Goal: Contribute content: Contribute content

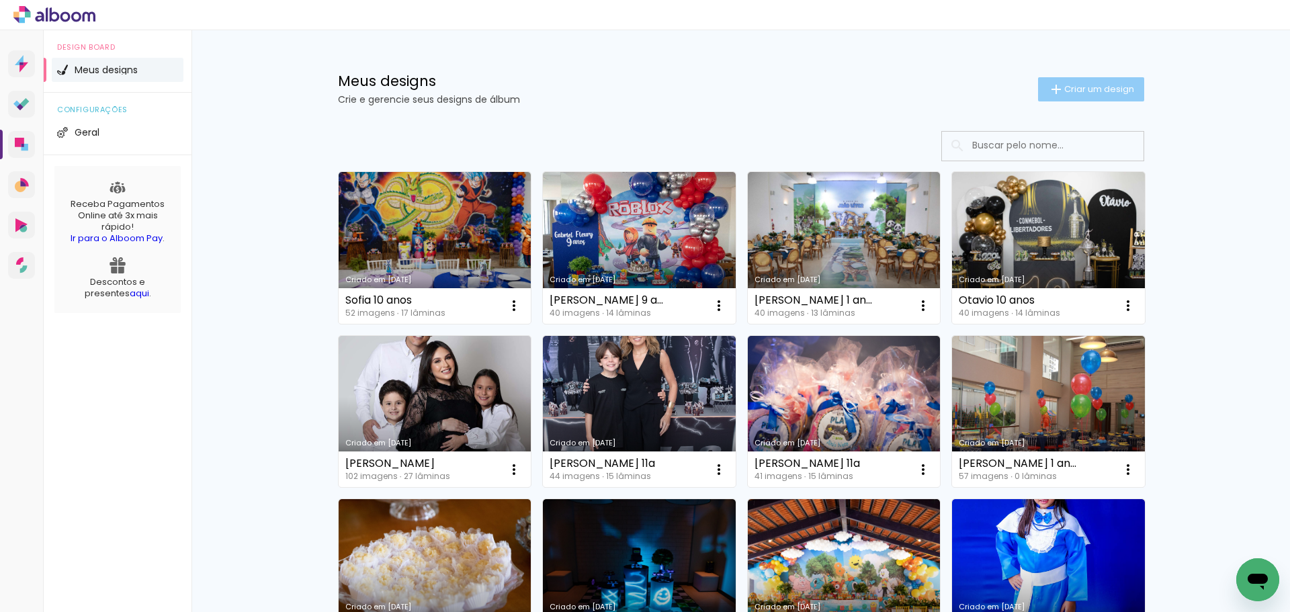
click at [1076, 87] on span "Criar um design" at bounding box center [1100, 89] width 70 height 9
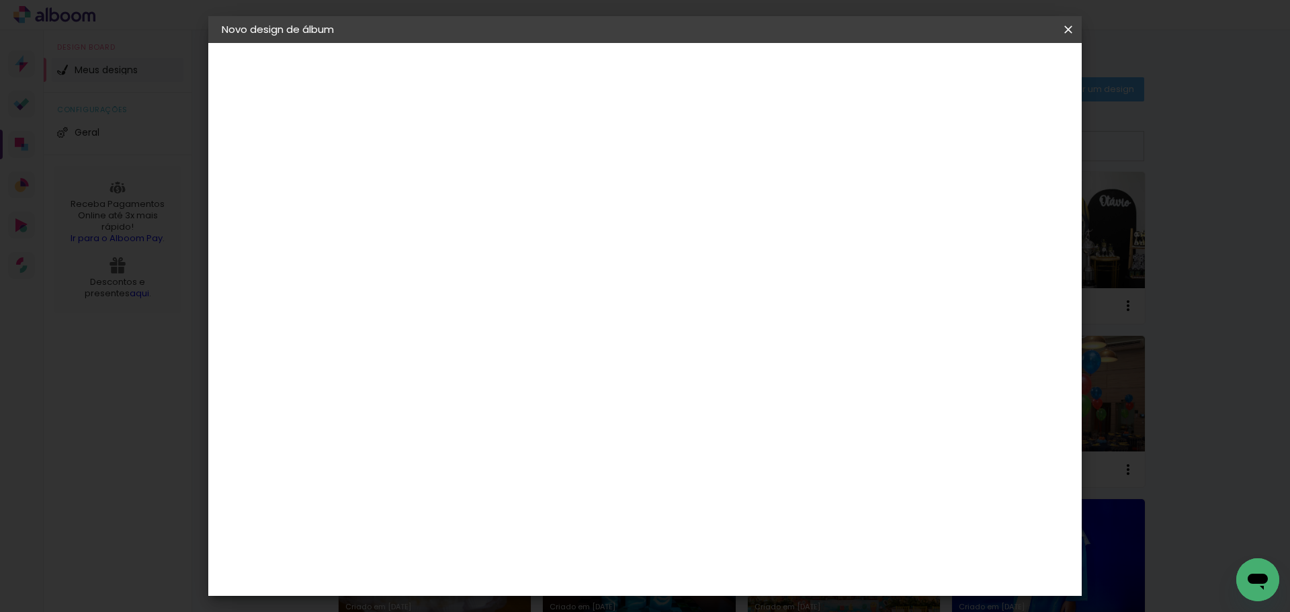
click at [0, 0] on paper-input-container "Título do álbum" at bounding box center [0, 0] width 0 height 0
type input "Theo 9 anos"
type paper-input "Theo 9 anos"
click at [0, 0] on slot "Avançar" at bounding box center [0, 0] width 0 height 0
click at [694, 207] on paper-item "Tamanho Livre" at bounding box center [629, 205] width 129 height 30
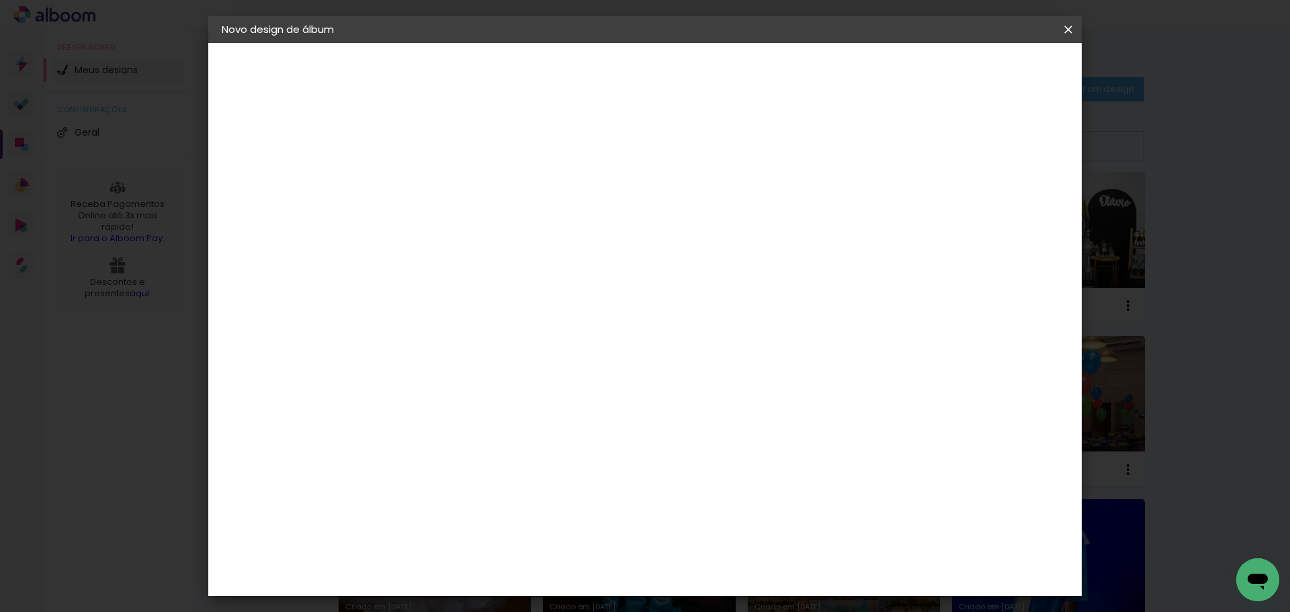
click at [0, 0] on slot "Avançar" at bounding box center [0, 0] width 0 height 0
click at [415, 381] on input "30" at bounding box center [399, 382] width 35 height 20
type input "3"
type input "25"
type paper-input "25"
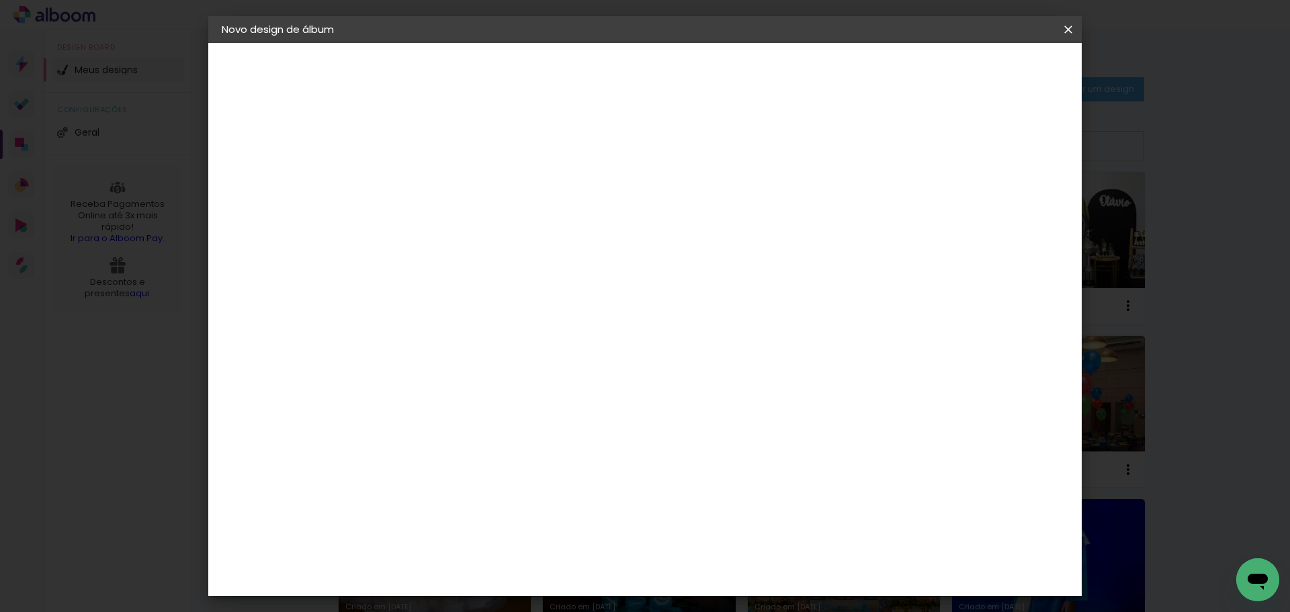
click at [726, 522] on input "60" at bounding box center [719, 517] width 35 height 20
click at [985, 67] on span "Iniciar design" at bounding box center [953, 71] width 61 height 9
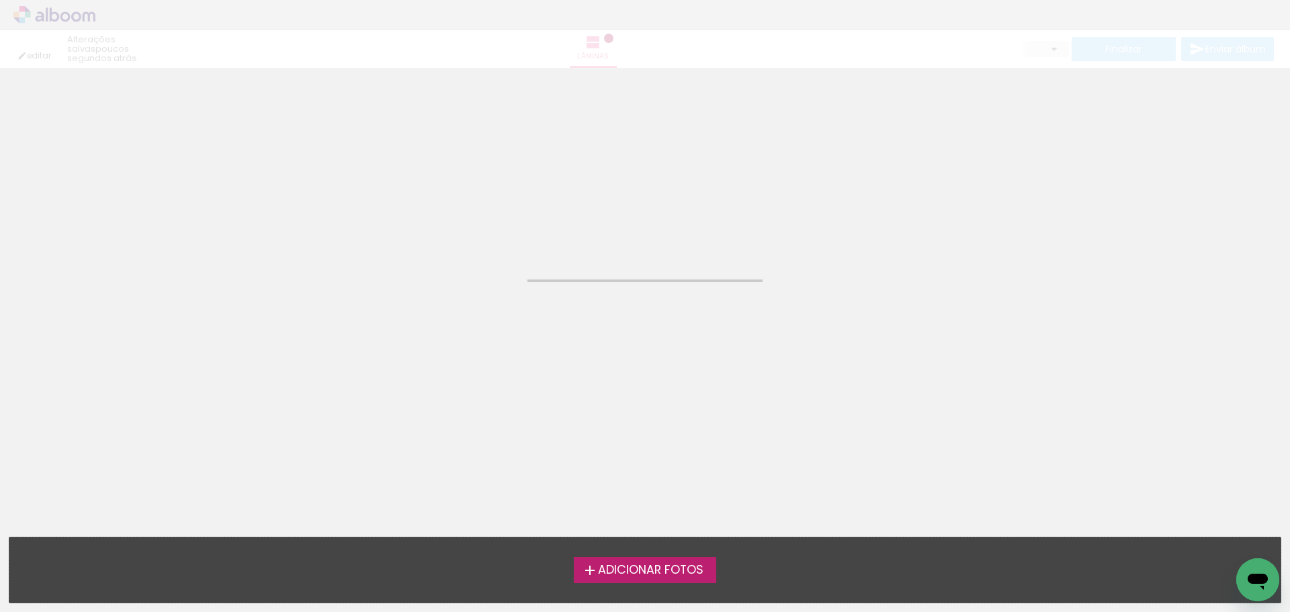
click at [626, 568] on span "Adicionar Fotos" at bounding box center [651, 571] width 106 height 12
click at [0, 0] on input "file" at bounding box center [0, 0] width 0 height 0
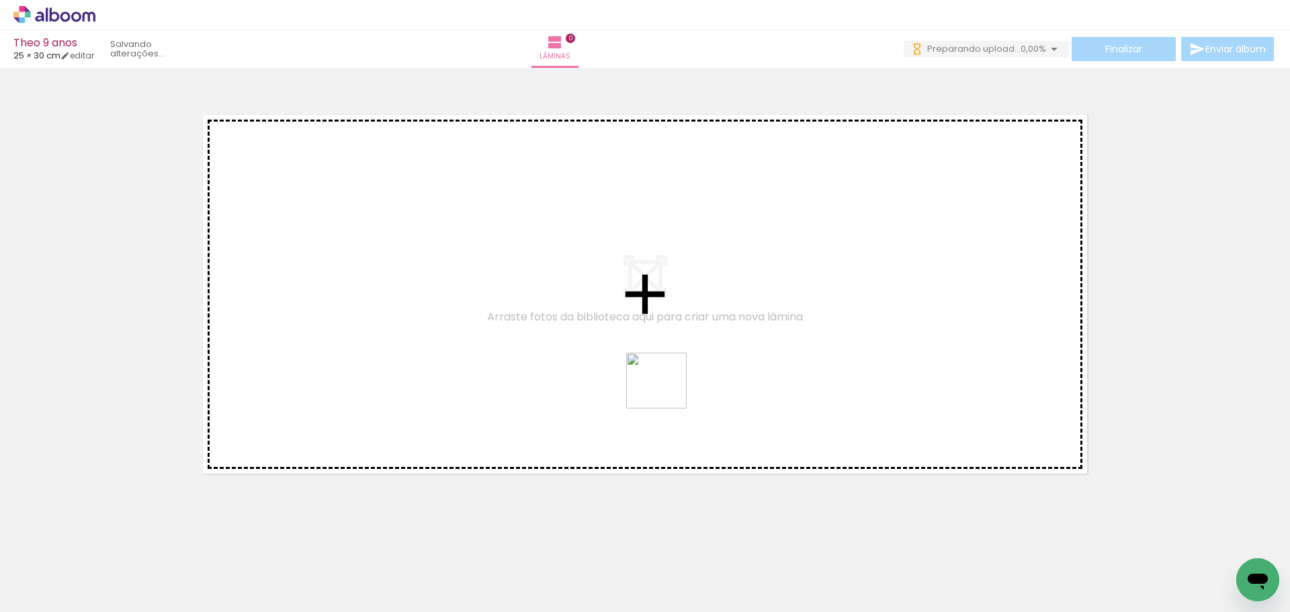
drag, startPoint x: 890, startPoint y: 584, endPoint x: 615, endPoint y: 359, distance: 355.3
click at [630, 370] on quentale-workspace at bounding box center [645, 306] width 1290 height 612
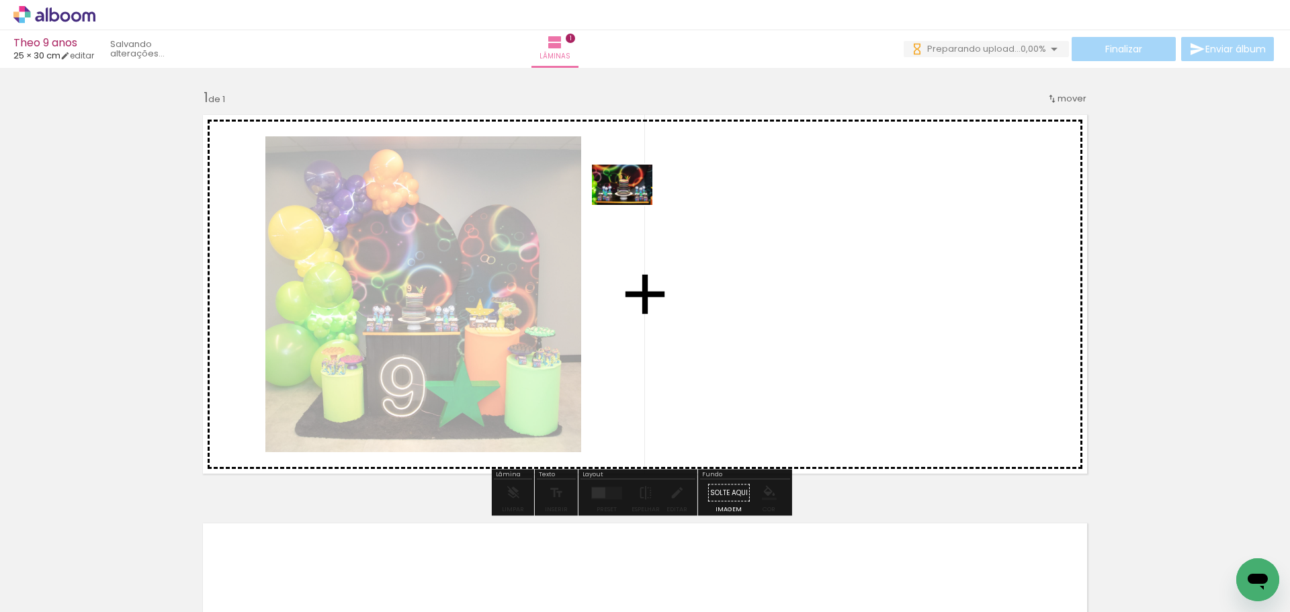
drag, startPoint x: 216, startPoint y: 567, endPoint x: 632, endPoint y: 205, distance: 551.6
click at [632, 205] on quentale-workspace at bounding box center [645, 306] width 1290 height 612
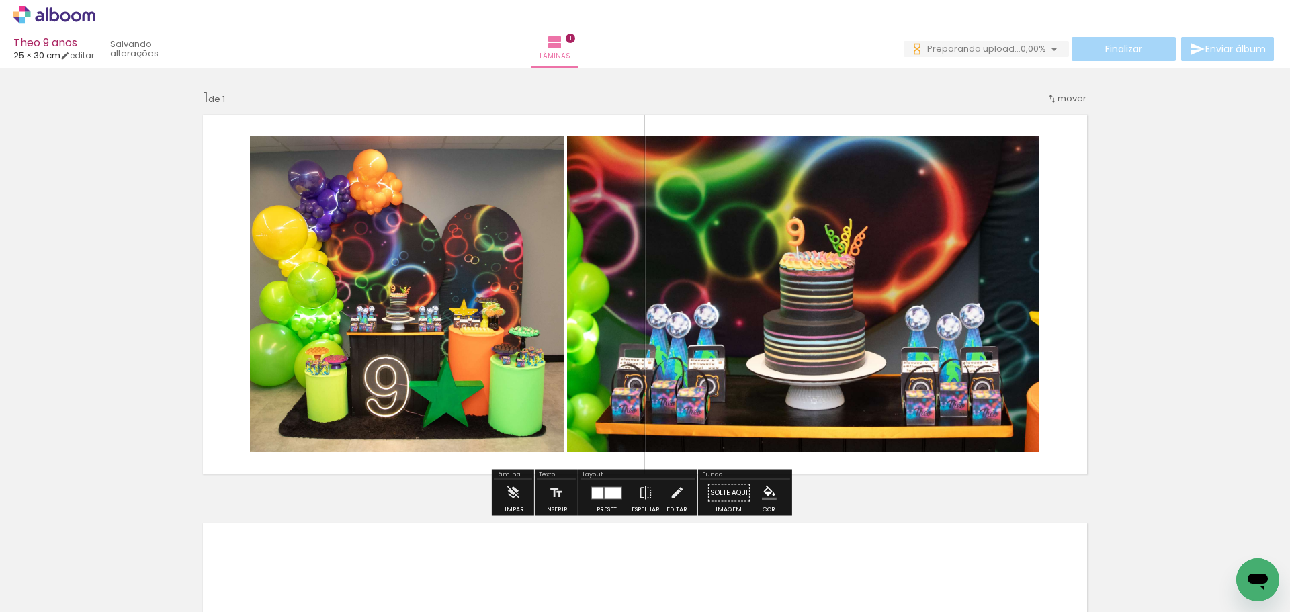
scroll to position [269, 0]
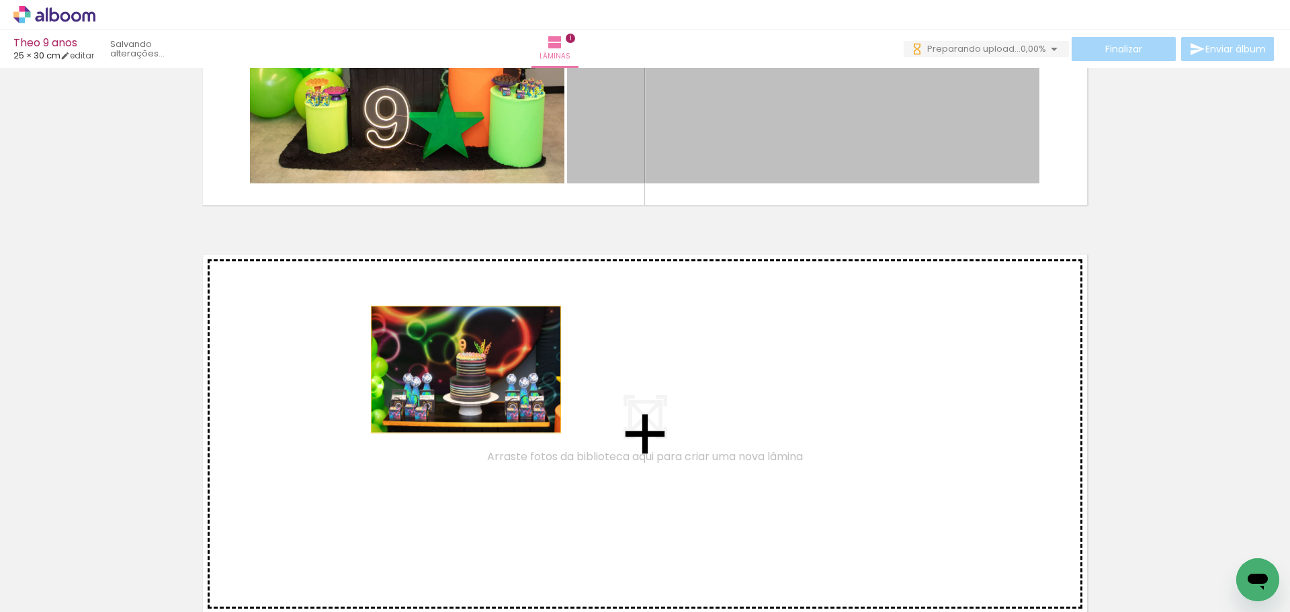
drag, startPoint x: 758, startPoint y: 139, endPoint x: 460, endPoint y: 370, distance: 376.9
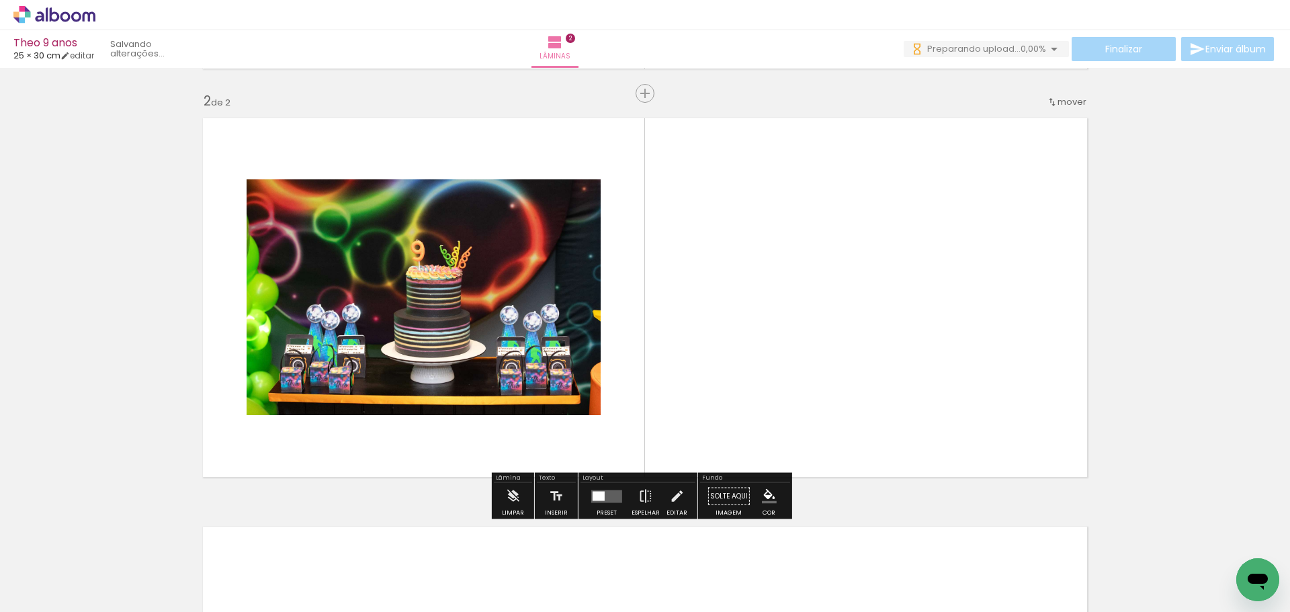
scroll to position [0, 0]
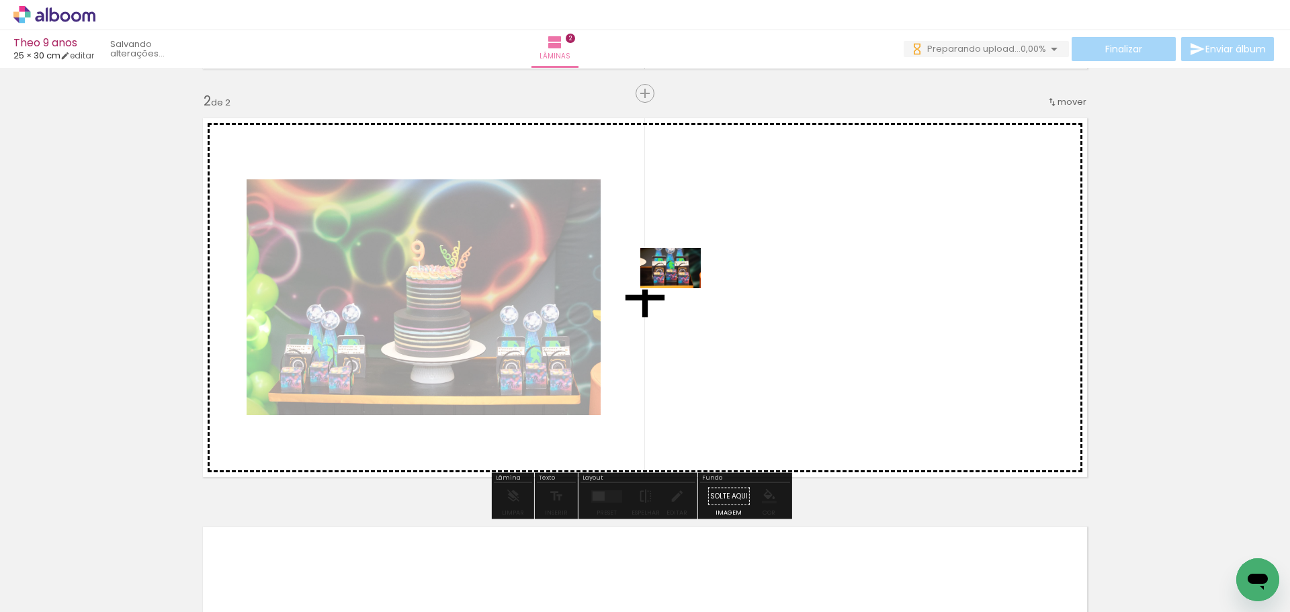
drag, startPoint x: 358, startPoint y: 577, endPoint x: 693, endPoint y: 282, distance: 446.6
click at [693, 282] on quentale-workspace at bounding box center [645, 306] width 1290 height 612
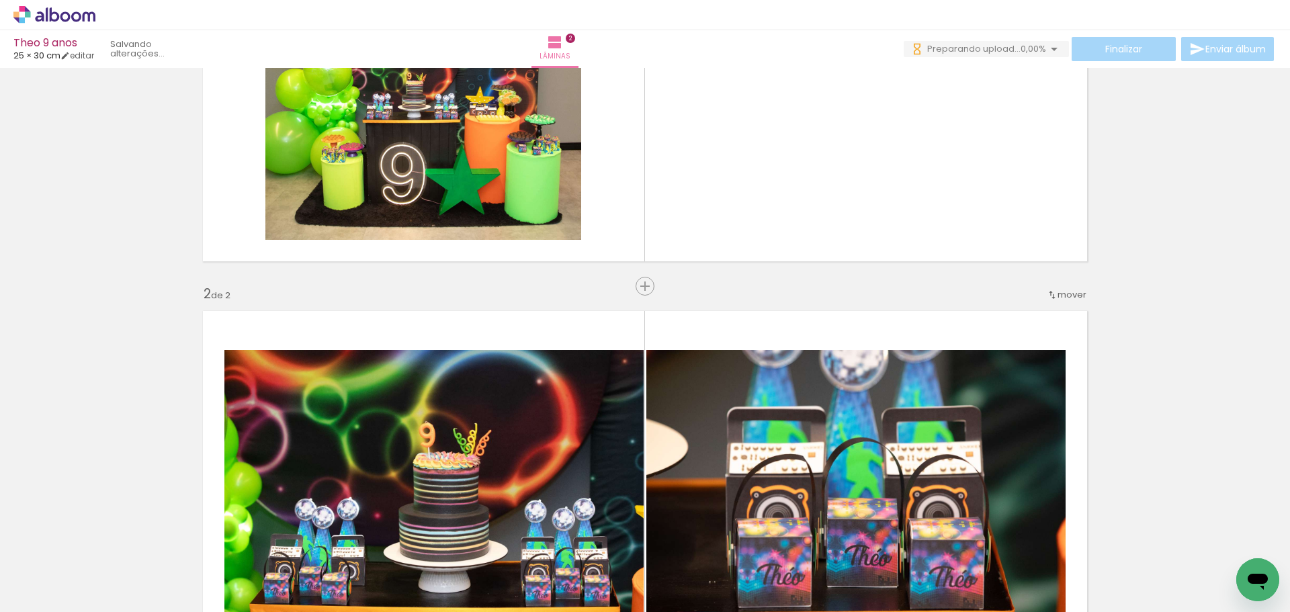
scroll to position [204, 0]
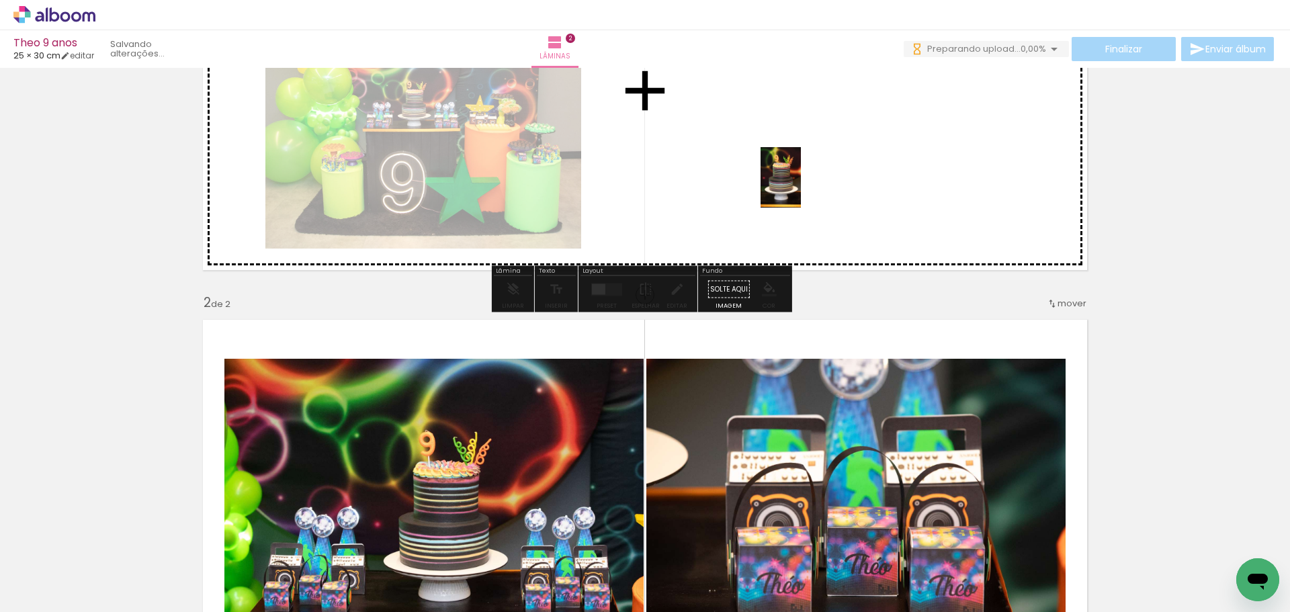
drag, startPoint x: 282, startPoint y: 578, endPoint x: 807, endPoint y: 179, distance: 659.4
click at [807, 179] on quentale-workspace at bounding box center [645, 306] width 1290 height 612
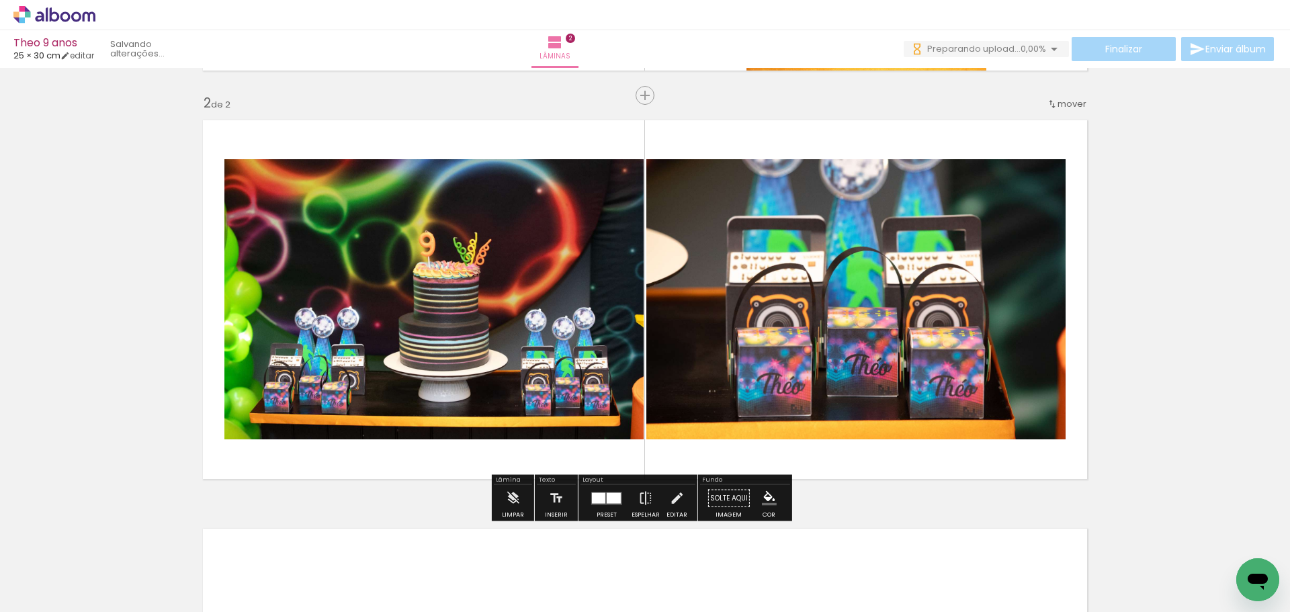
scroll to position [472, 0]
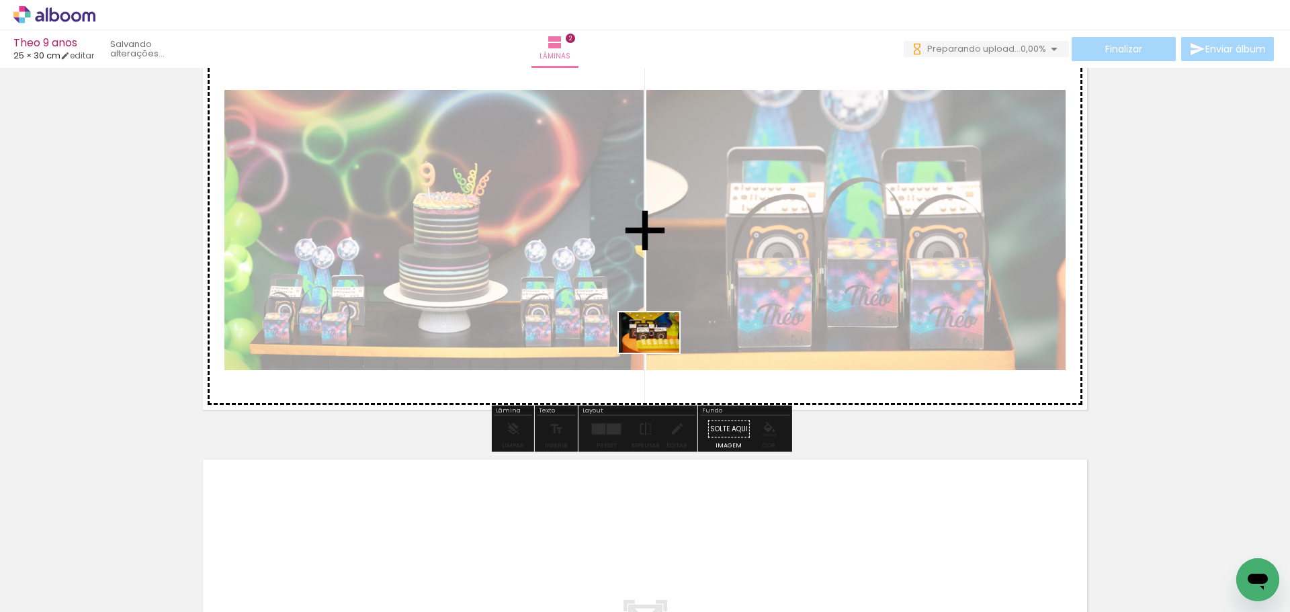
drag, startPoint x: 445, startPoint y: 569, endPoint x: 686, endPoint y: 319, distance: 347.9
click at [686, 319] on quentale-workspace at bounding box center [645, 306] width 1290 height 612
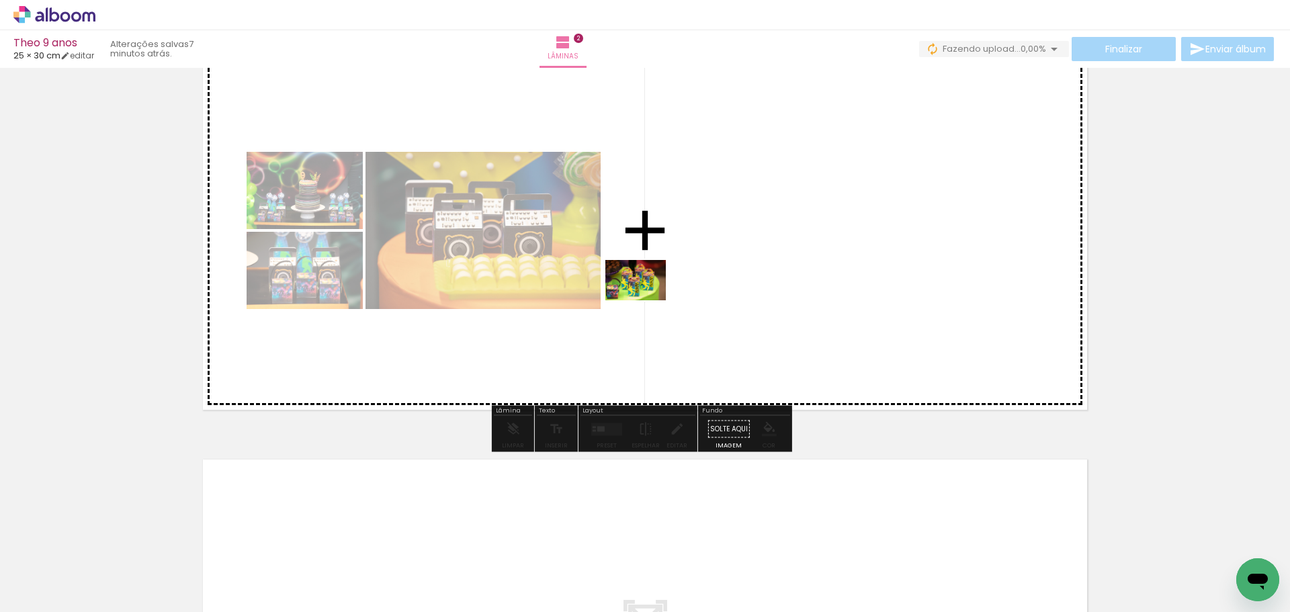
drag, startPoint x: 597, startPoint y: 566, endPoint x: 649, endPoint y: 288, distance: 282.3
click at [649, 288] on quentale-workspace at bounding box center [645, 306] width 1290 height 612
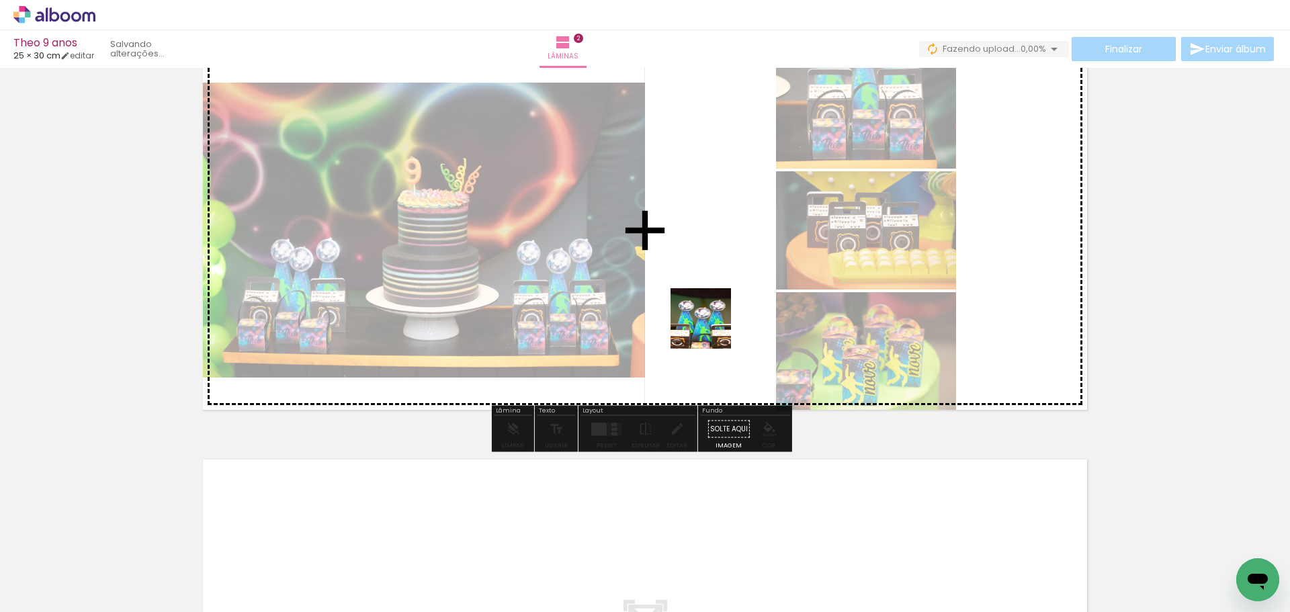
drag, startPoint x: 668, startPoint y: 575, endPoint x: 720, endPoint y: 278, distance: 301.6
click at [720, 280] on quentale-workspace at bounding box center [645, 306] width 1290 height 612
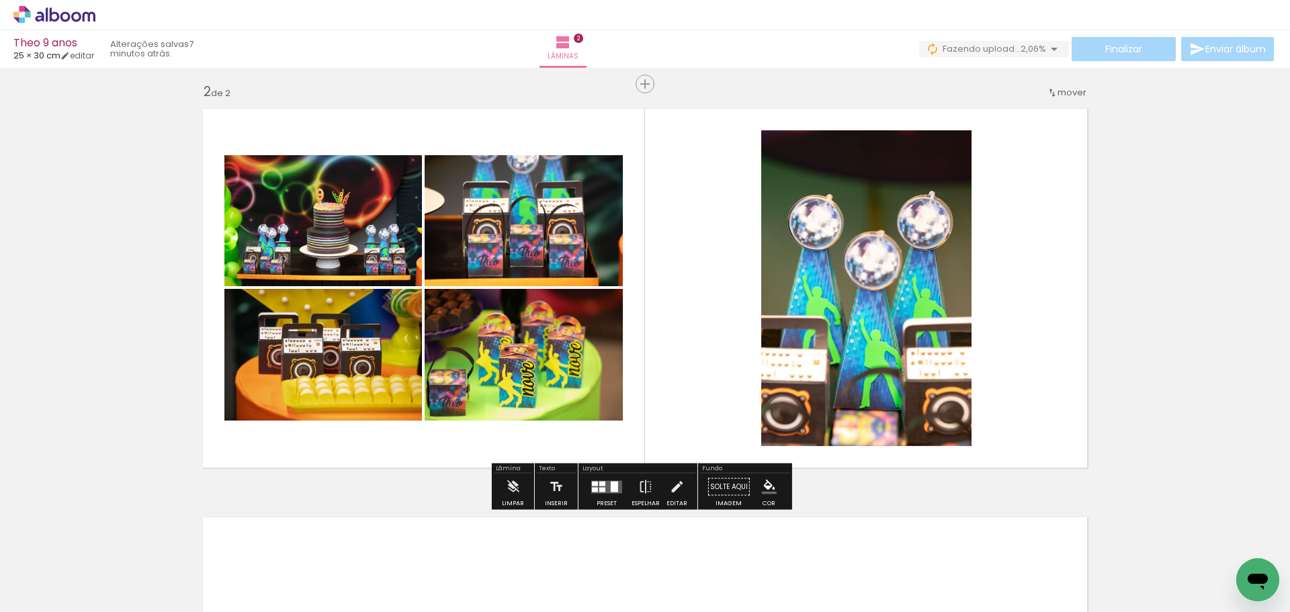
scroll to position [405, 0]
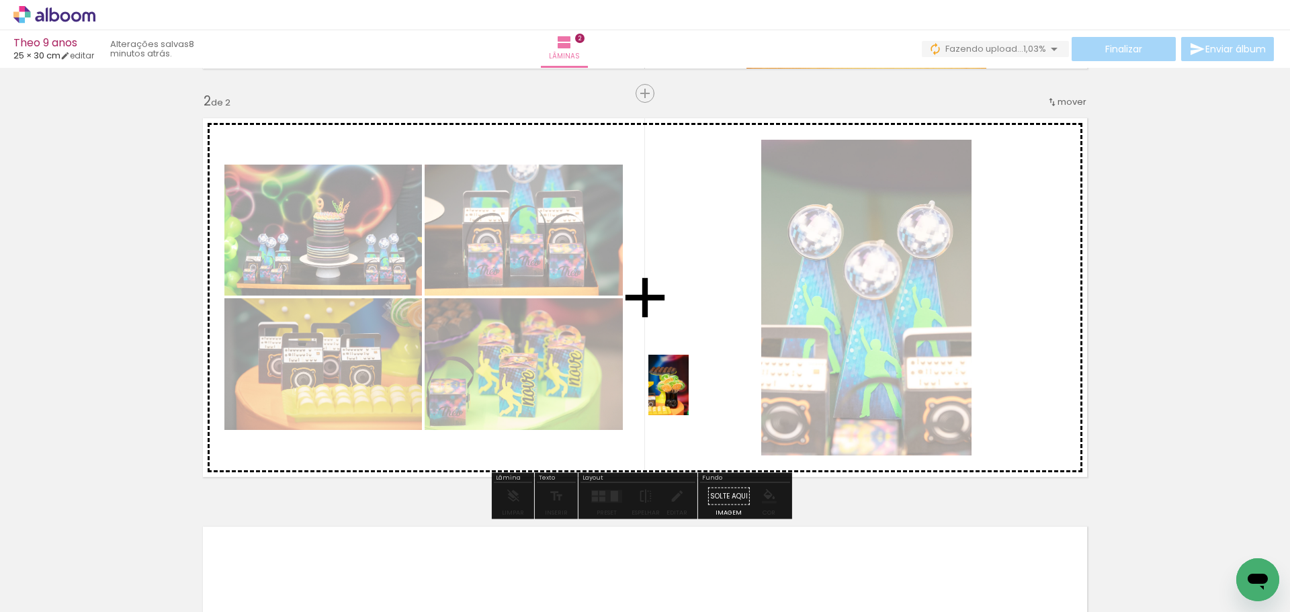
drag, startPoint x: 515, startPoint y: 579, endPoint x: 707, endPoint y: 362, distance: 289.9
click at [707, 362] on quentale-workspace at bounding box center [645, 306] width 1290 height 612
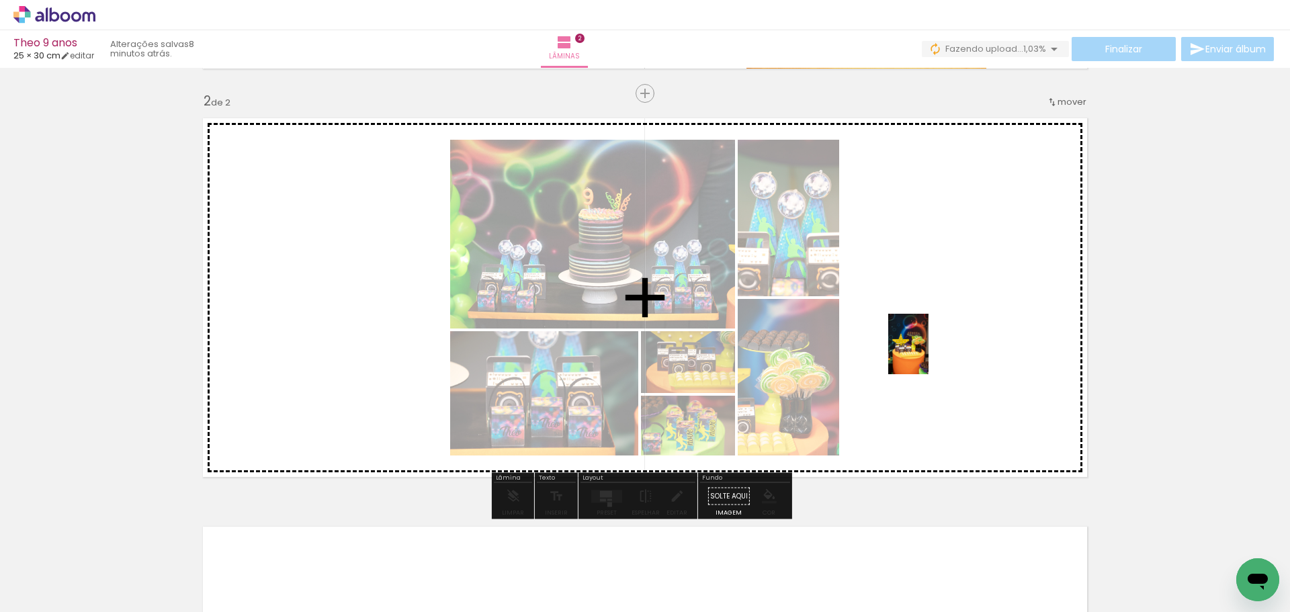
drag, startPoint x: 745, startPoint y: 581, endPoint x: 929, endPoint y: 354, distance: 291.9
click at [929, 354] on quentale-workspace at bounding box center [645, 306] width 1290 height 612
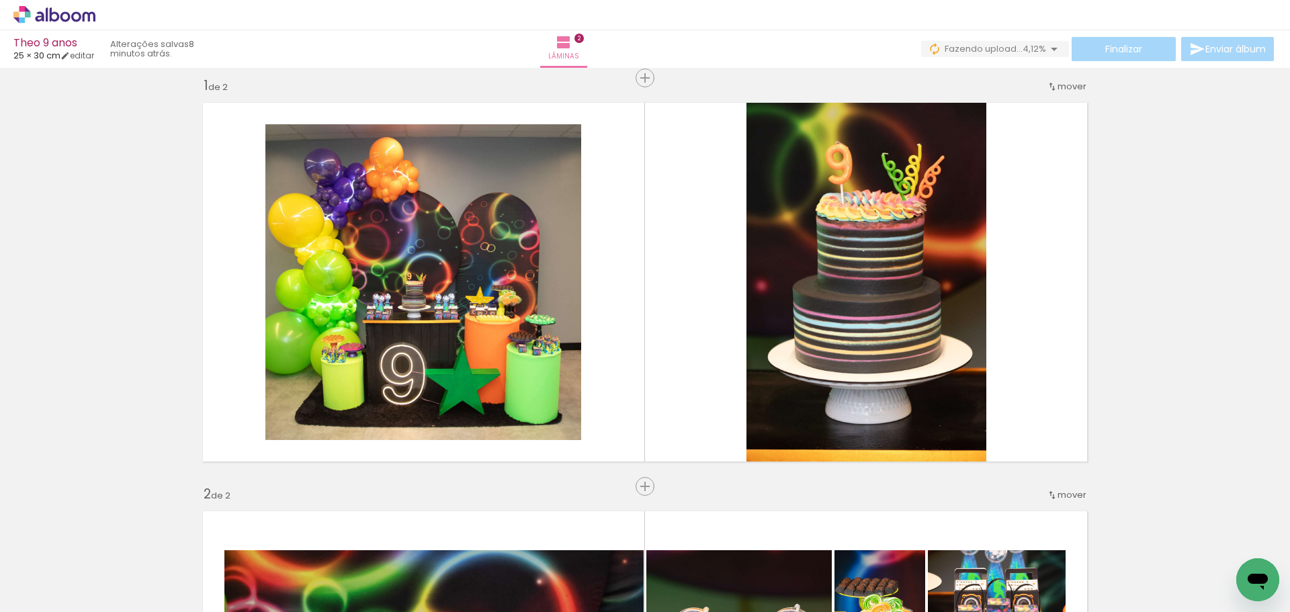
scroll to position [2, 0]
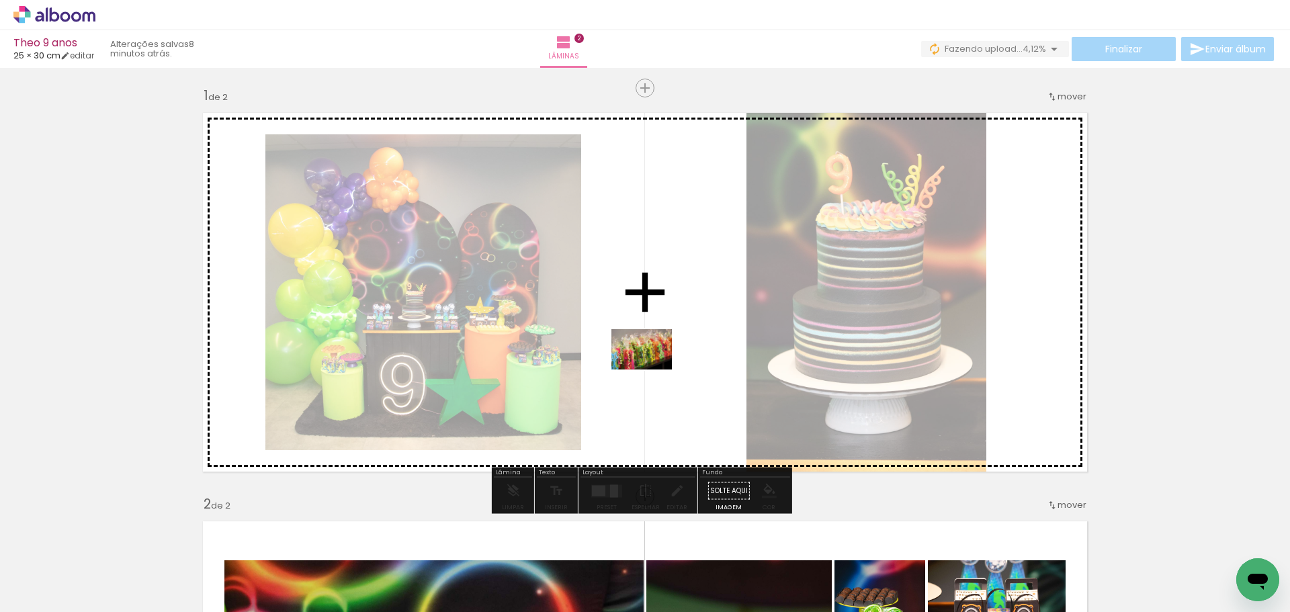
drag, startPoint x: 974, startPoint y: 570, endPoint x: 652, endPoint y: 370, distance: 379.7
click at [652, 370] on quentale-workspace at bounding box center [645, 306] width 1290 height 612
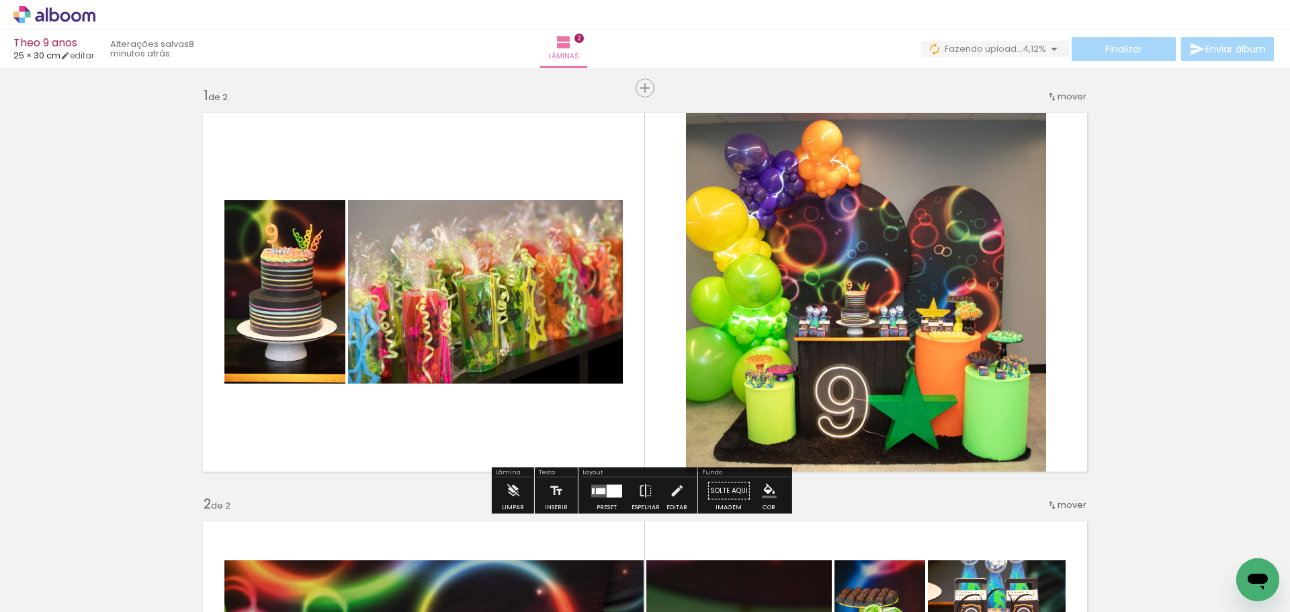
click at [612, 493] on div at bounding box center [614, 491] width 15 height 13
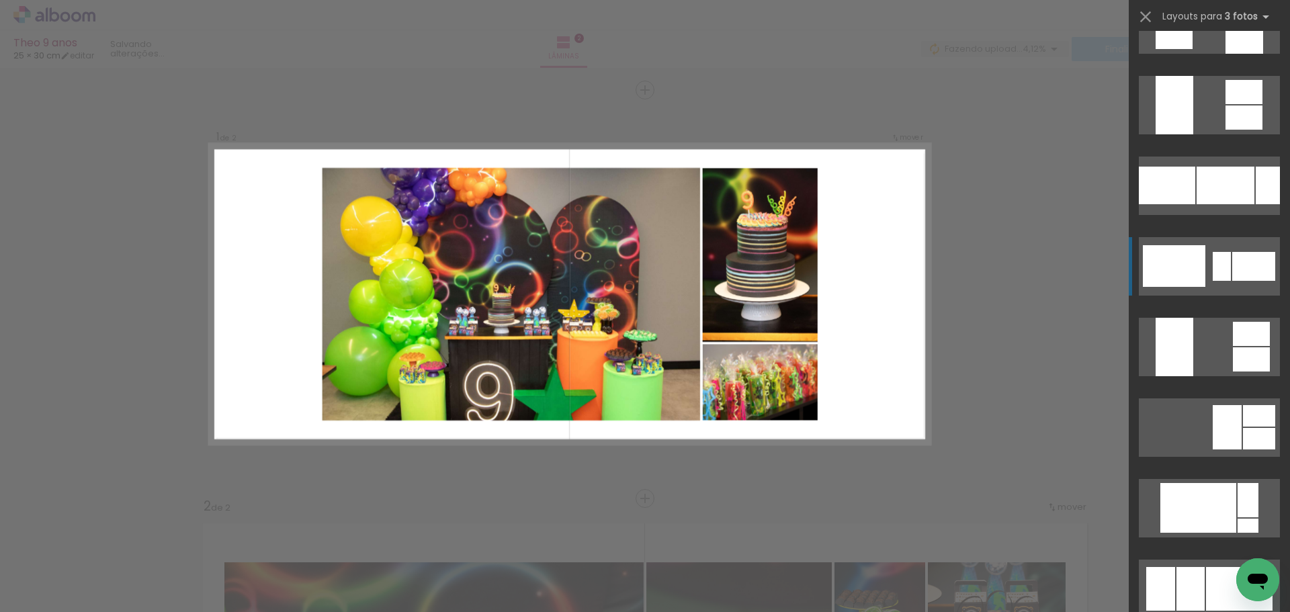
scroll to position [2285, 0]
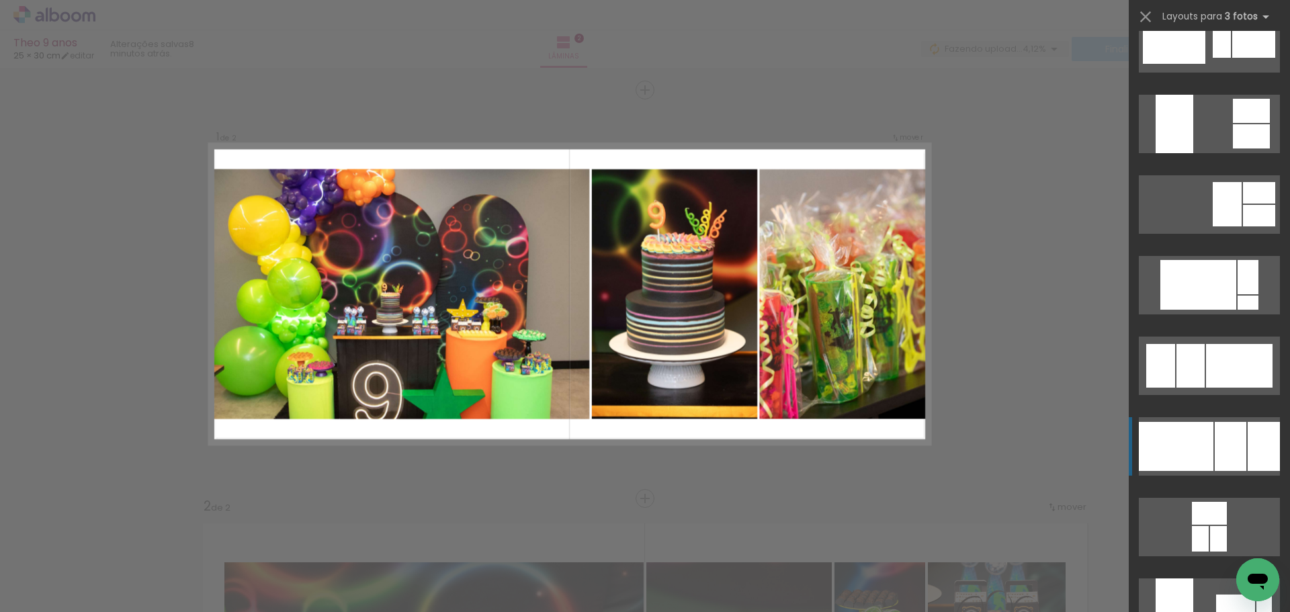
click at [1202, 429] on div at bounding box center [1176, 446] width 75 height 49
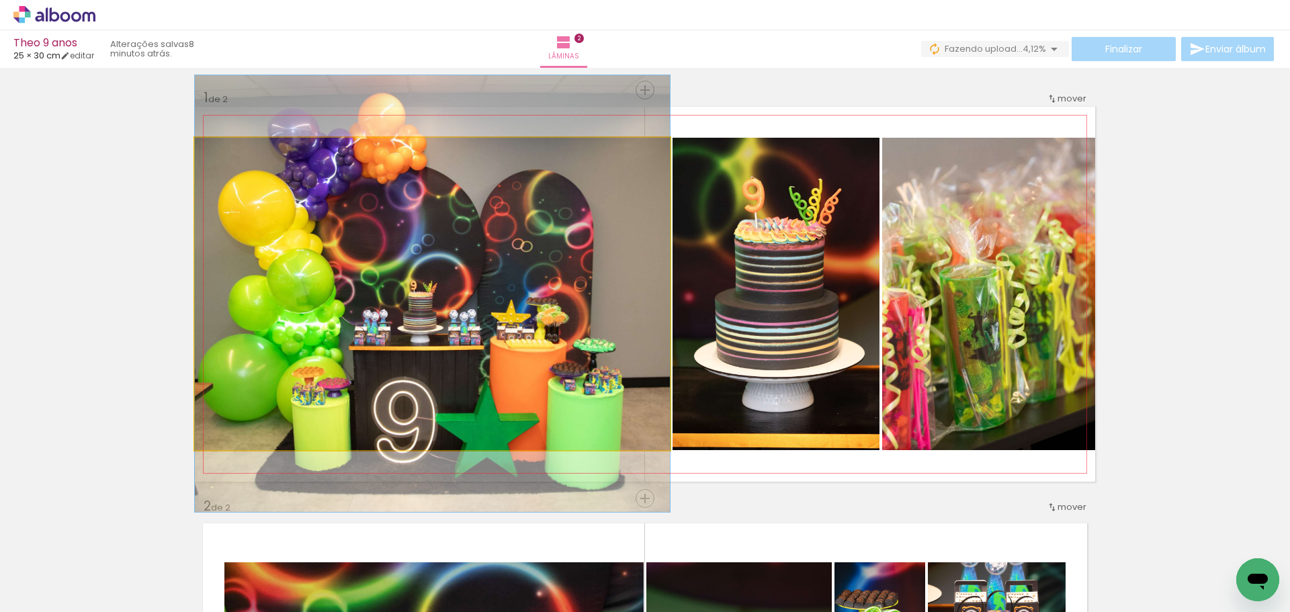
click at [471, 294] on quentale-photo at bounding box center [432, 294] width 475 height 313
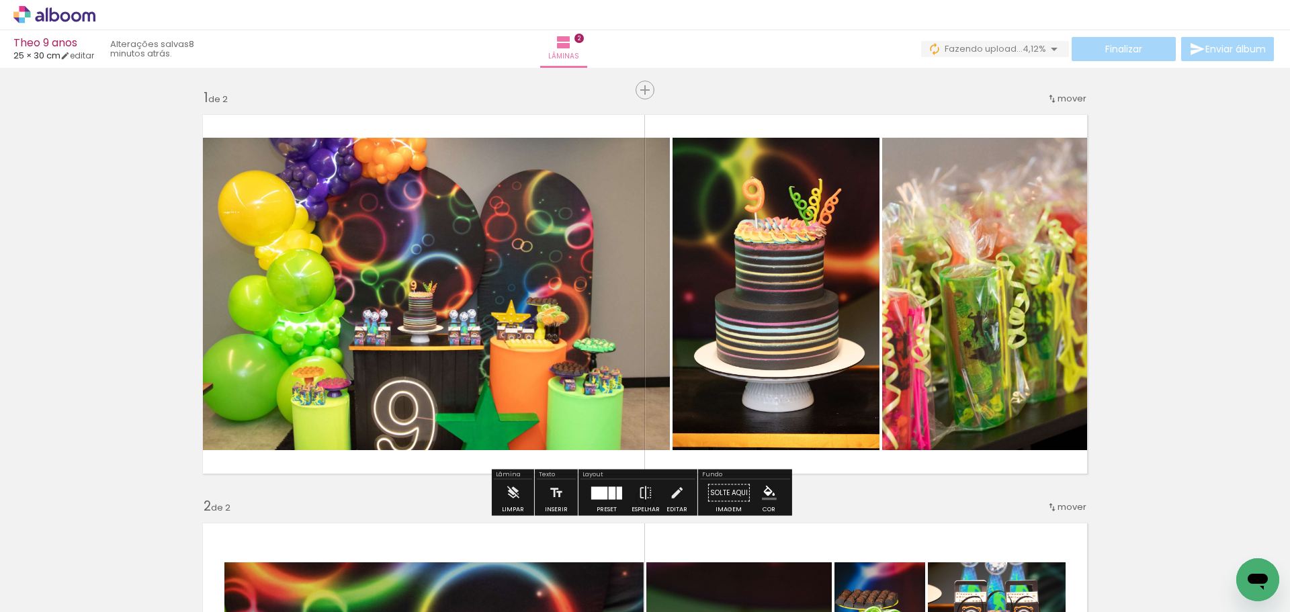
click at [603, 495] on div at bounding box center [599, 493] width 16 height 13
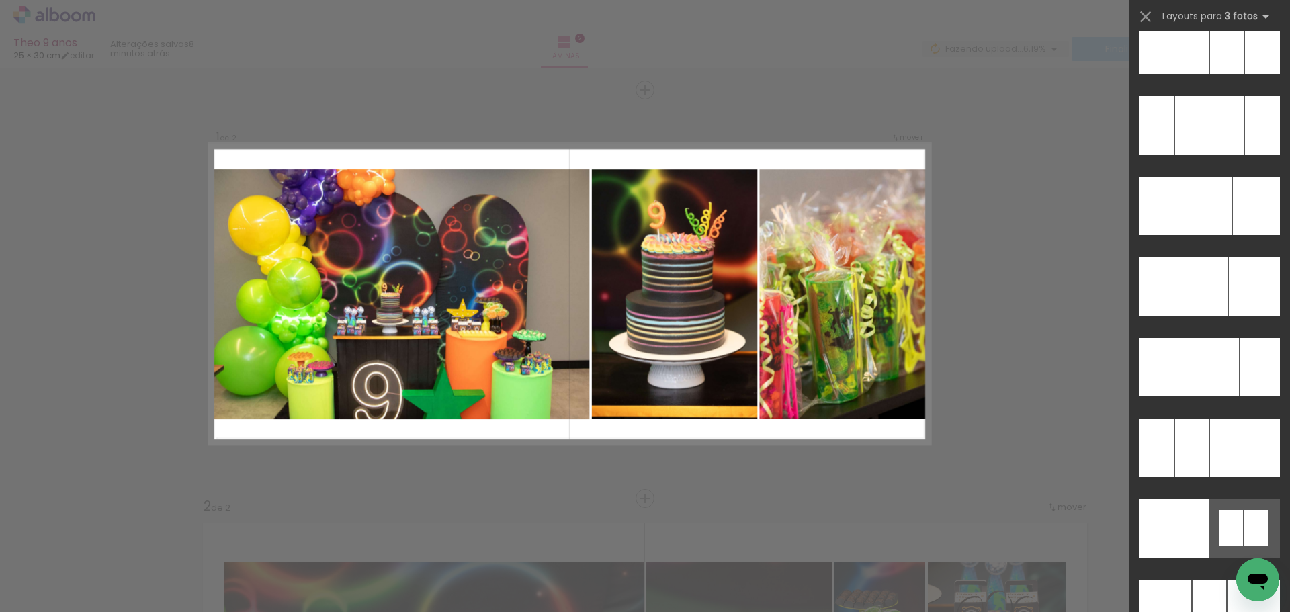
scroll to position [13069, 0]
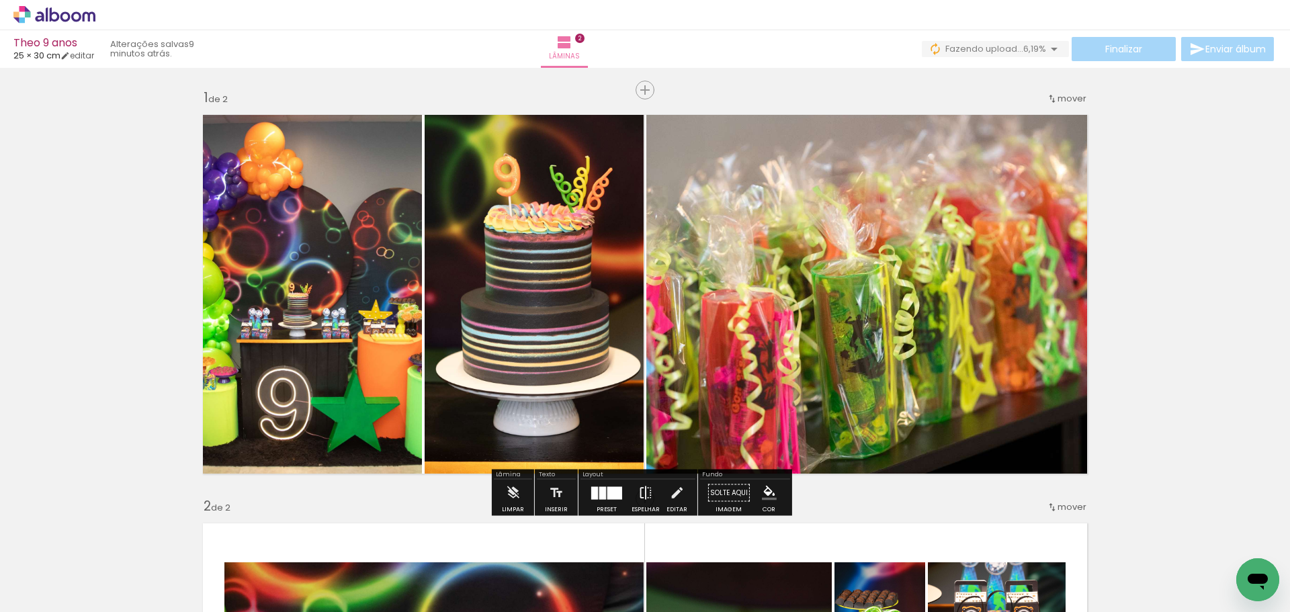
click at [644, 491] on iron-icon at bounding box center [645, 493] width 15 height 27
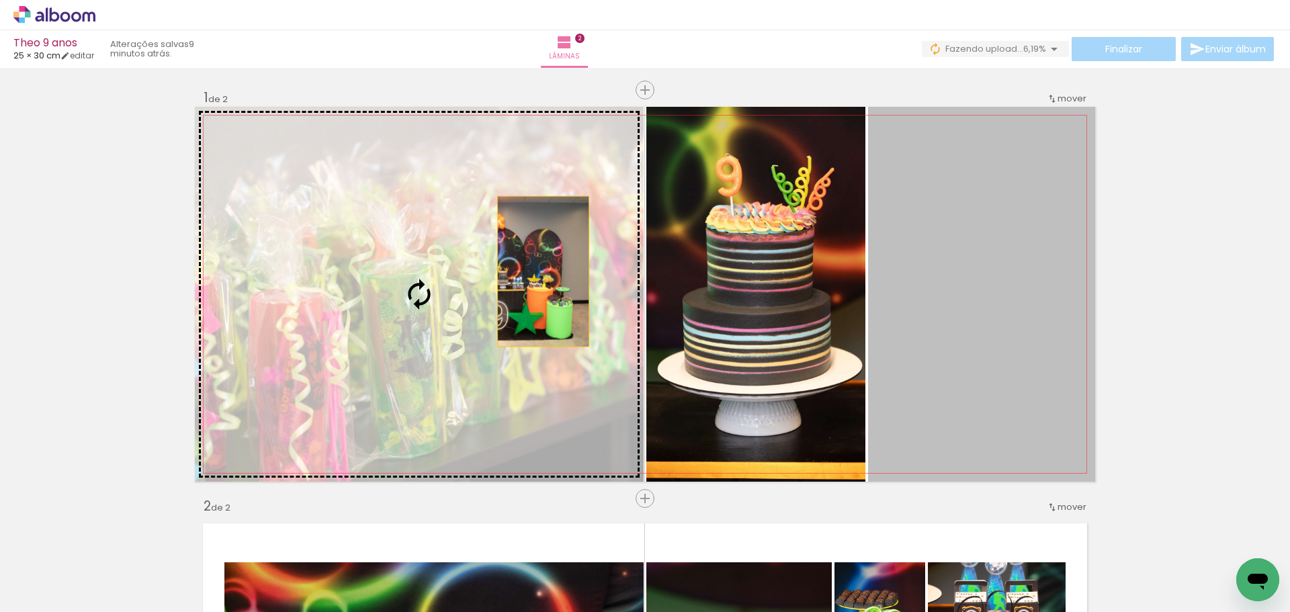
drag, startPoint x: 978, startPoint y: 281, endPoint x: 534, endPoint y: 272, distance: 443.7
click at [0, 0] on slot at bounding box center [0, 0] width 0 height 0
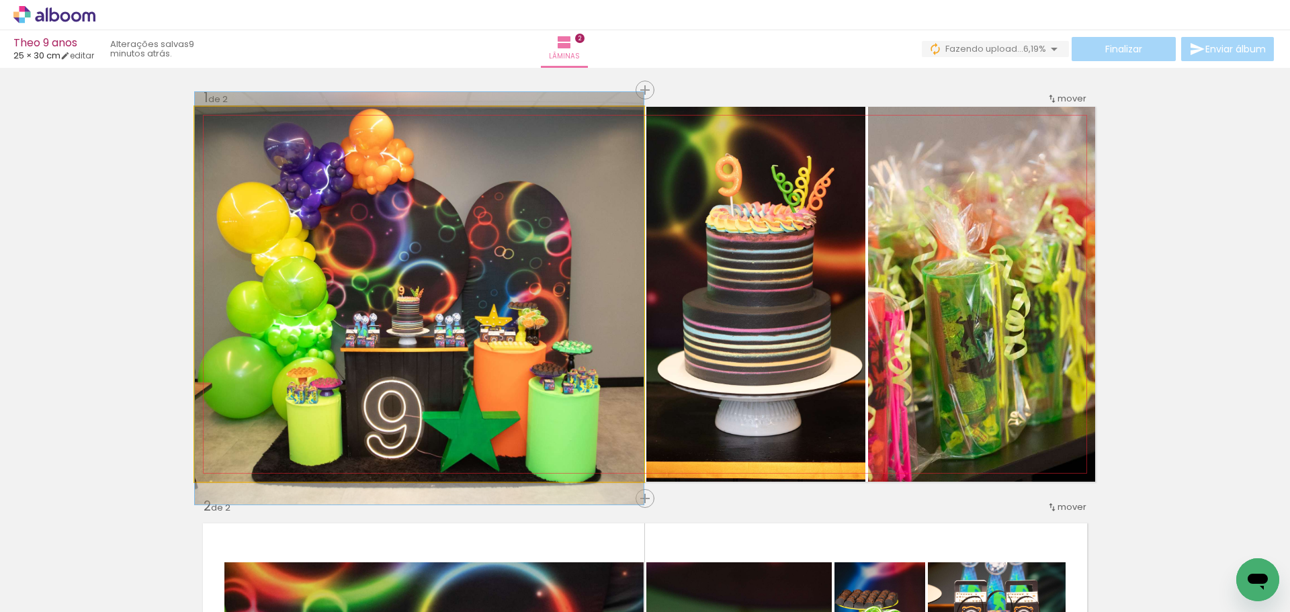
click at [472, 284] on quentale-photo at bounding box center [419, 294] width 449 height 375
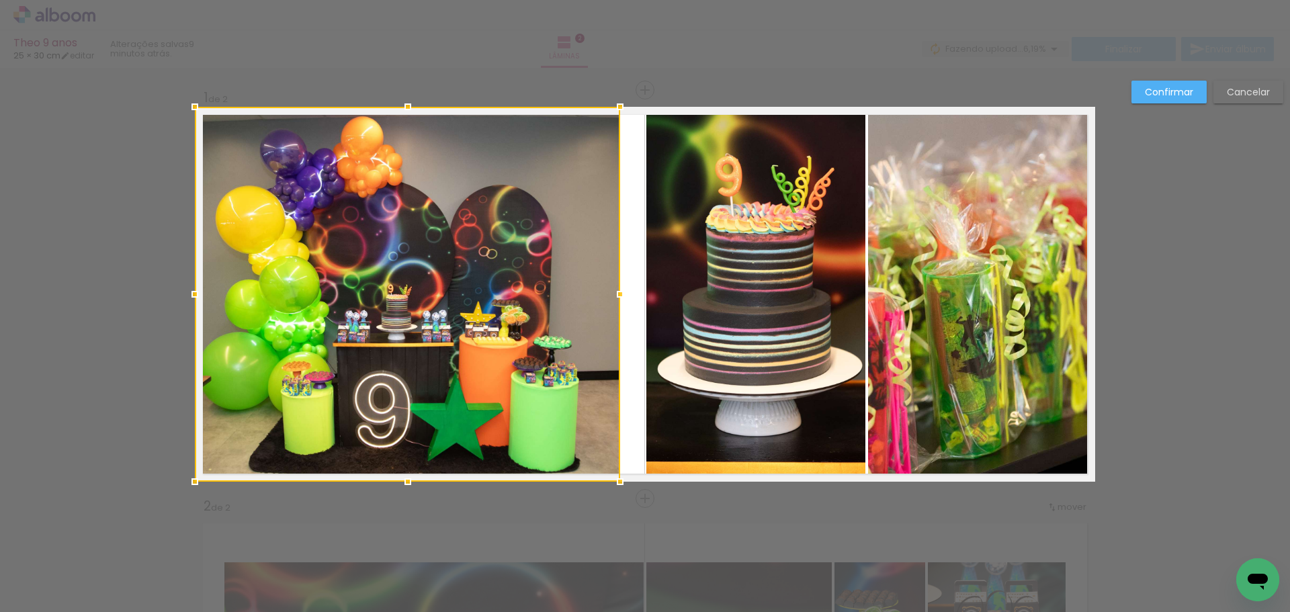
drag, startPoint x: 632, startPoint y: 292, endPoint x: 609, endPoint y: 295, distance: 23.7
click at [609, 295] on div at bounding box center [620, 294] width 27 height 27
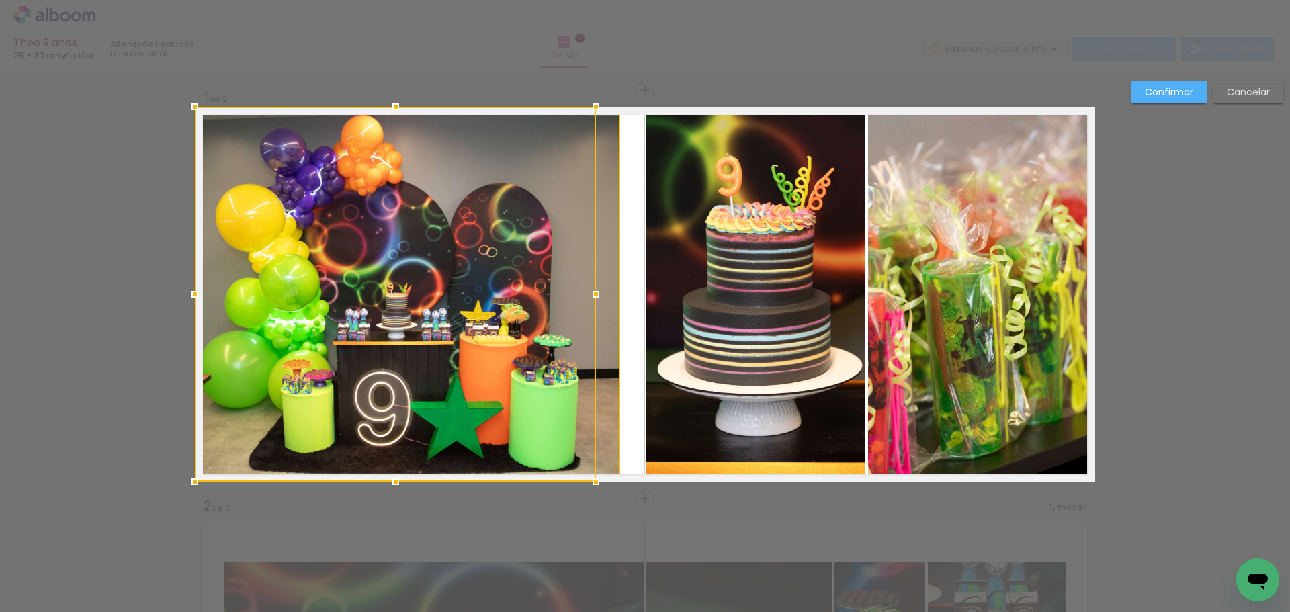
drag, startPoint x: 618, startPoint y: 294, endPoint x: 565, endPoint y: 300, distance: 54.1
click at [565, 300] on div at bounding box center [395, 294] width 401 height 375
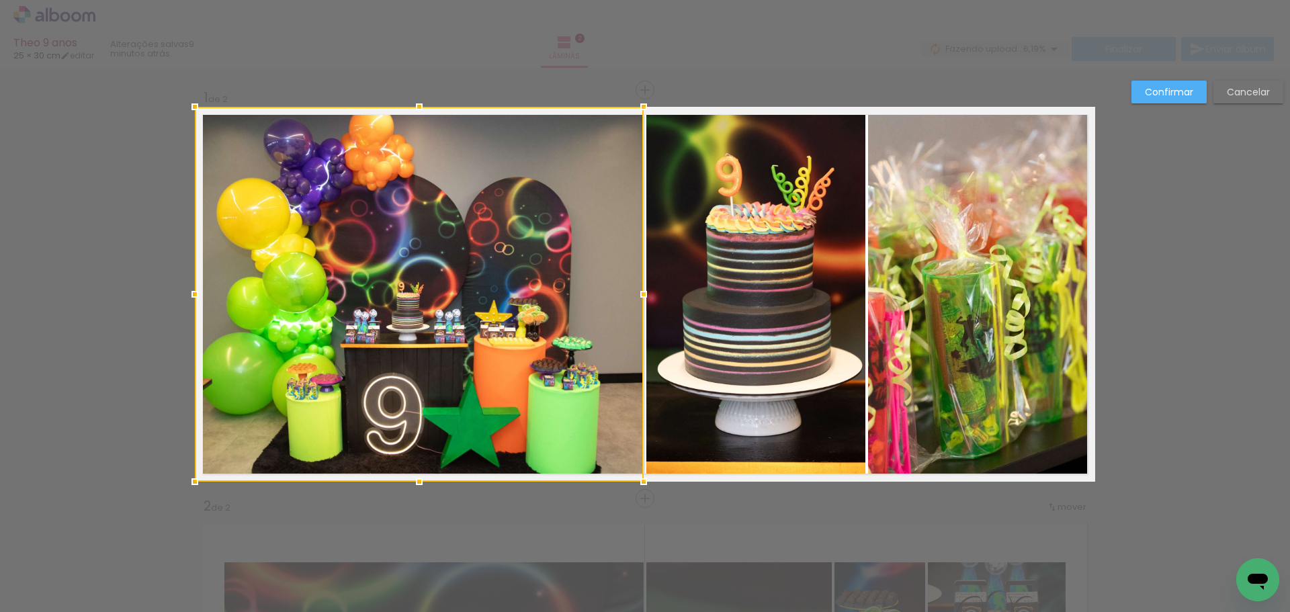
click at [609, 313] on div at bounding box center [419, 294] width 449 height 375
click at [606, 313] on div at bounding box center [419, 294] width 449 height 375
click at [606, 312] on div at bounding box center [419, 294] width 449 height 375
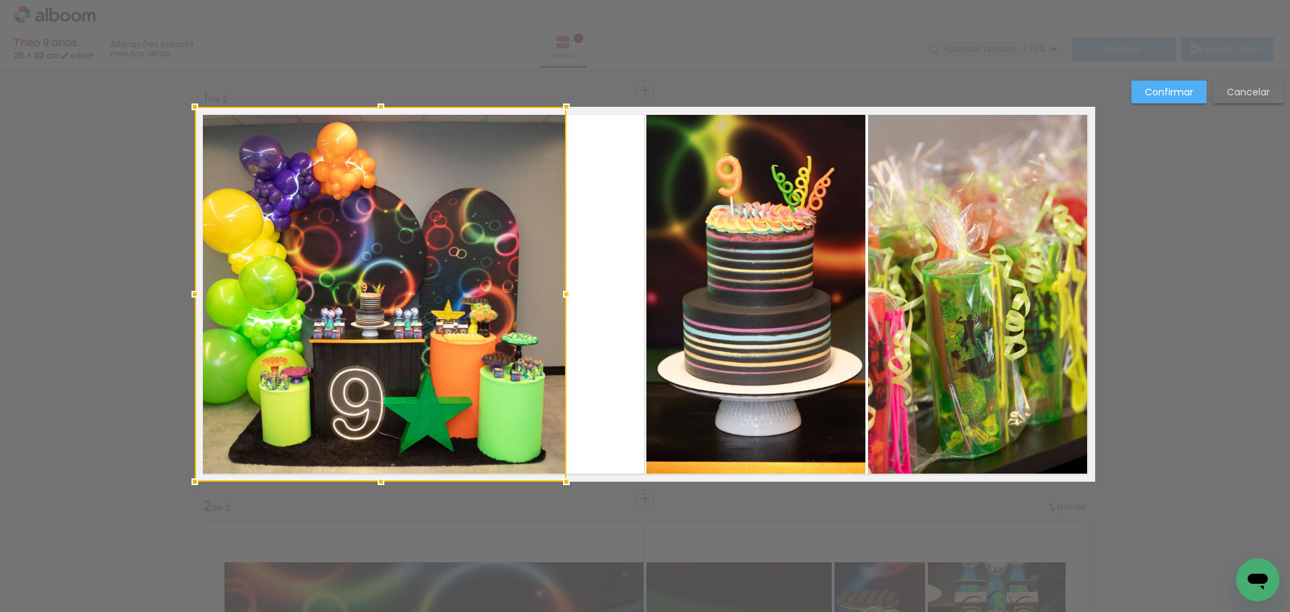
drag, startPoint x: 628, startPoint y: 297, endPoint x: 563, endPoint y: 294, distance: 65.2
click at [563, 294] on div at bounding box center [566, 294] width 27 height 27
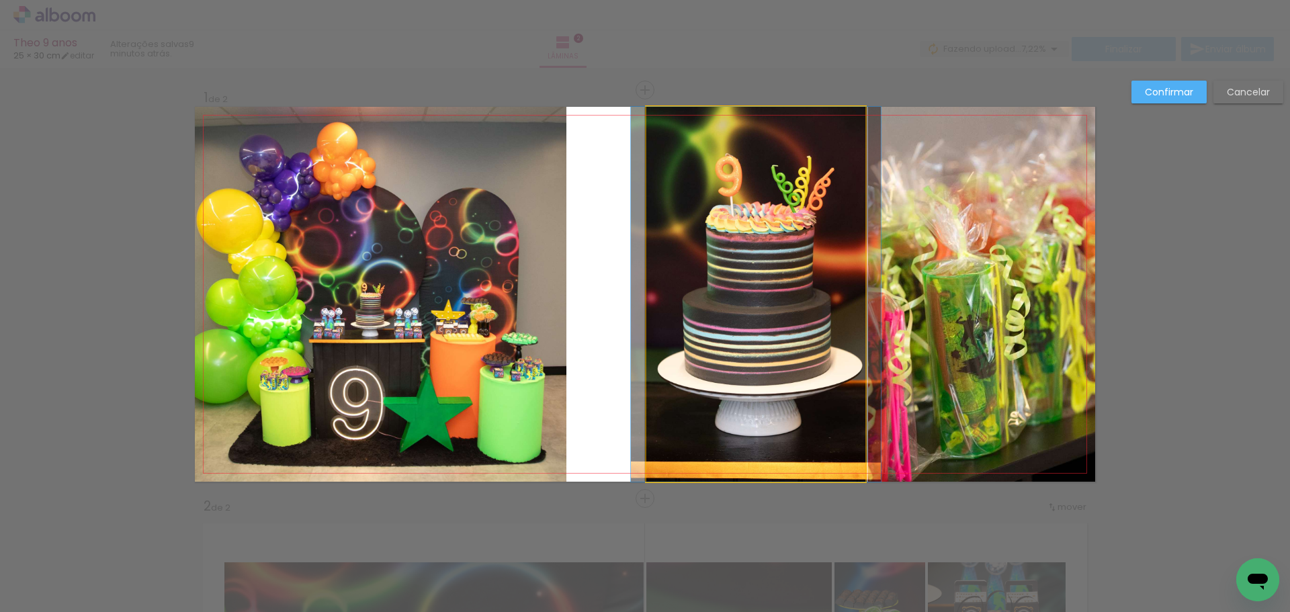
click at [726, 288] on quentale-photo at bounding box center [756, 294] width 219 height 375
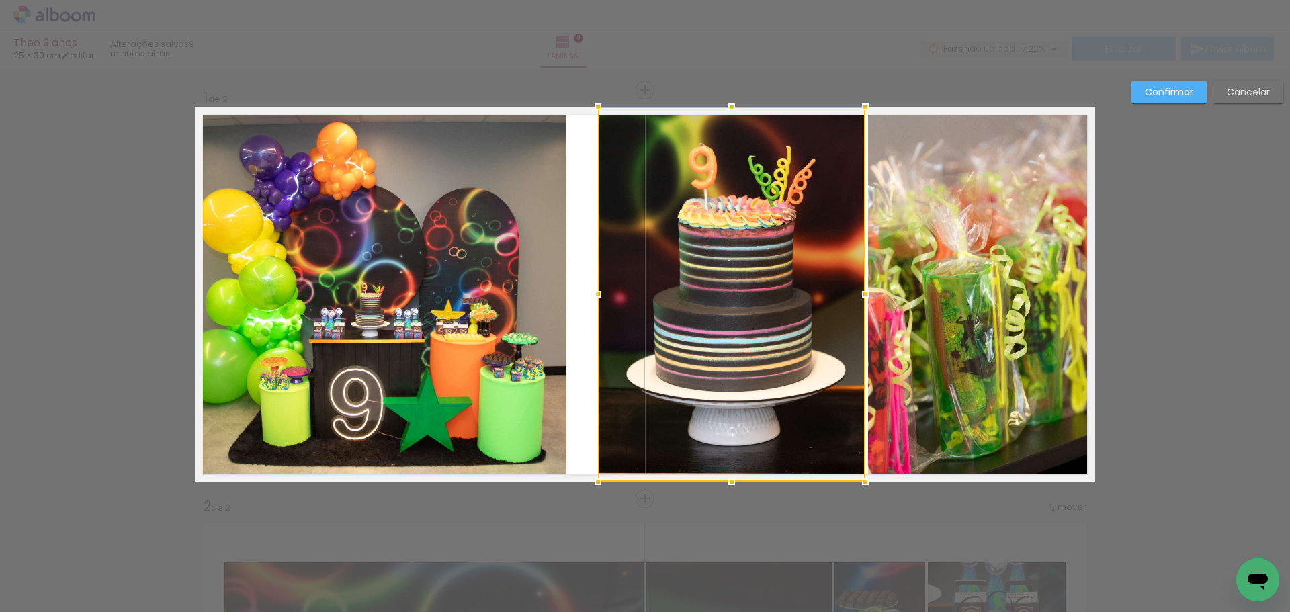
drag, startPoint x: 642, startPoint y: 294, endPoint x: 593, endPoint y: 302, distance: 49.1
click at [593, 302] on div at bounding box center [598, 294] width 27 height 27
click at [753, 304] on div at bounding box center [731, 294] width 267 height 375
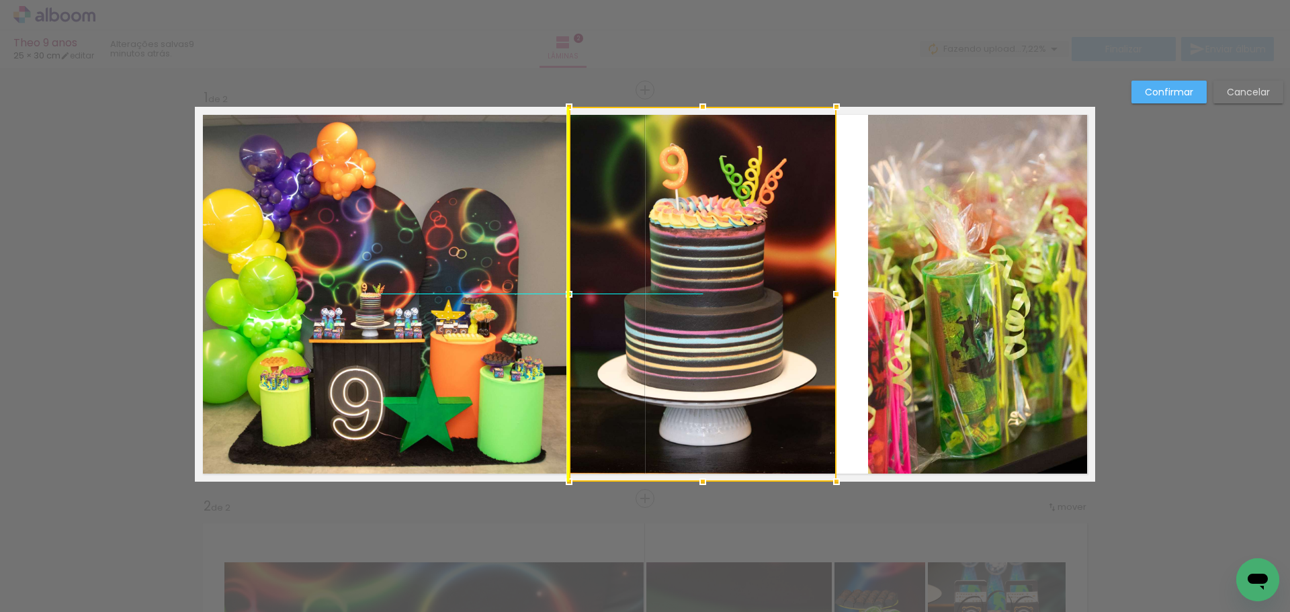
drag, startPoint x: 743, startPoint y: 302, endPoint x: 714, endPoint y: 304, distance: 29.0
click at [714, 304] on div at bounding box center [702, 294] width 267 height 375
click at [911, 284] on quentale-photo at bounding box center [981, 294] width 227 height 375
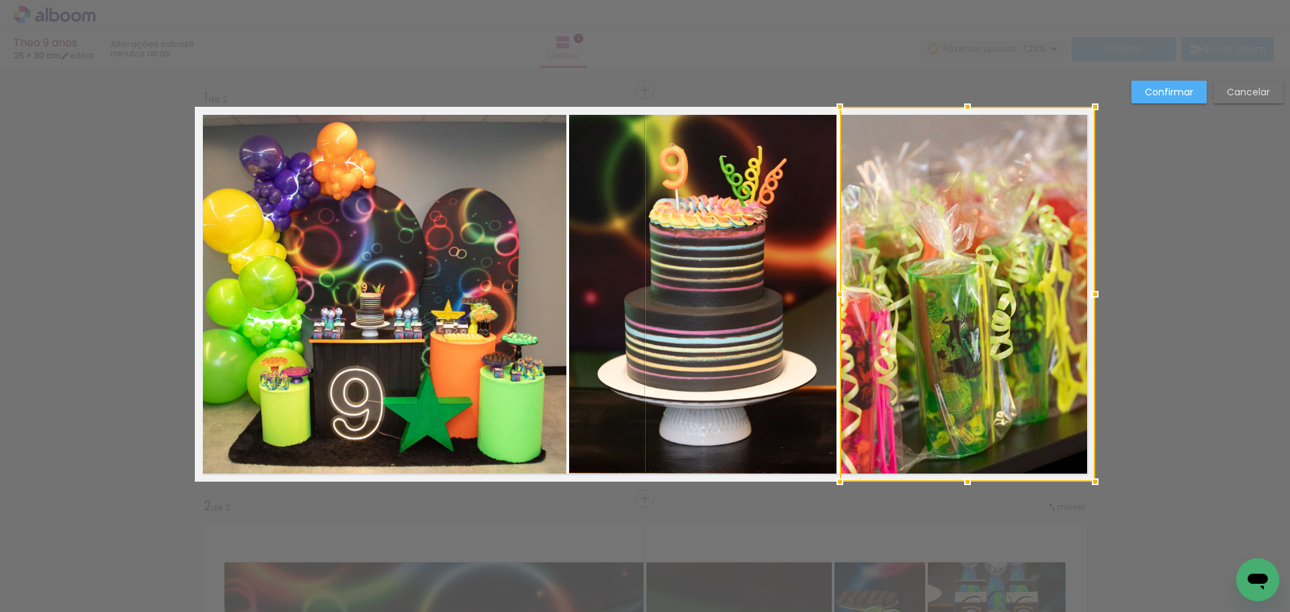
drag, startPoint x: 862, startPoint y: 296, endPoint x: 833, endPoint y: 298, distance: 28.3
click at [833, 298] on div at bounding box center [840, 294] width 27 height 27
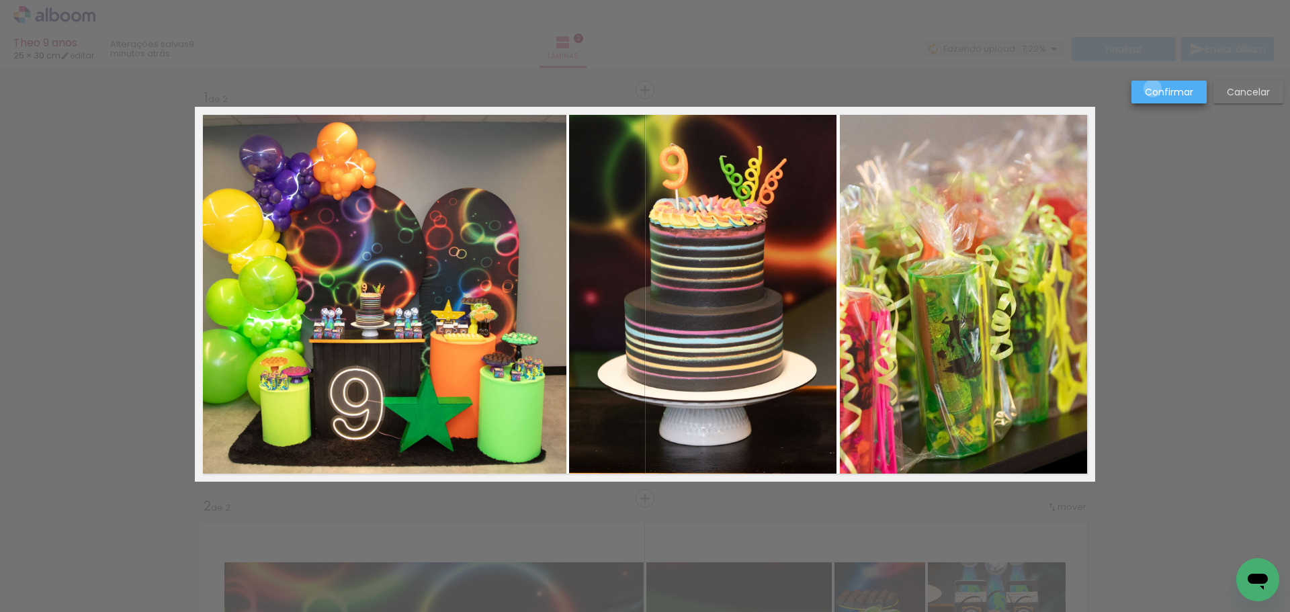
click at [0, 0] on slot "Confirmar" at bounding box center [0, 0] width 0 height 0
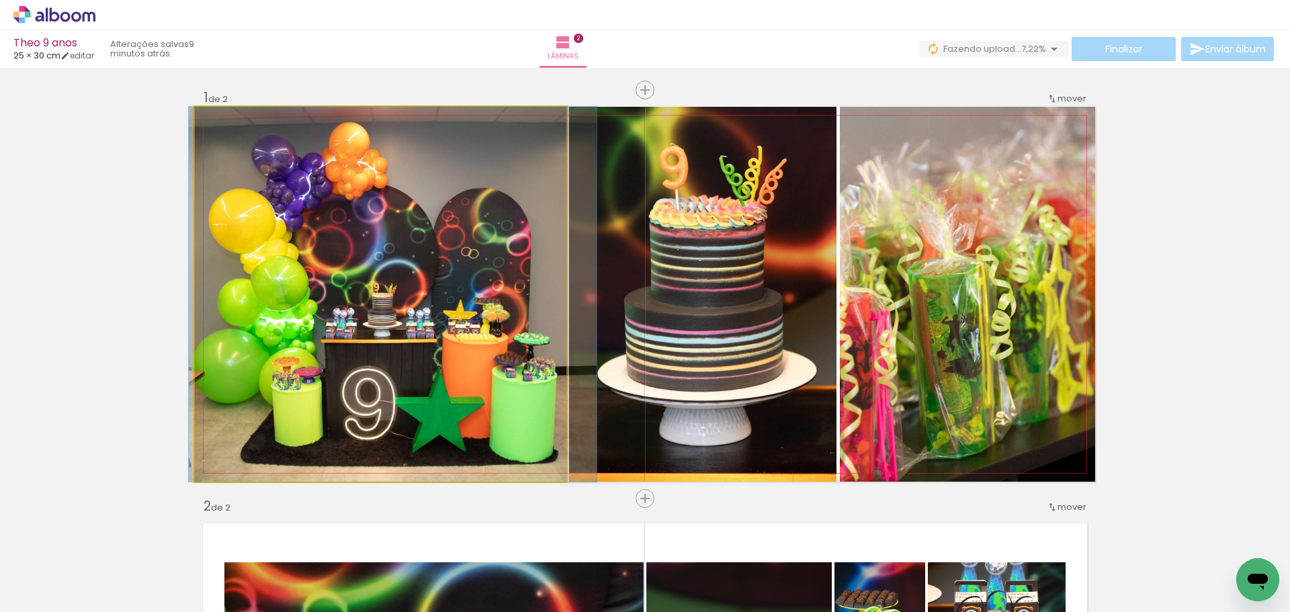
drag, startPoint x: 394, startPoint y: 354, endPoint x: 407, endPoint y: 352, distance: 12.2
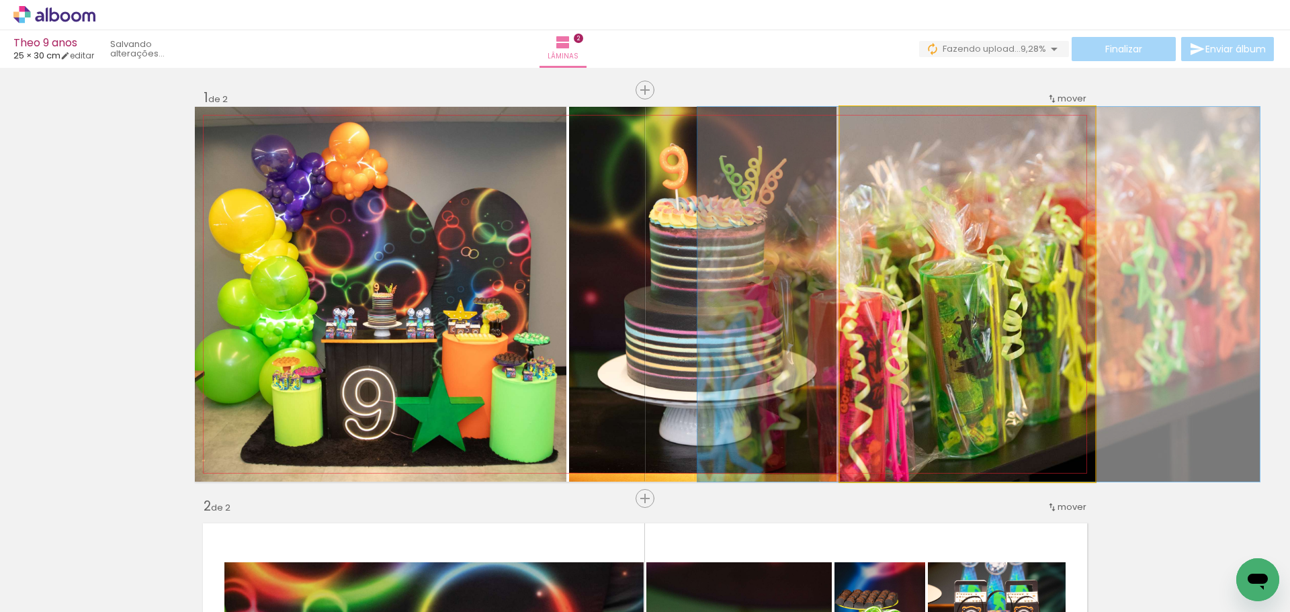
drag, startPoint x: 950, startPoint y: 321, endPoint x: 961, endPoint y: 296, distance: 27.4
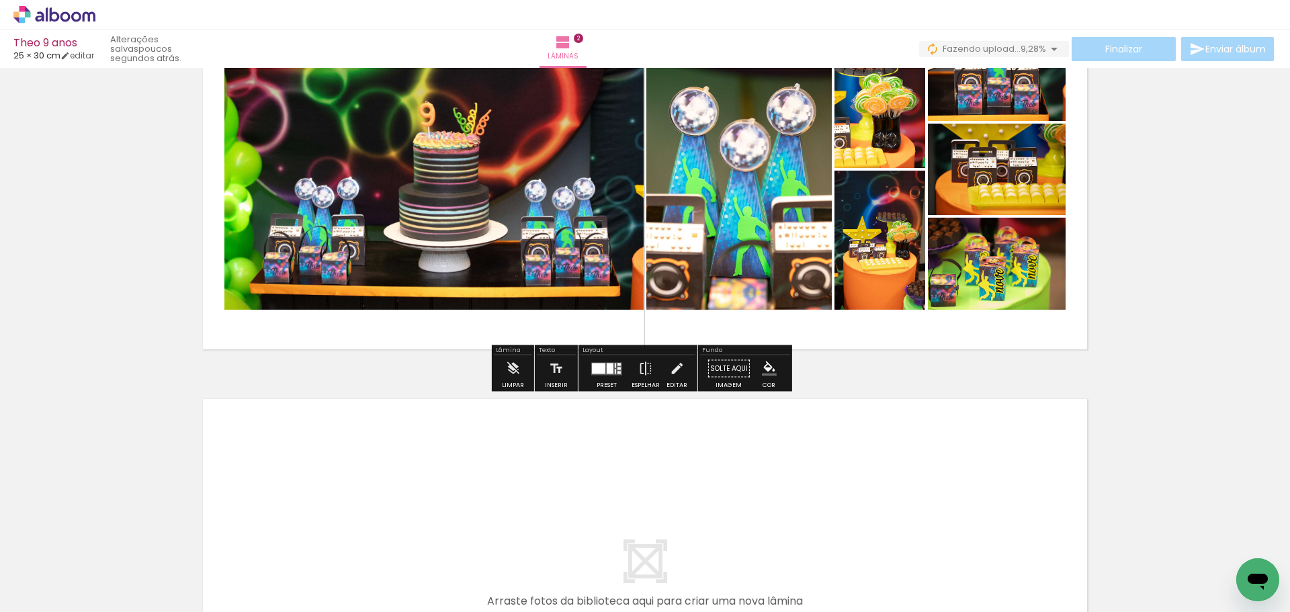
scroll to position [538, 0]
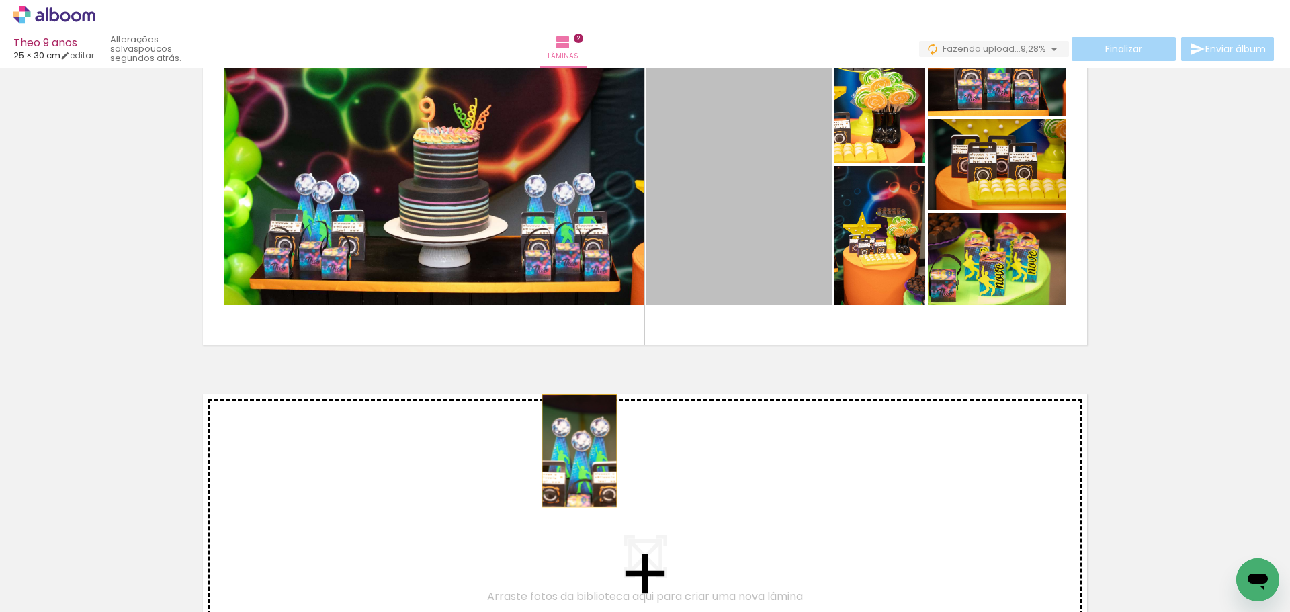
drag, startPoint x: 747, startPoint y: 227, endPoint x: 794, endPoint y: 282, distance: 72.4
click at [573, 451] on div "Inserir lâmina 1 de 2 Inserir lâmina 2 de 2" at bounding box center [645, 148] width 1290 height 1226
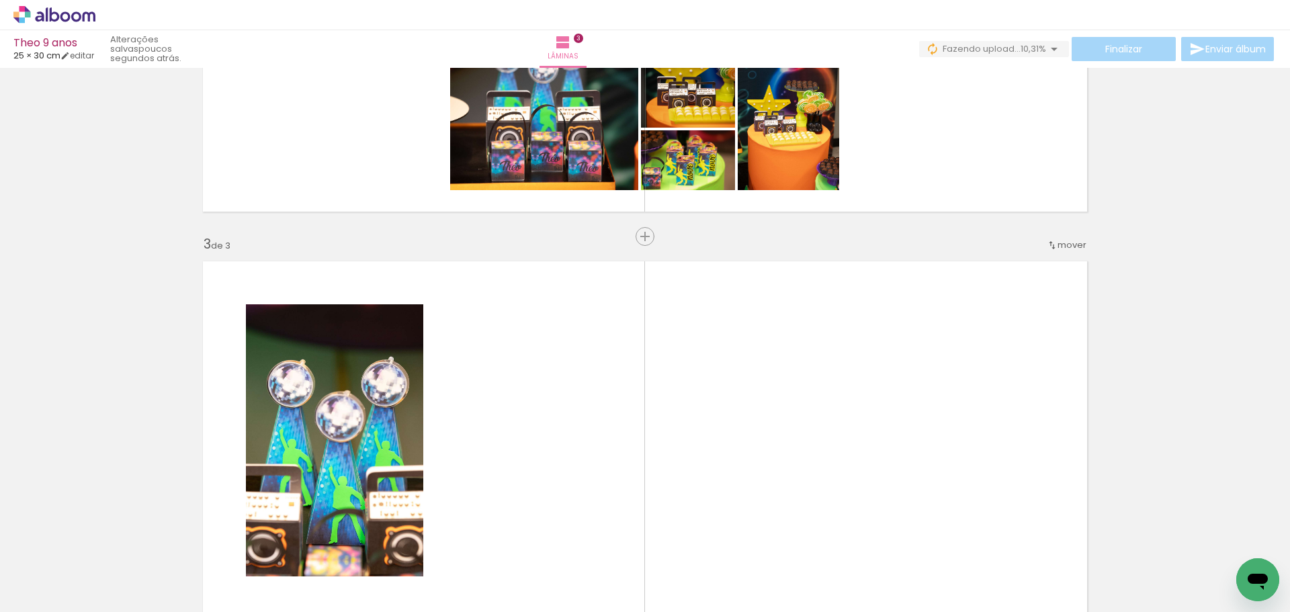
scroll to position [612, 0]
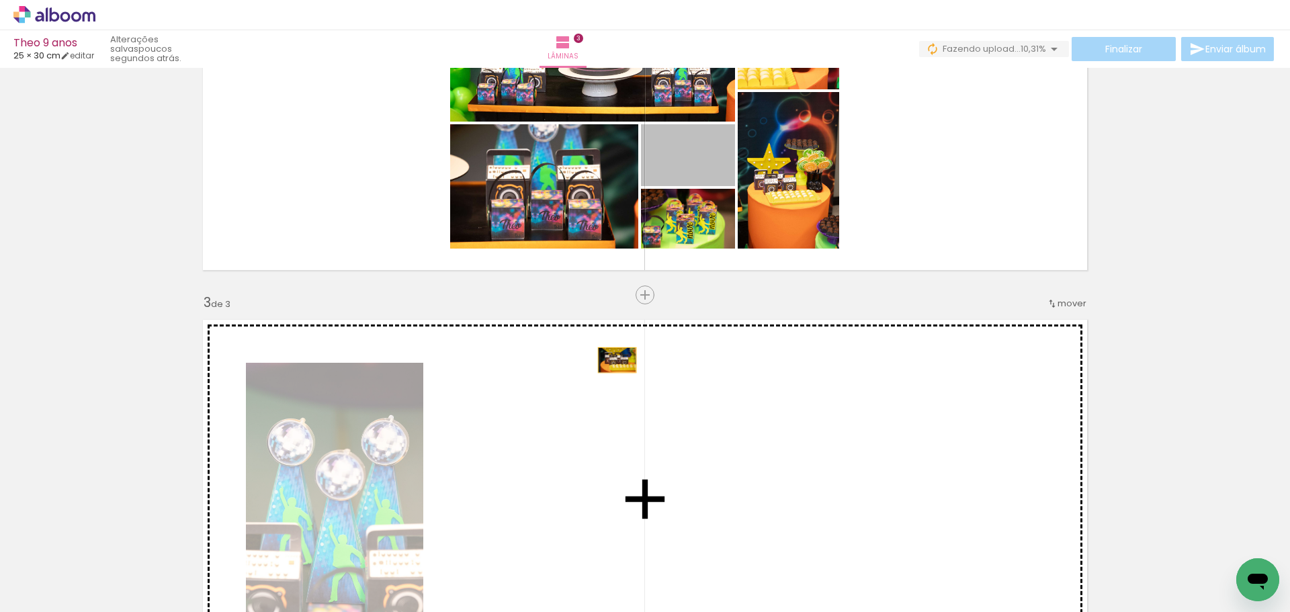
drag, startPoint x: 702, startPoint y: 169, endPoint x: 612, endPoint y: 360, distance: 211.4
click at [612, 360] on div "Inserir lâmina 1 de 3 Inserir lâmina 2 de 3 Inserir lâmina 3 de 3" at bounding box center [645, 277] width 1290 height 1635
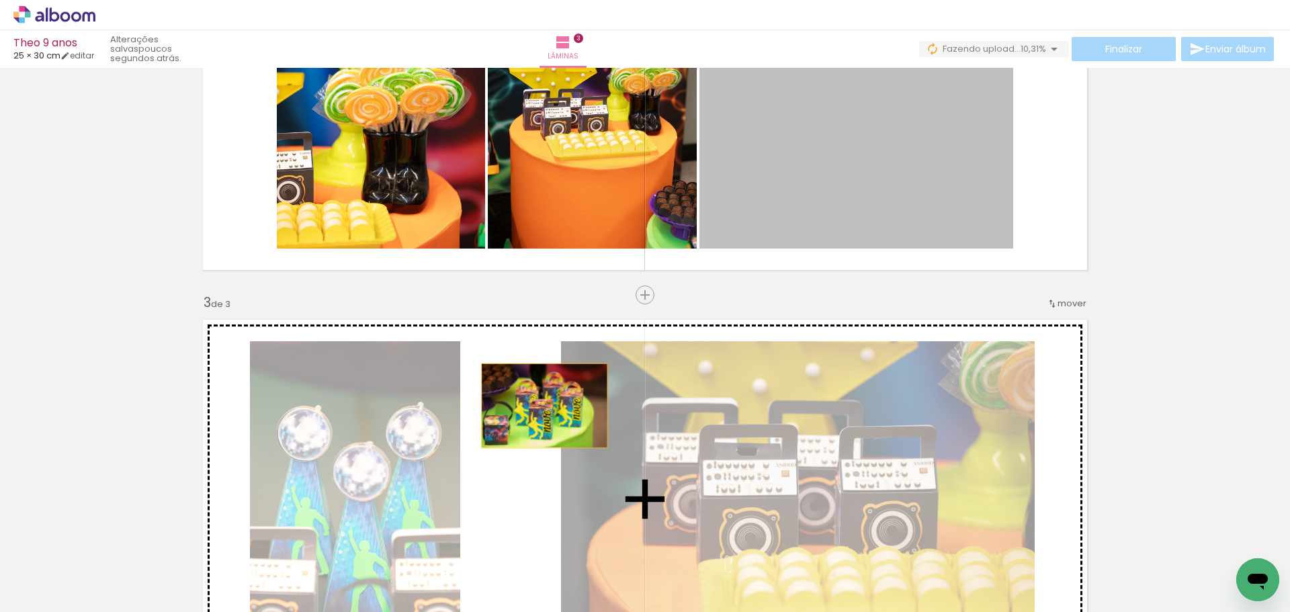
drag, startPoint x: 868, startPoint y: 151, endPoint x: 540, endPoint y: 406, distance: 415.7
click at [540, 406] on div "Inserir lâmina 1 de 3 Inserir lâmina 2 de 3 Inserir lâmina 3 de 3" at bounding box center [645, 277] width 1290 height 1635
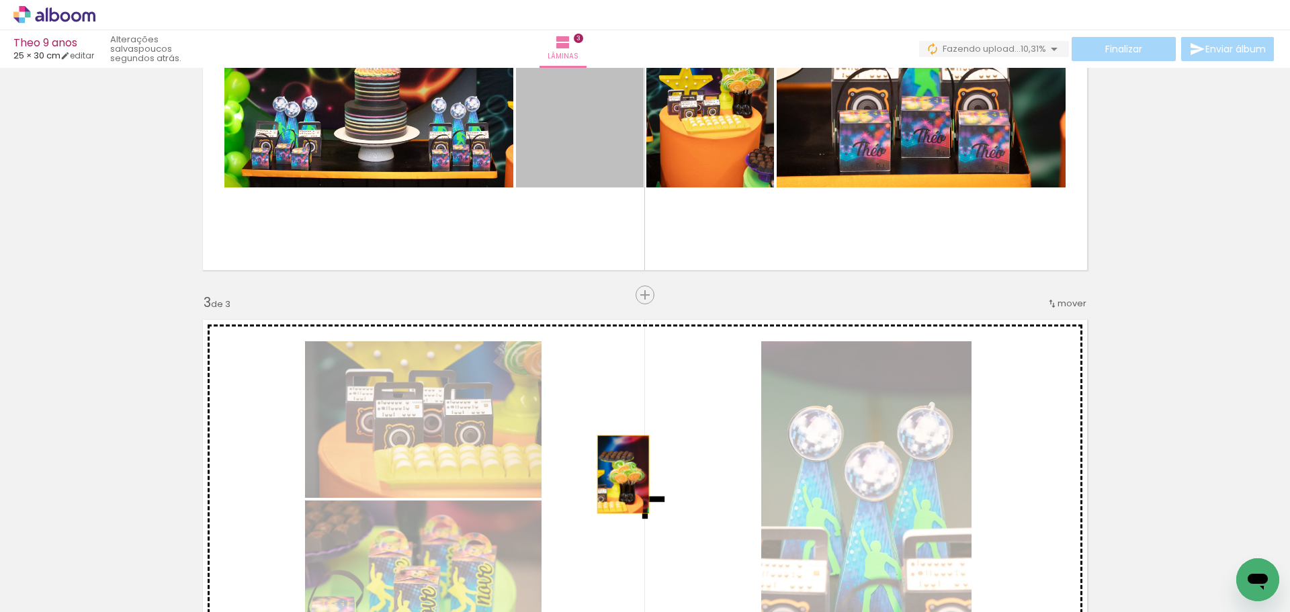
drag, startPoint x: 597, startPoint y: 115, endPoint x: 671, endPoint y: 394, distance: 289.2
click at [619, 474] on div "Inserir lâmina 1 de 3 Inserir lâmina 2 de 3 Inserir lâmina 3 de 3" at bounding box center [645, 277] width 1290 height 1635
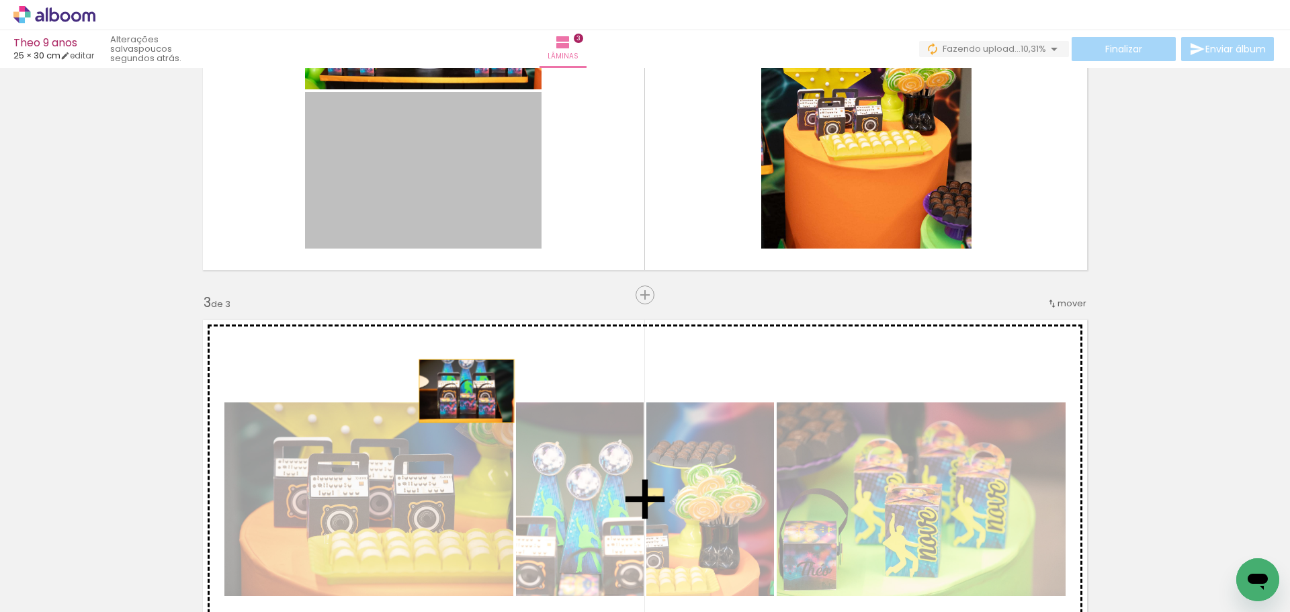
drag, startPoint x: 393, startPoint y: 162, endPoint x: 462, endPoint y: 391, distance: 239.2
click at [462, 391] on div "Inserir lâmina 1 de 3 Inserir lâmina 2 de 3 Inserir lâmina 3 de 3" at bounding box center [645, 277] width 1290 height 1635
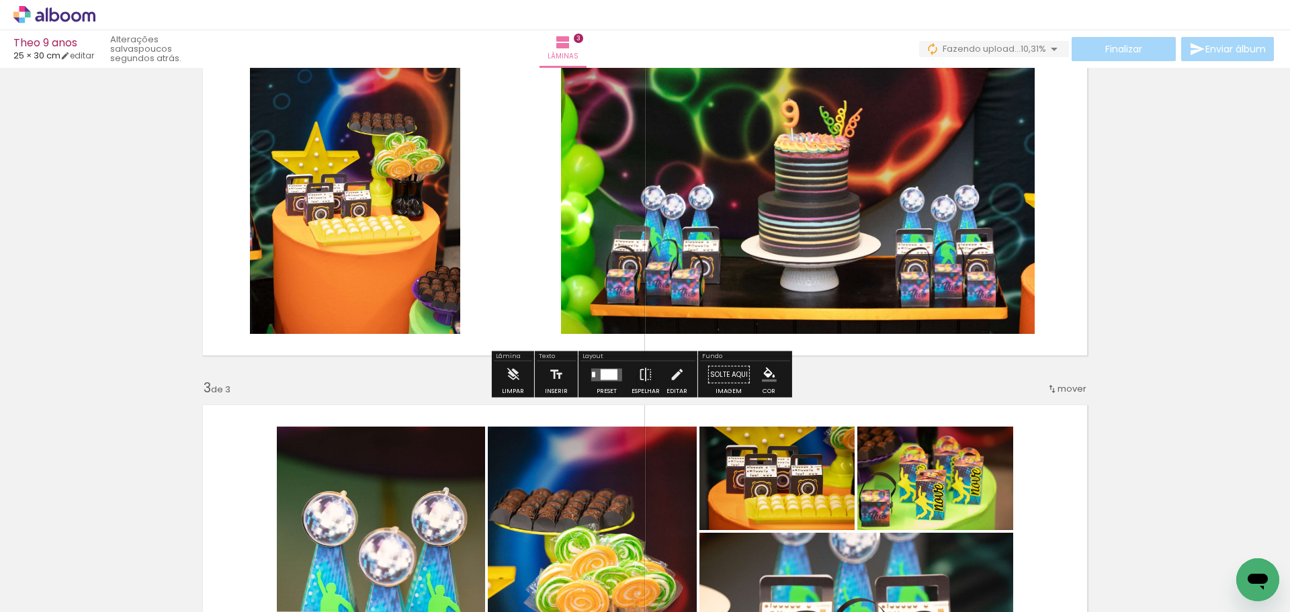
scroll to position [478, 0]
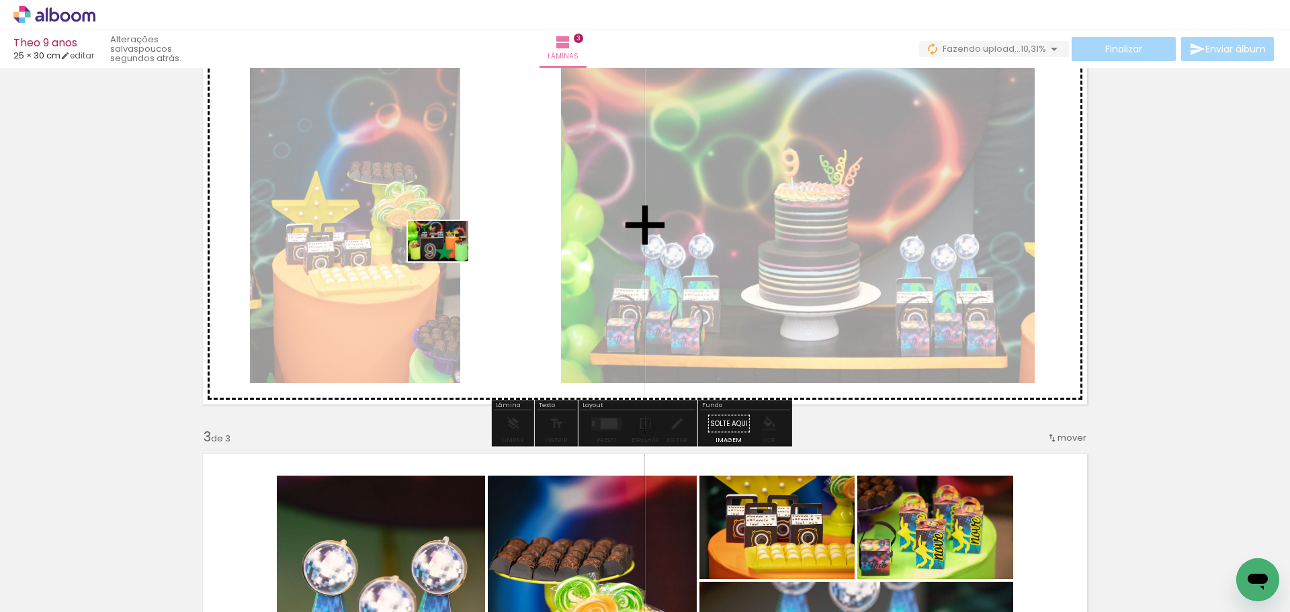
drag, startPoint x: 149, startPoint y: 560, endPoint x: 450, endPoint y: 258, distance: 425.8
click at [450, 259] on quentale-workspace at bounding box center [645, 306] width 1290 height 612
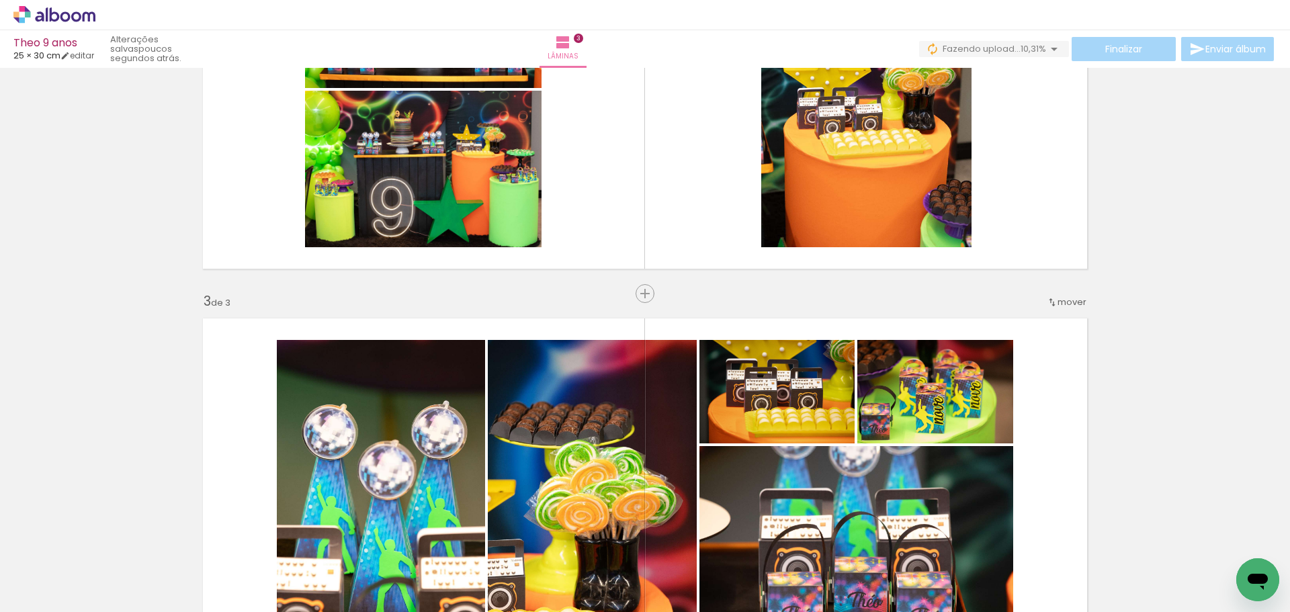
scroll to position [612, 0]
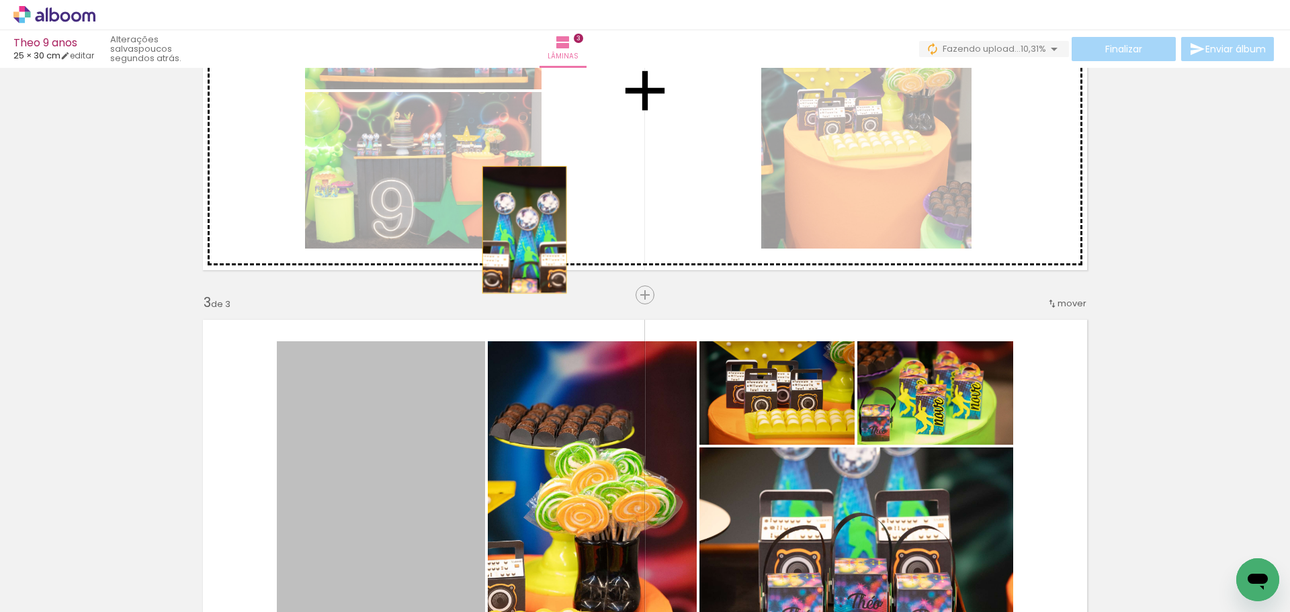
drag, startPoint x: 431, startPoint y: 430, endPoint x: 583, endPoint y: 351, distance: 170.7
click at [556, 157] on div "Inserir lâmina 1 de 3 Inserir lâmina 2 de 3 Inserir lâmina 3 de 3" at bounding box center [645, 277] width 1290 height 1635
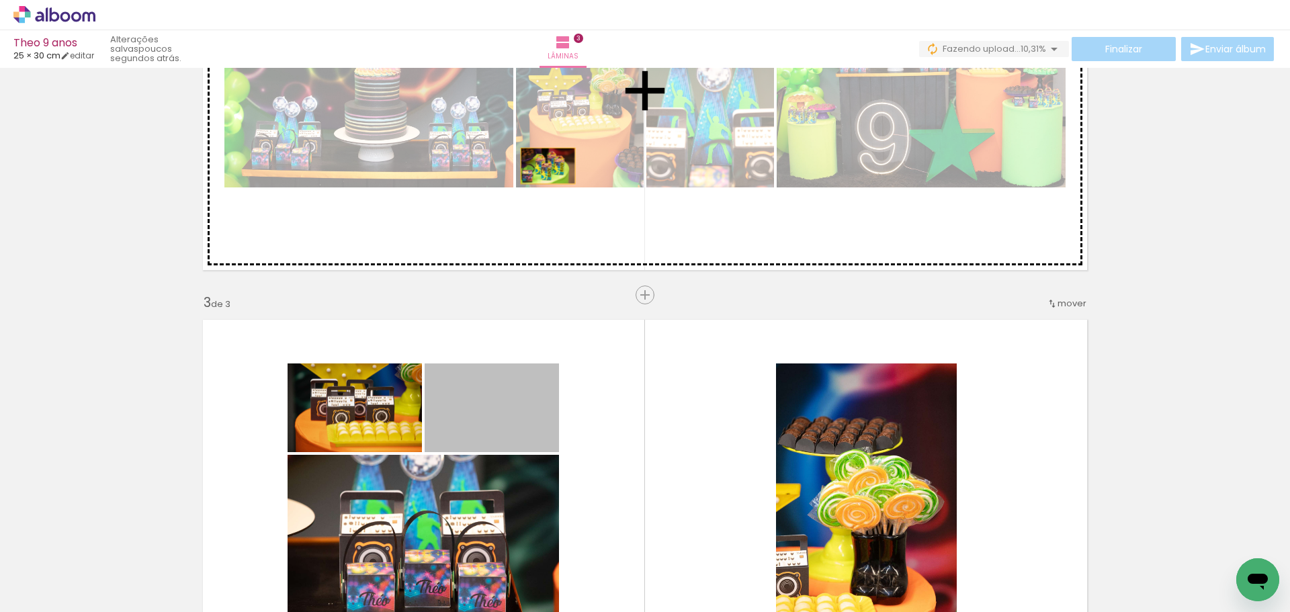
drag, startPoint x: 495, startPoint y: 419, endPoint x: 409, endPoint y: 425, distance: 86.2
click at [543, 163] on div "Inserir lâmina 1 de 3 Inserir lâmina 2 de 3 Inserir lâmina 3 de 3" at bounding box center [645, 277] width 1290 height 1635
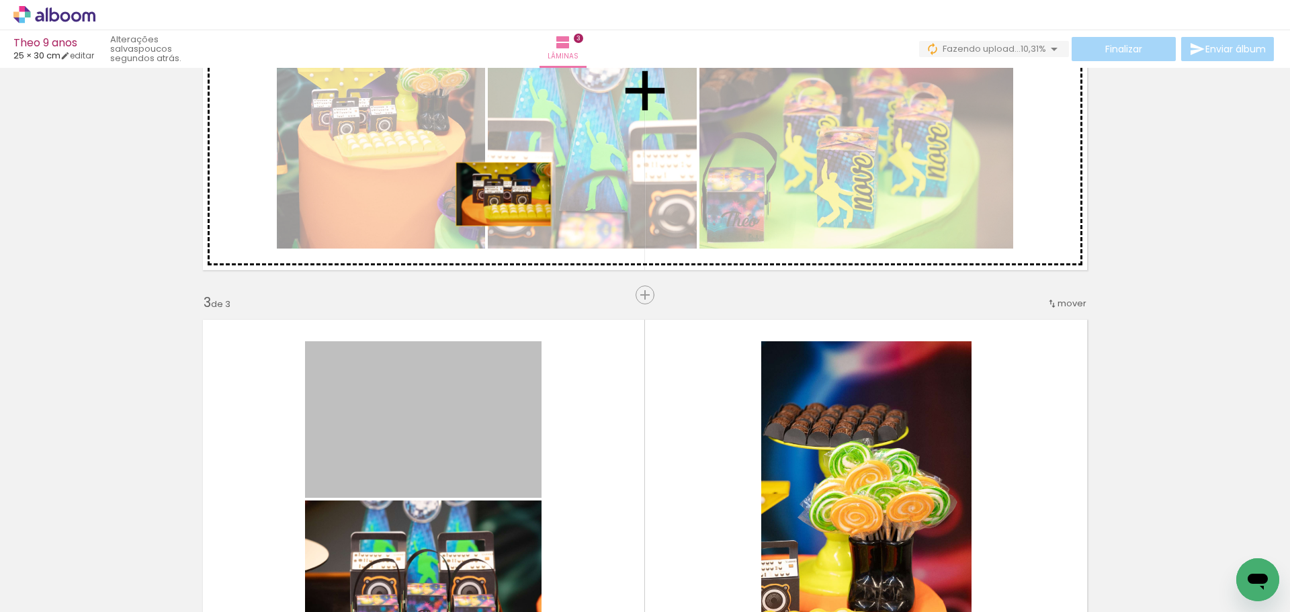
drag, startPoint x: 393, startPoint y: 425, endPoint x: 503, endPoint y: 181, distance: 266.8
click at [503, 181] on div "Inserir lâmina 1 de 3 Inserir lâmina 2 de 3 Inserir lâmina 3 de 3" at bounding box center [645, 277] width 1290 height 1635
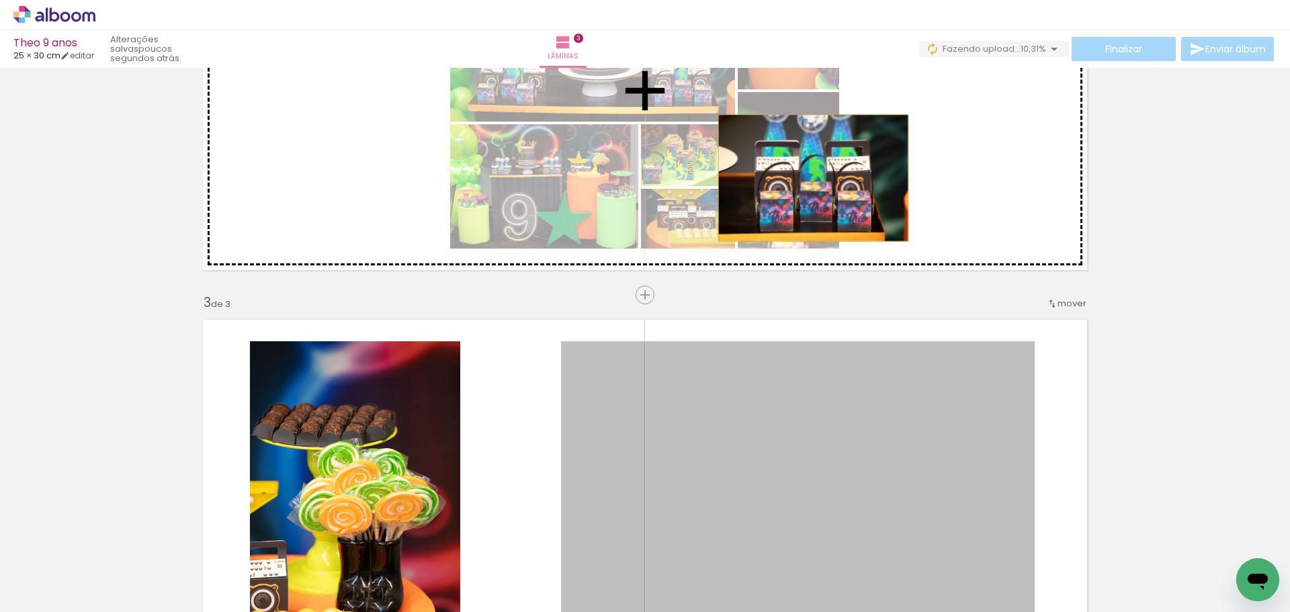
drag, startPoint x: 759, startPoint y: 406, endPoint x: 408, endPoint y: 465, distance: 355.8
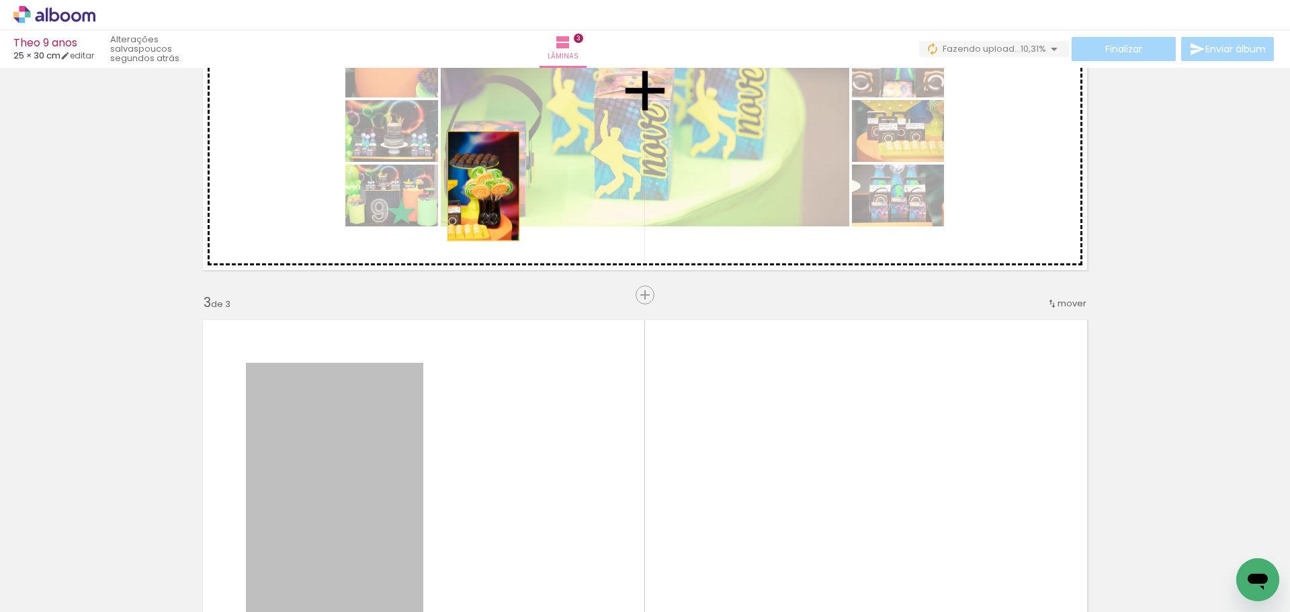
drag, startPoint x: 360, startPoint y: 460, endPoint x: 487, endPoint y: 166, distance: 320.3
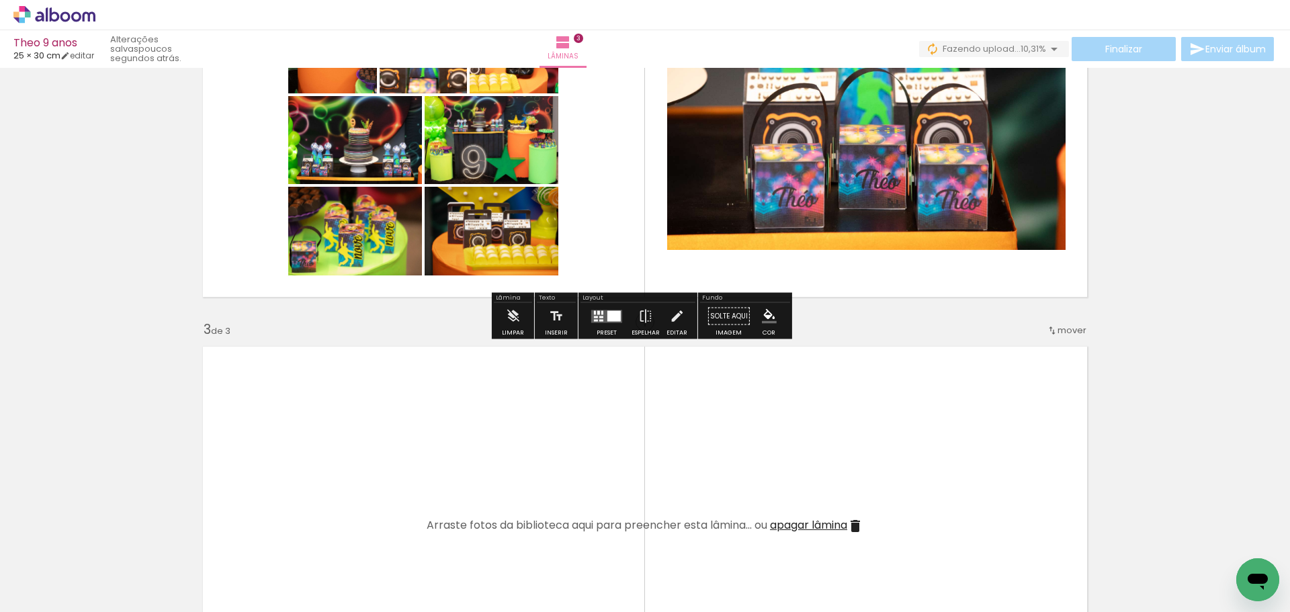
scroll to position [411, 0]
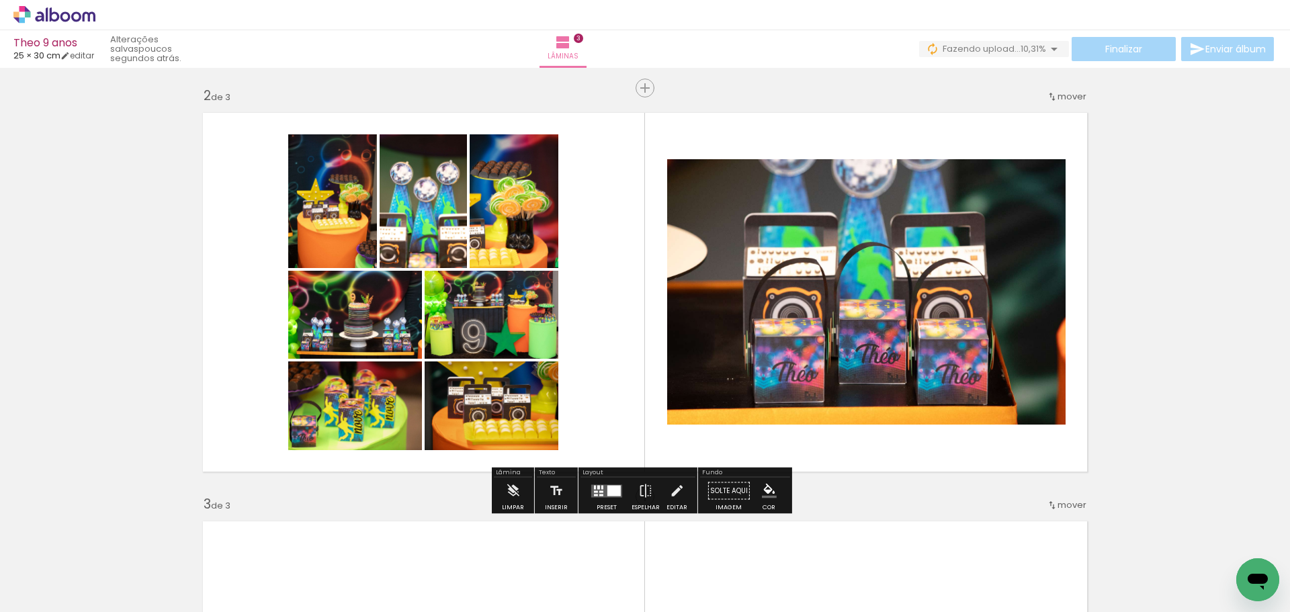
click at [608, 494] on div at bounding box center [614, 490] width 13 height 11
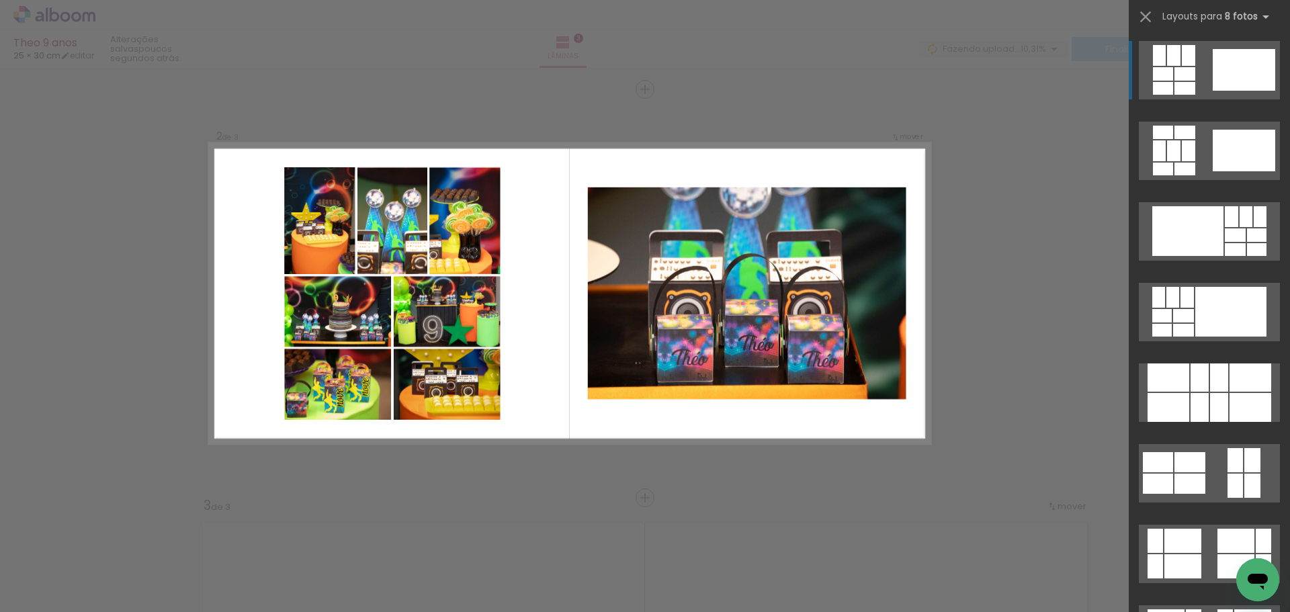
scroll to position [405, 0]
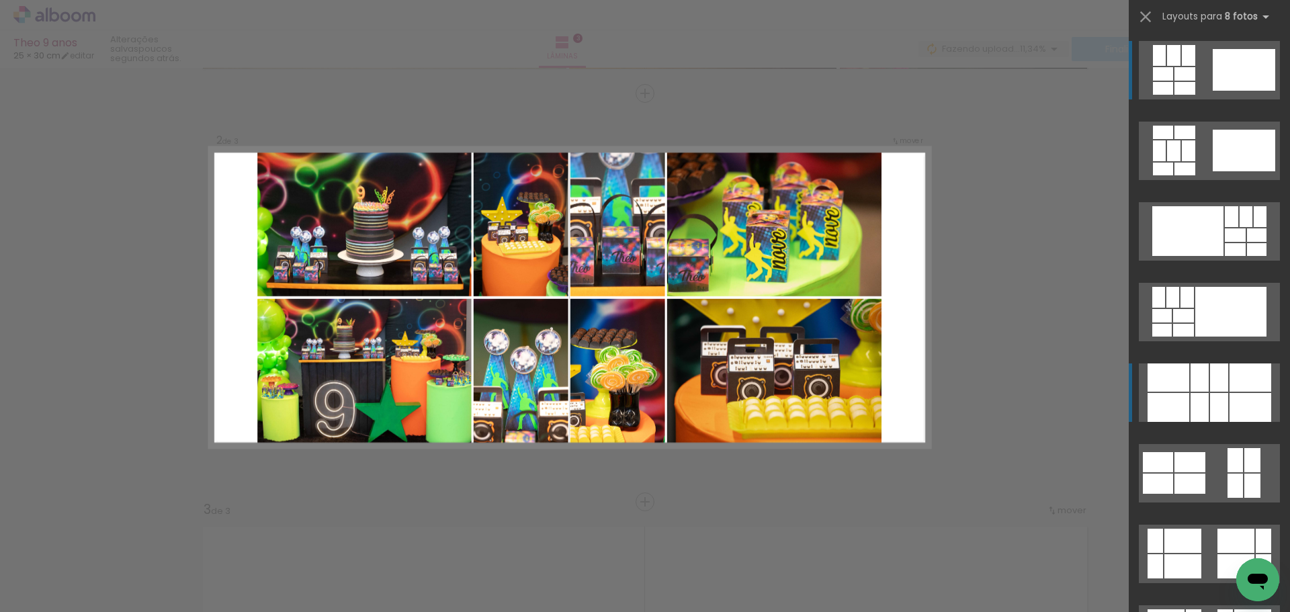
click at [1253, 393] on div at bounding box center [1251, 407] width 42 height 29
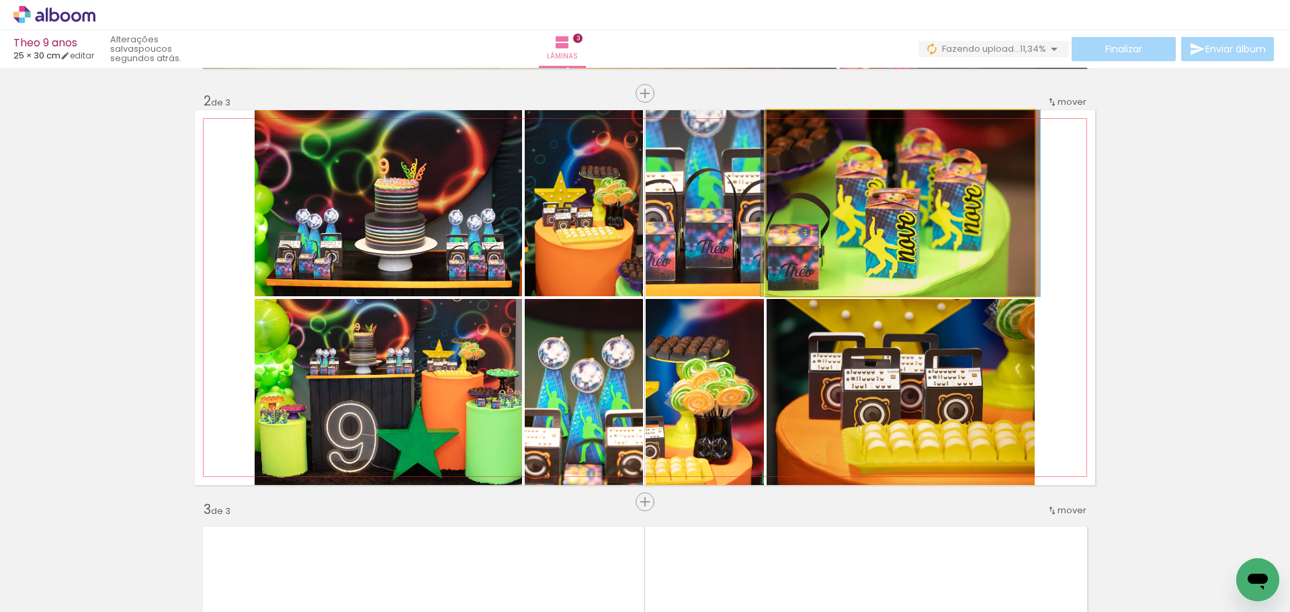
click at [767, 226] on quentale-photo at bounding box center [901, 203] width 268 height 186
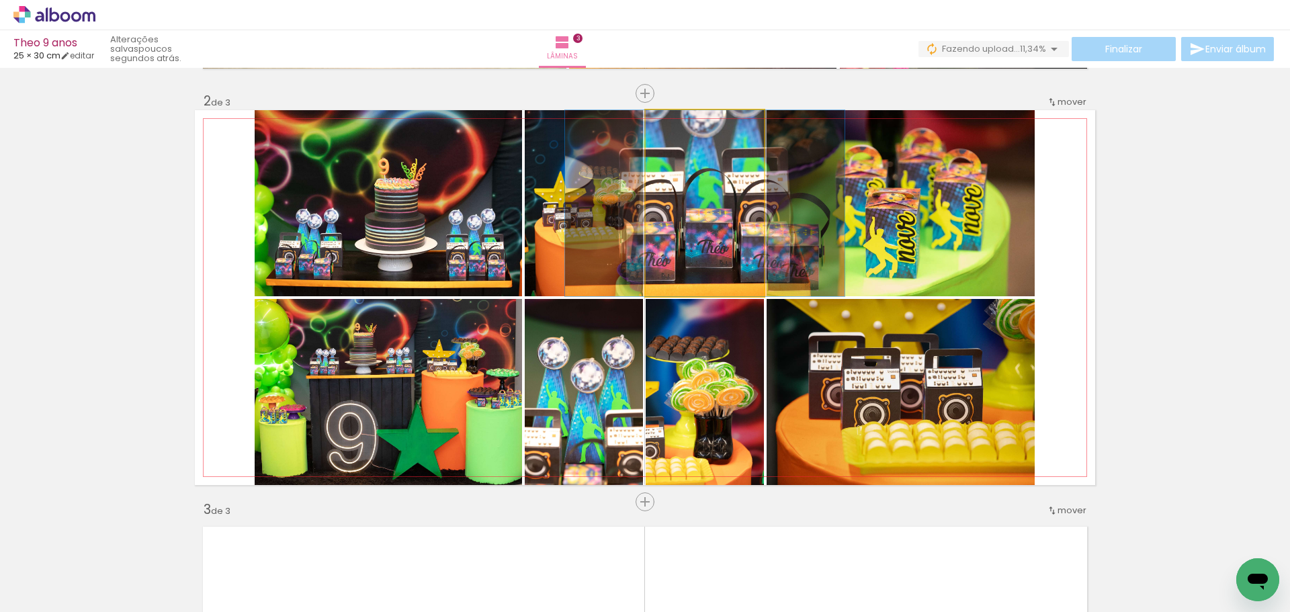
click at [695, 221] on quentale-photo at bounding box center [705, 203] width 118 height 186
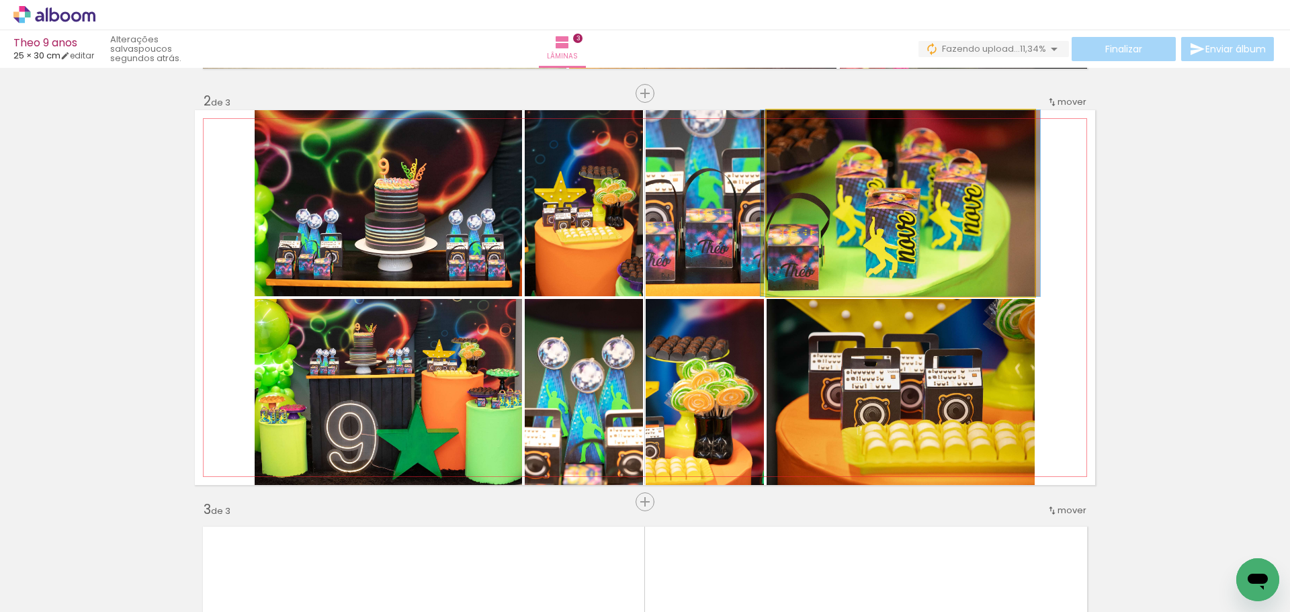
click at [896, 204] on quentale-photo at bounding box center [901, 203] width 268 height 186
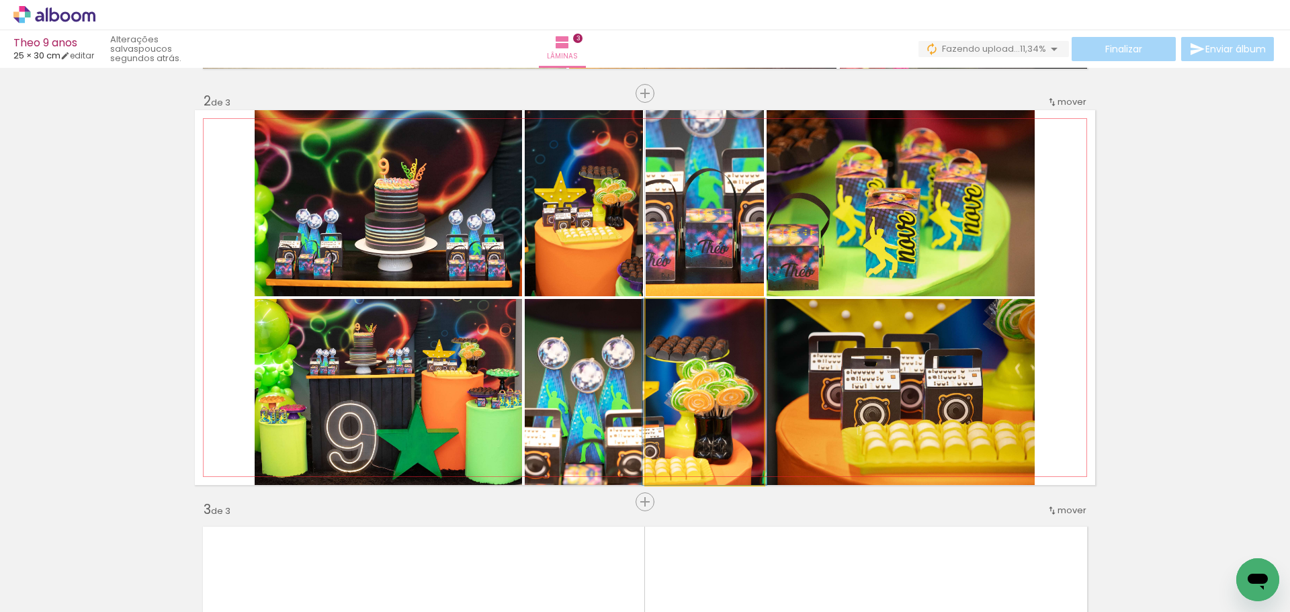
click at [719, 419] on quentale-photo at bounding box center [705, 392] width 118 height 186
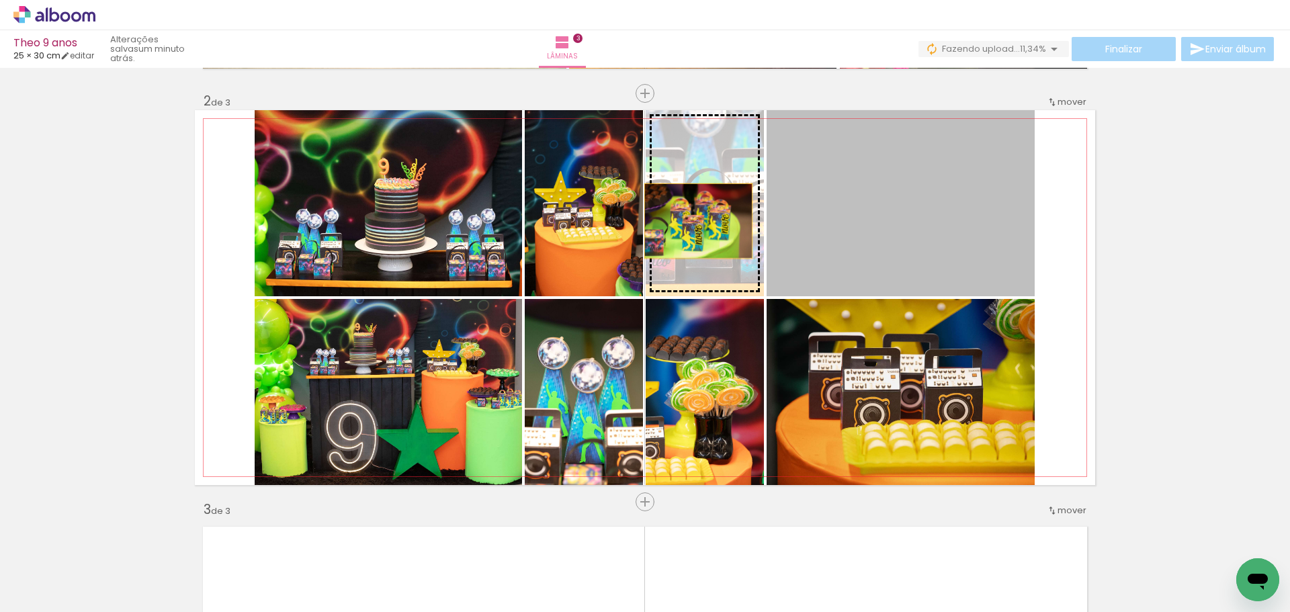
drag, startPoint x: 899, startPoint y: 221, endPoint x: 694, endPoint y: 221, distance: 205.0
click at [0, 0] on slot at bounding box center [0, 0] width 0 height 0
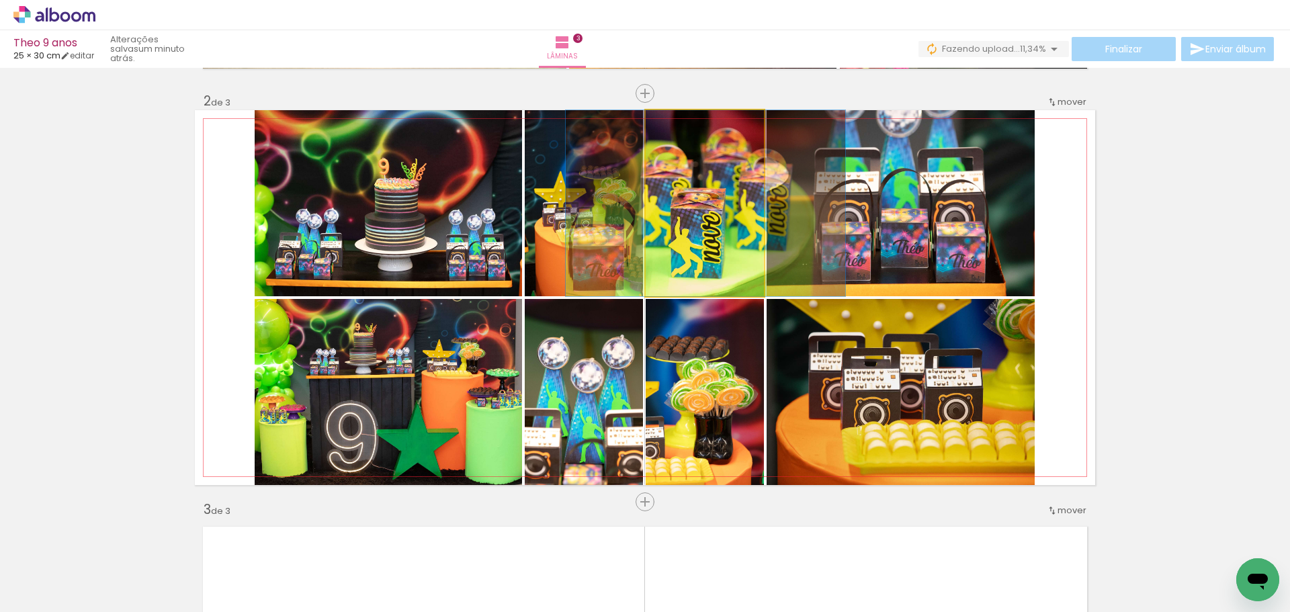
drag, startPoint x: 696, startPoint y: 235, endPoint x: 704, endPoint y: 233, distance: 9.1
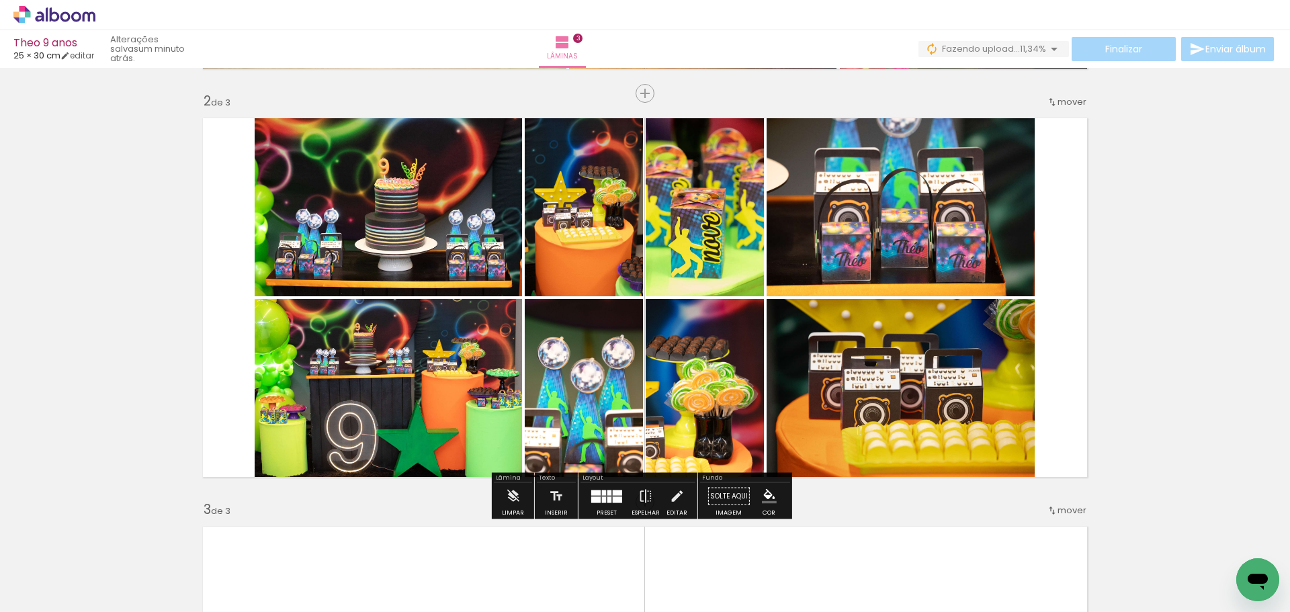
drag, startPoint x: 601, startPoint y: 498, endPoint x: 611, endPoint y: 493, distance: 10.8
click at [602, 499] on div at bounding box center [604, 500] width 4 height 6
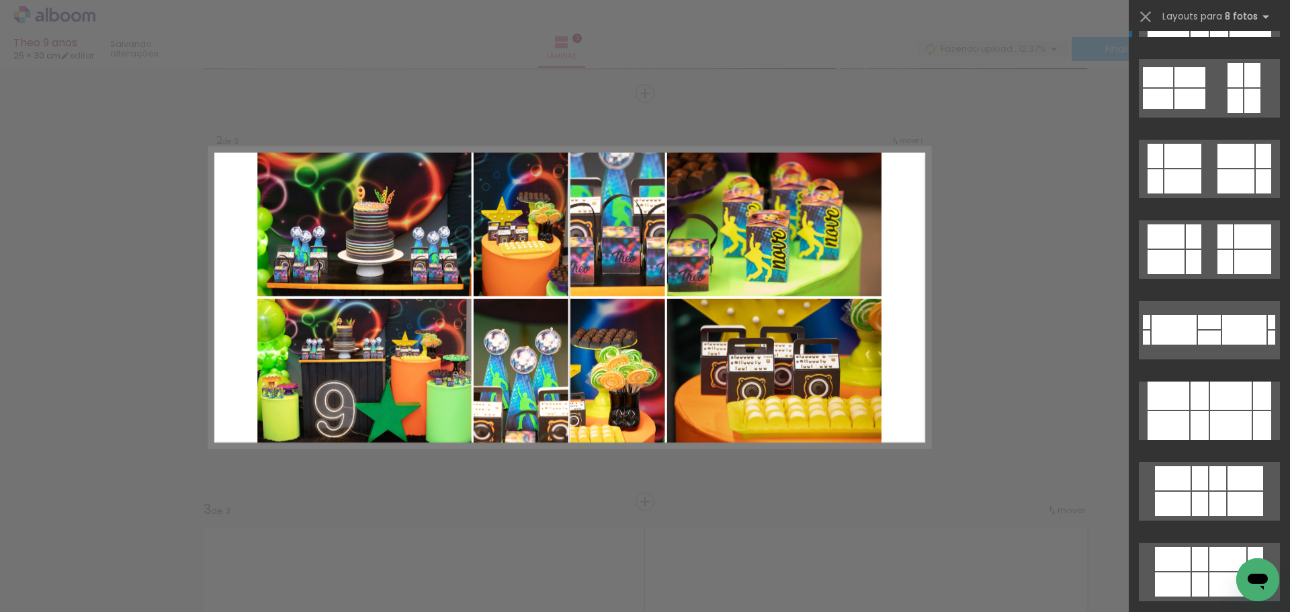
scroll to position [0, 0]
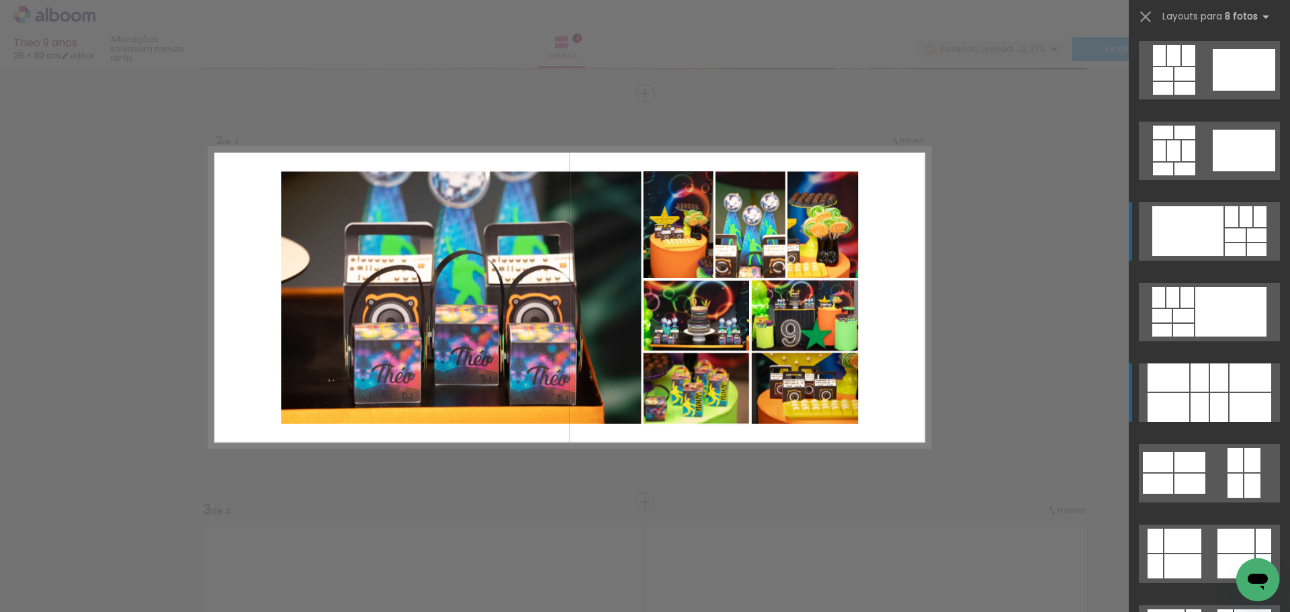
click at [1196, 175] on div at bounding box center [1185, 169] width 21 height 13
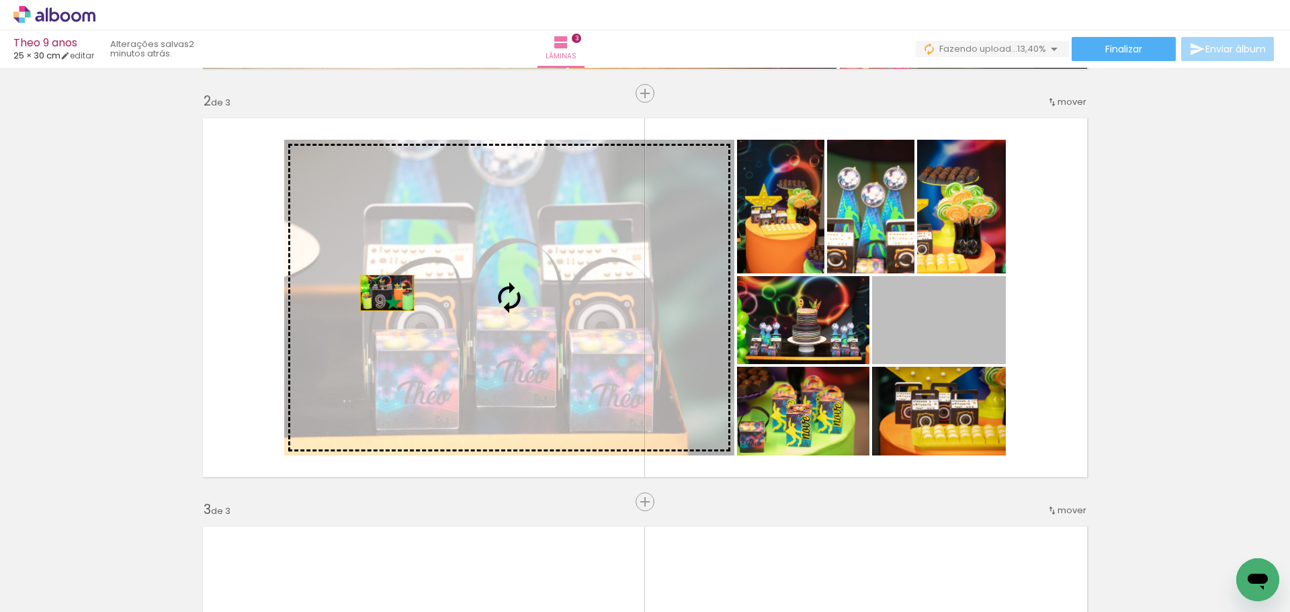
drag, startPoint x: 946, startPoint y: 325, endPoint x: 380, endPoint y: 293, distance: 566.1
click at [0, 0] on slot at bounding box center [0, 0] width 0 height 0
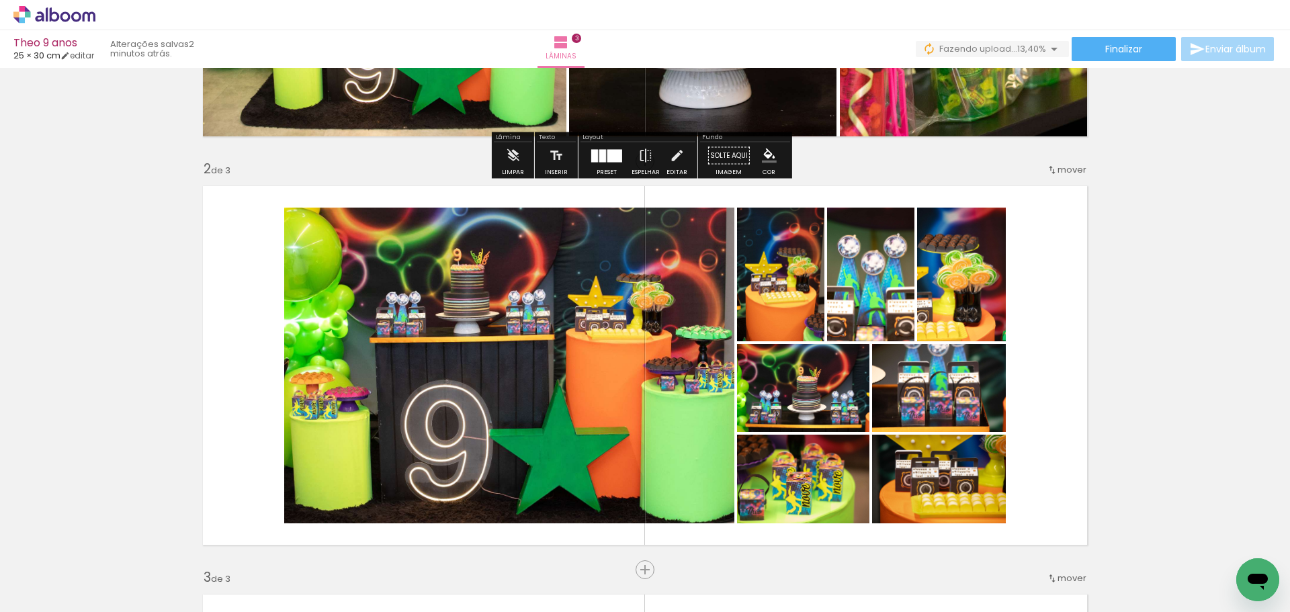
scroll to position [338, 0]
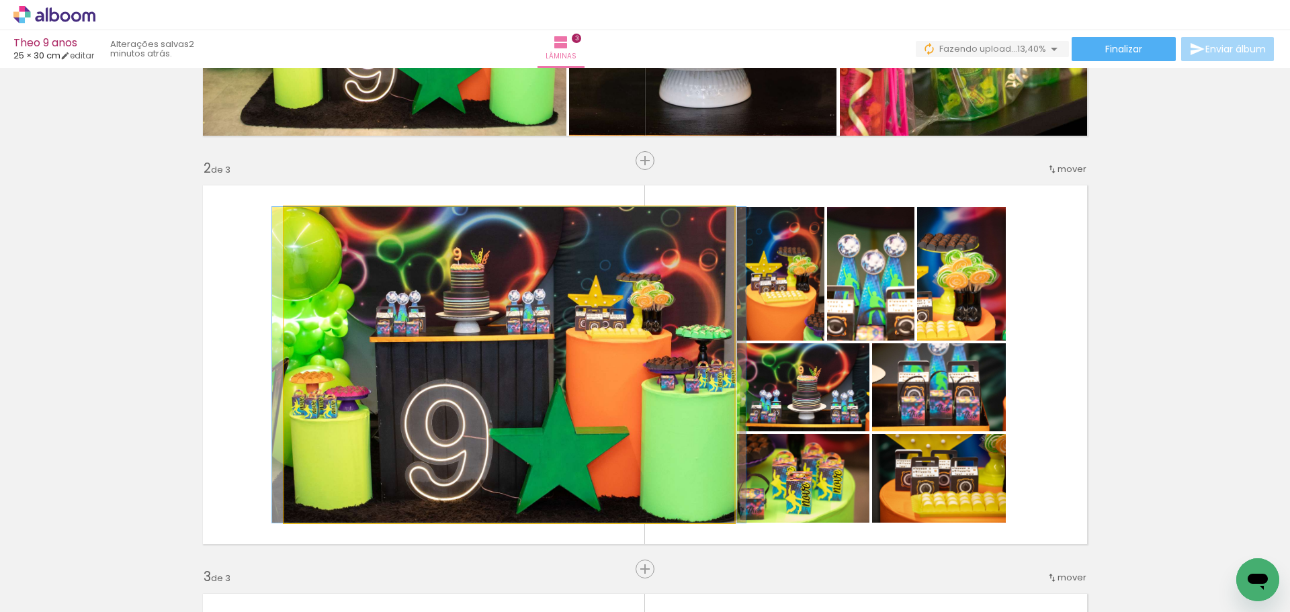
click at [611, 402] on quentale-photo at bounding box center [509, 365] width 450 height 316
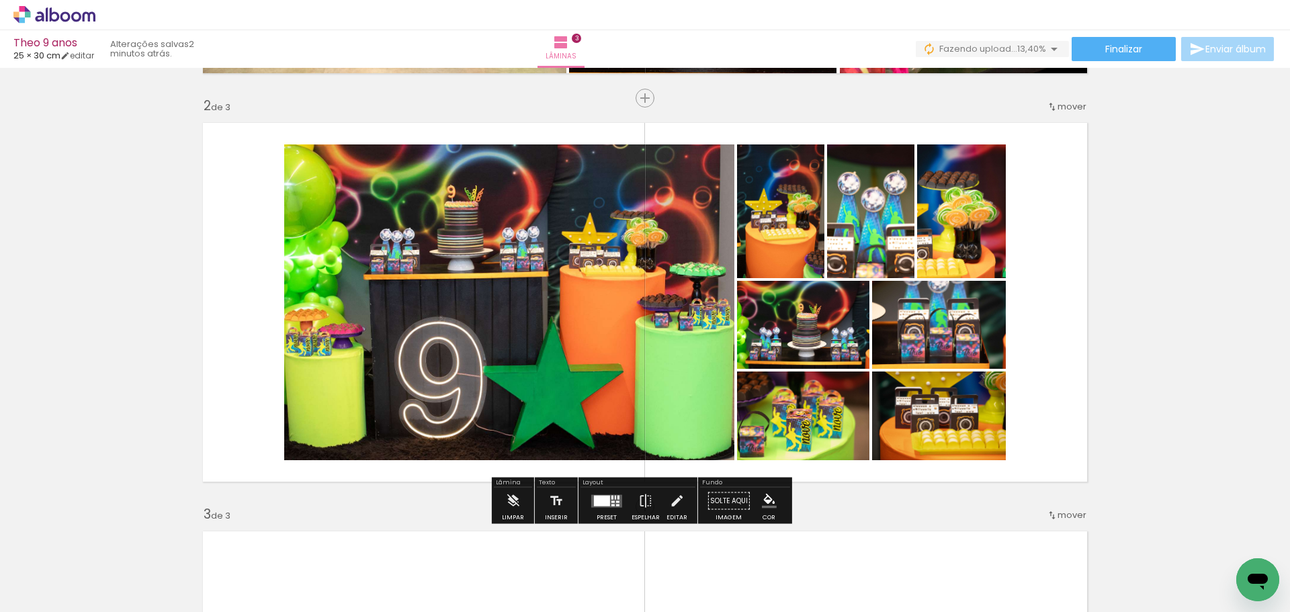
scroll to position [405, 0]
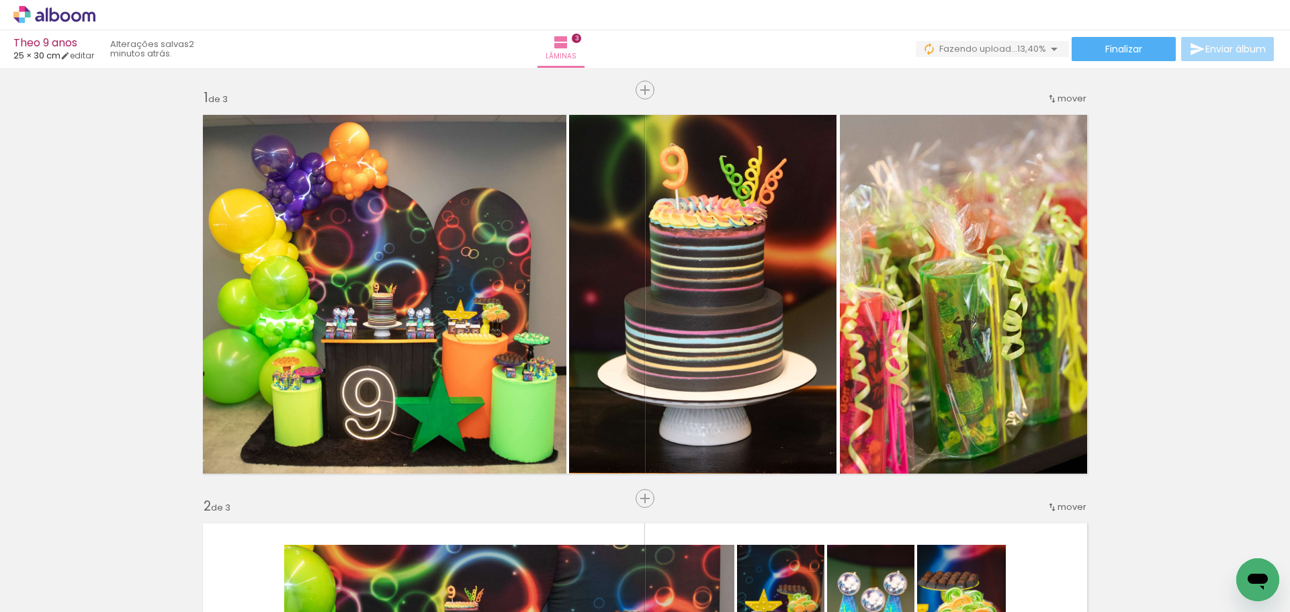
scroll to position [405, 0]
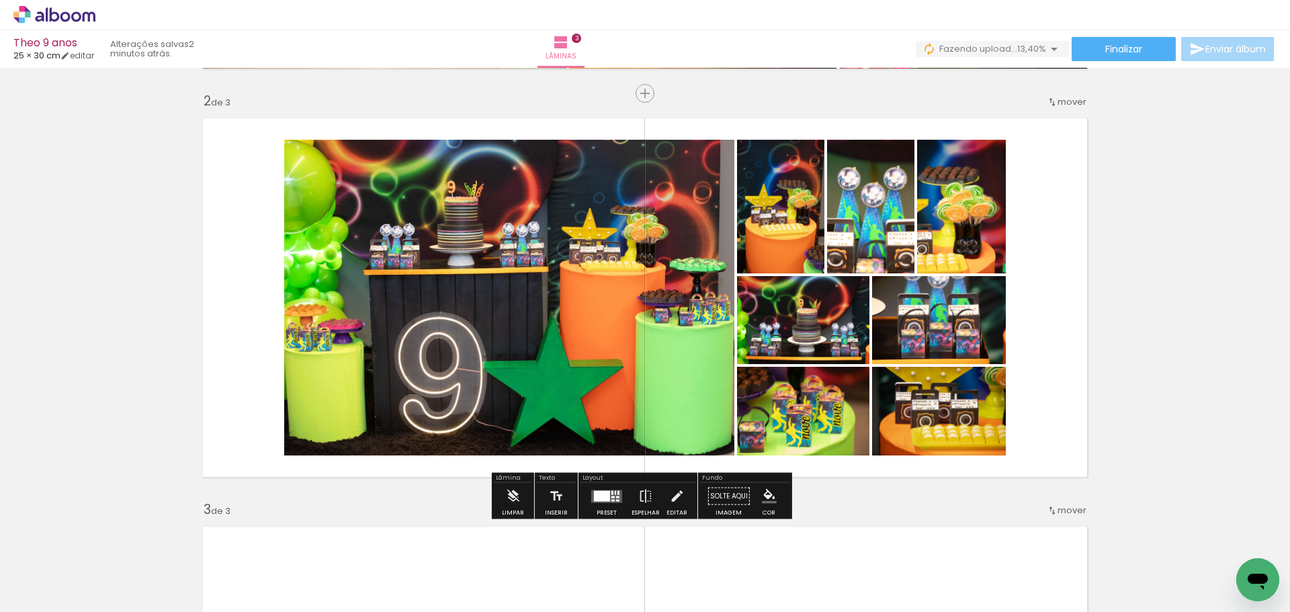
click at [608, 499] on quentale-layouter at bounding box center [606, 496] width 31 height 13
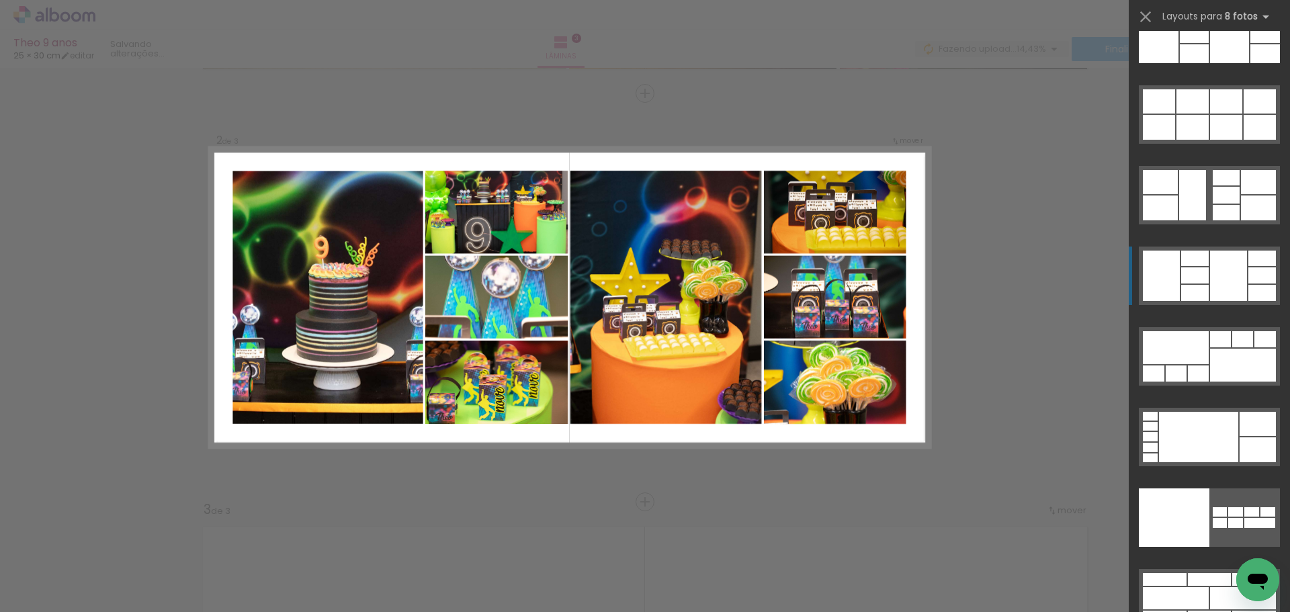
scroll to position [6798, 0]
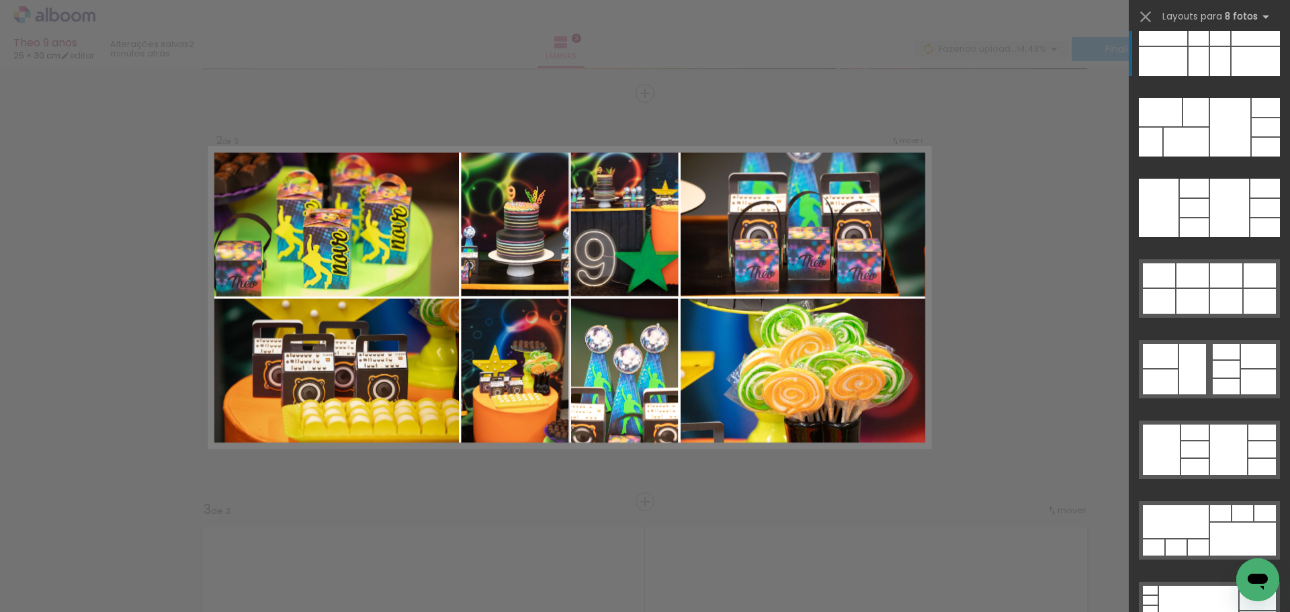
click at [1259, 63] on div at bounding box center [1256, 61] width 48 height 29
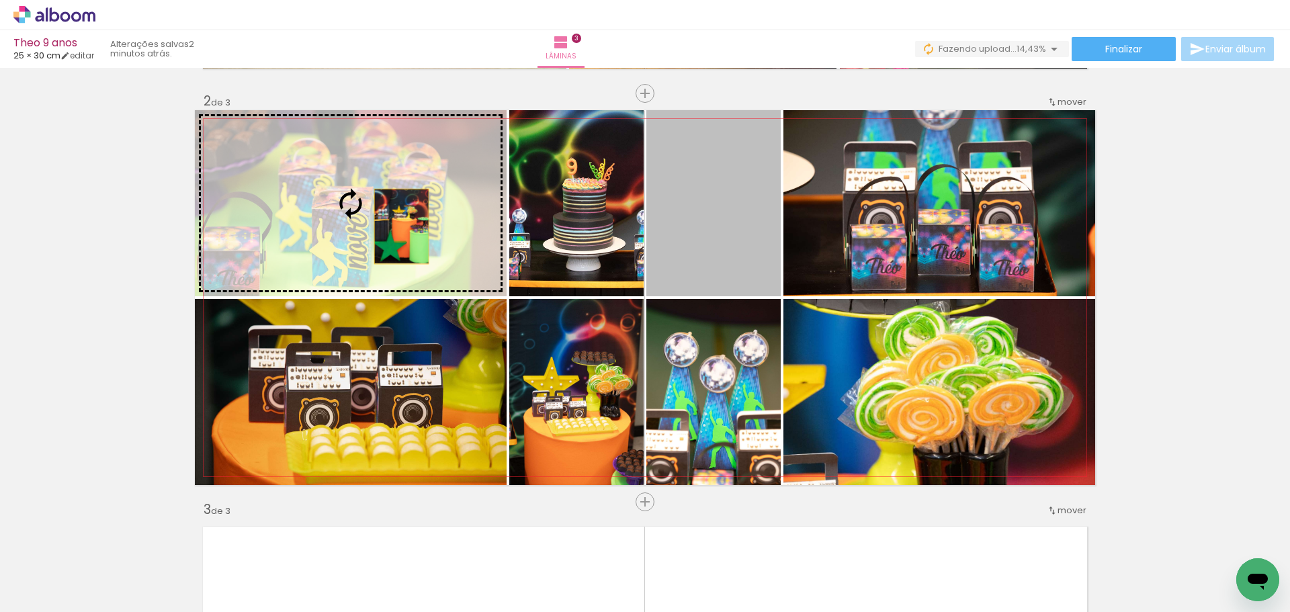
drag, startPoint x: 704, startPoint y: 228, endPoint x: 325, endPoint y: 226, distance: 379.0
click at [0, 0] on slot at bounding box center [0, 0] width 0 height 0
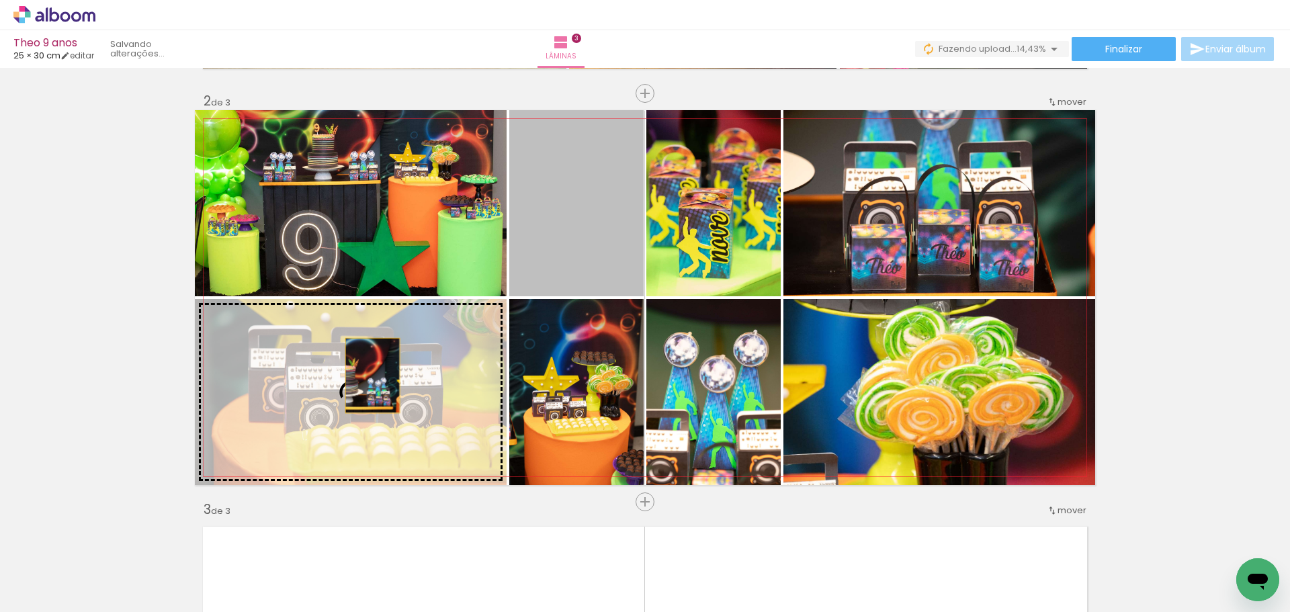
drag, startPoint x: 601, startPoint y: 228, endPoint x: 368, endPoint y: 376, distance: 276.7
click at [0, 0] on slot at bounding box center [0, 0] width 0 height 0
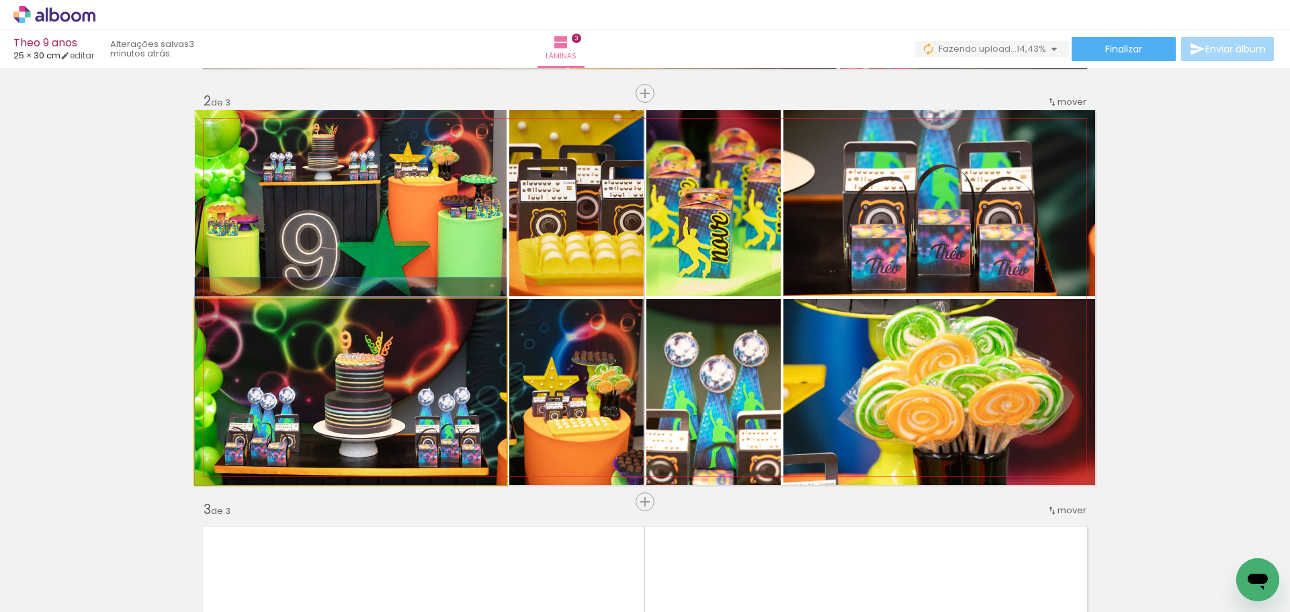
drag, startPoint x: 376, startPoint y: 407, endPoint x: 376, endPoint y: 382, distance: 24.2
drag, startPoint x: 354, startPoint y: 419, endPoint x: 352, endPoint y: 392, distance: 26.9
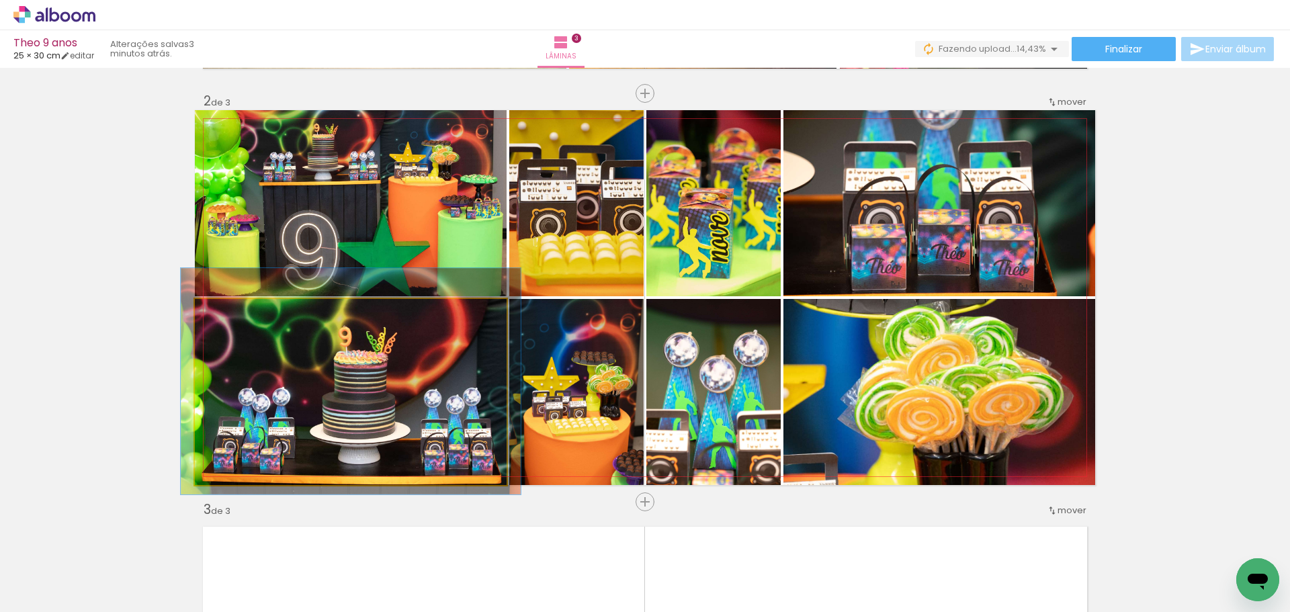
type paper-slider "109"
click at [228, 313] on div at bounding box center [231, 313] width 22 height 22
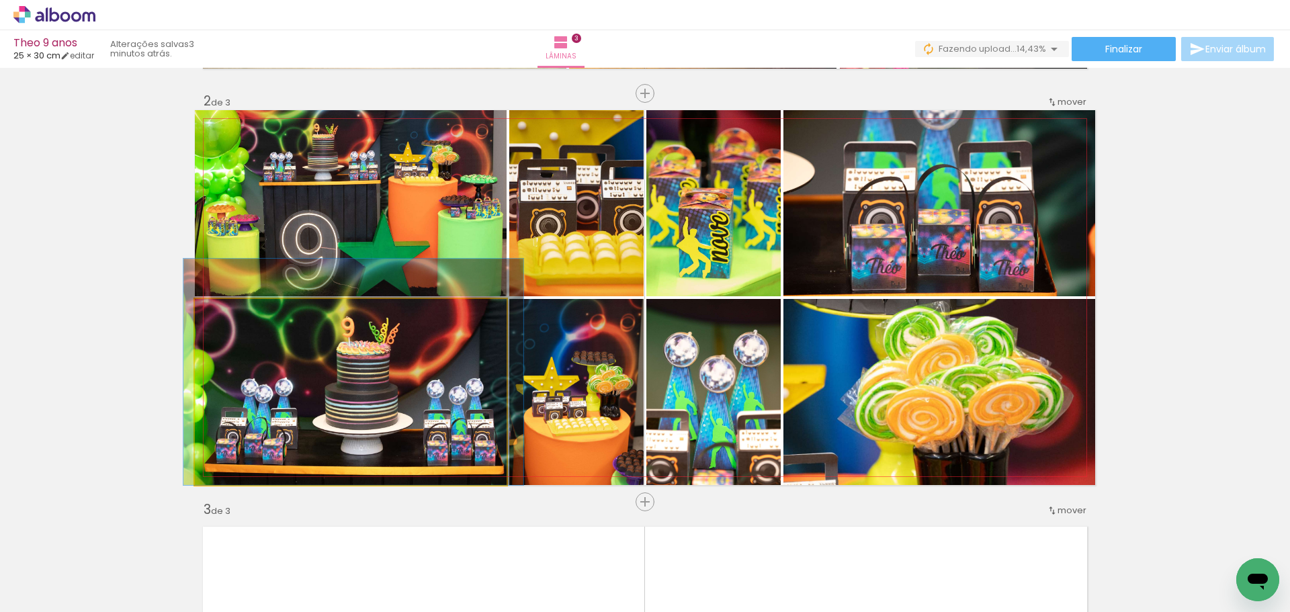
drag, startPoint x: 361, startPoint y: 415, endPoint x: 362, endPoint y: 407, distance: 8.1
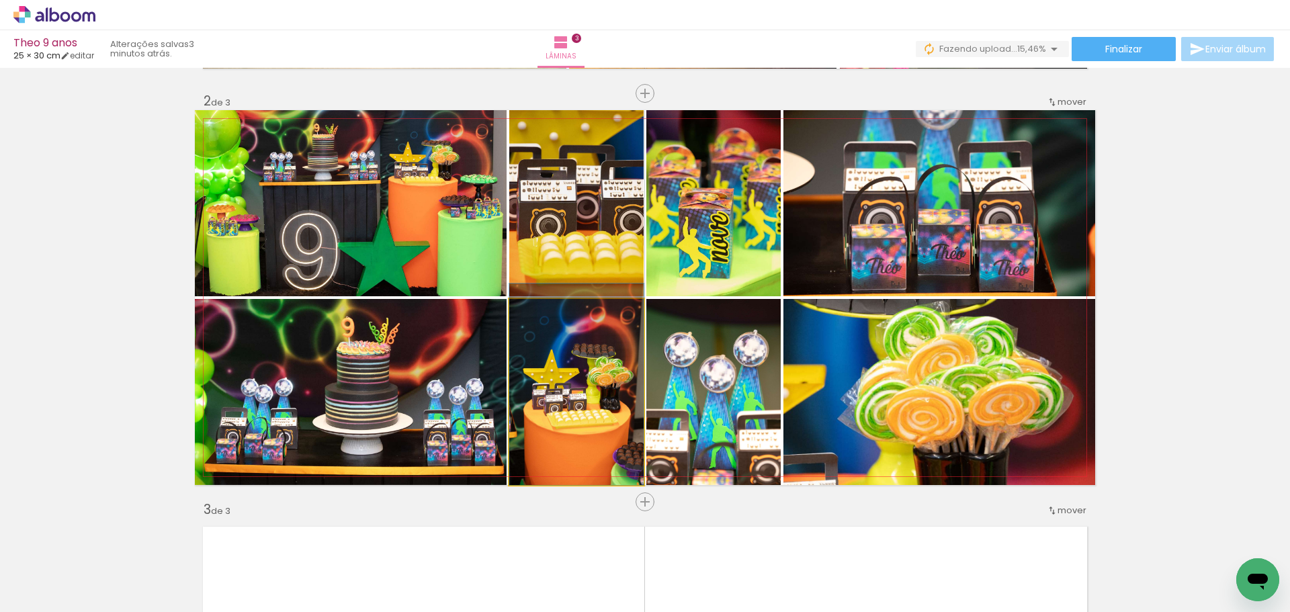
drag, startPoint x: 585, startPoint y: 405, endPoint x: 583, endPoint y: 374, distance: 31.7
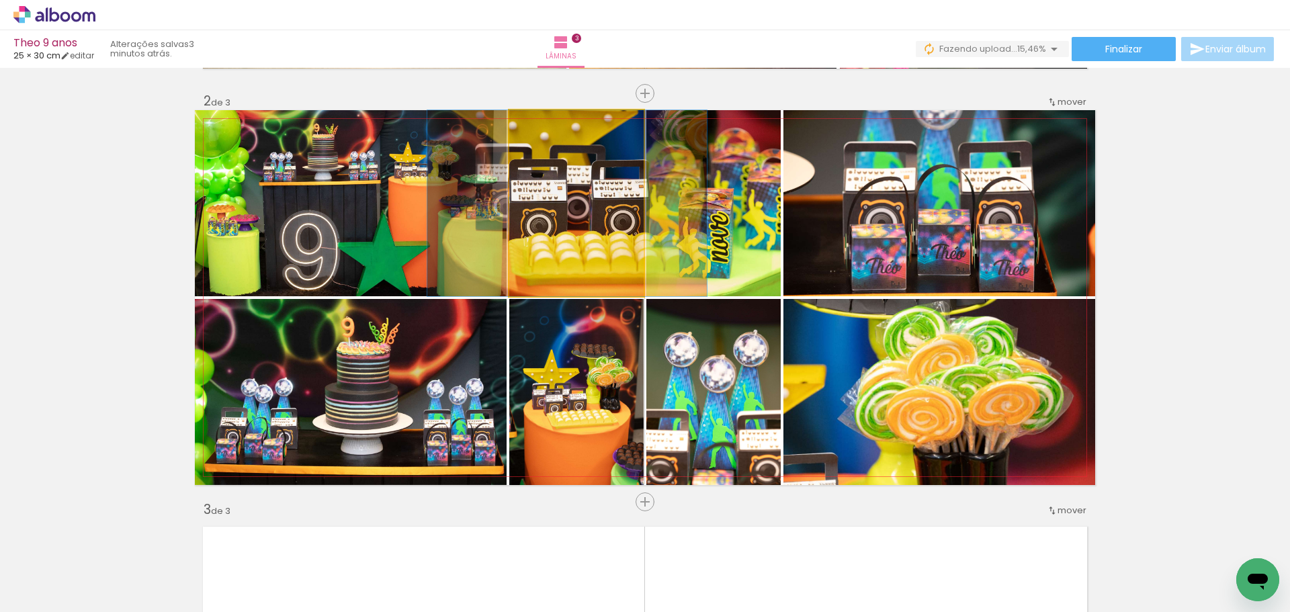
drag, startPoint x: 586, startPoint y: 245, endPoint x: 577, endPoint y: 241, distance: 10.0
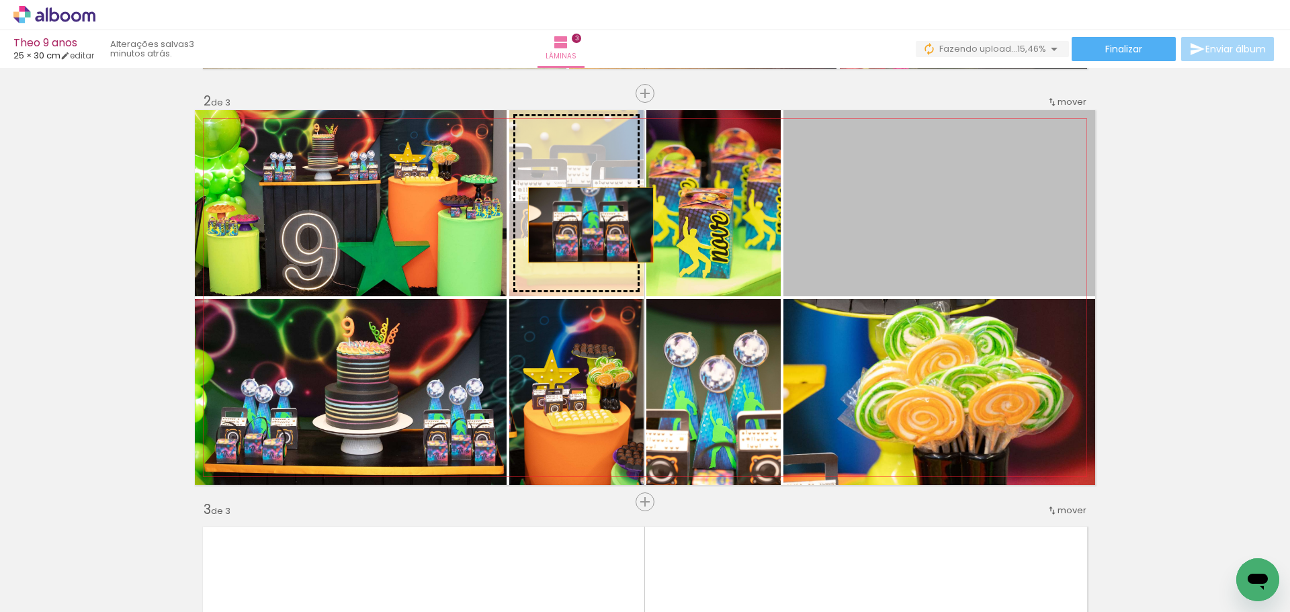
drag, startPoint x: 928, startPoint y: 220, endPoint x: 586, endPoint y: 225, distance: 342.1
click at [0, 0] on slot at bounding box center [0, 0] width 0 height 0
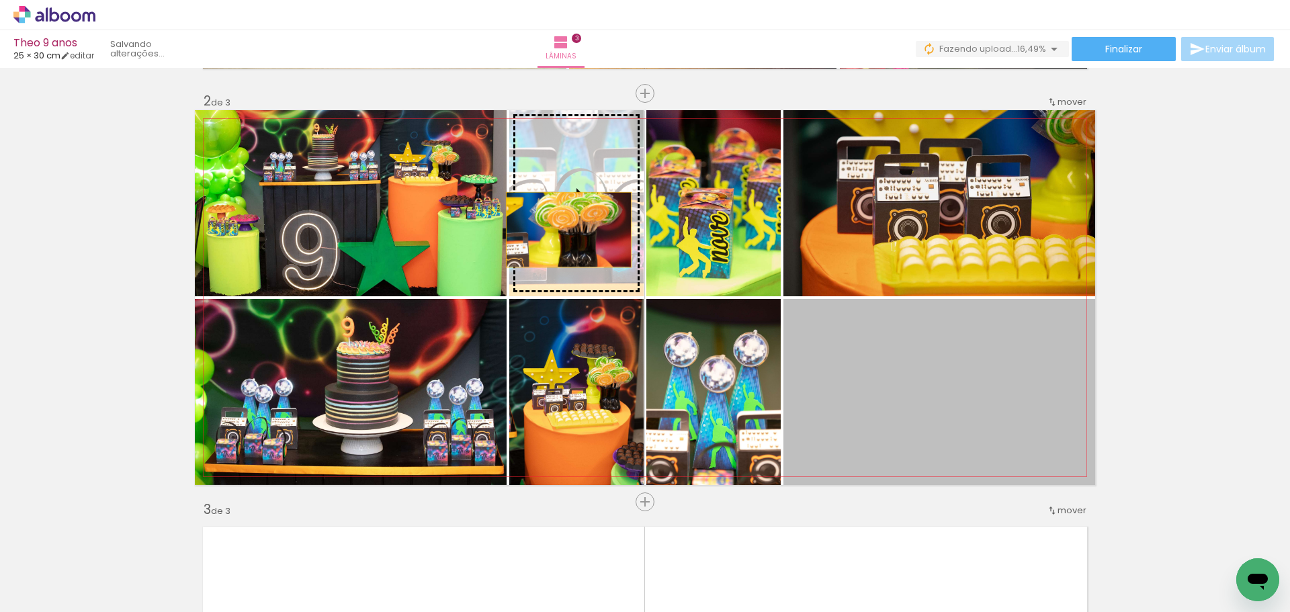
drag, startPoint x: 892, startPoint y: 417, endPoint x: 564, endPoint y: 230, distance: 378.4
click at [0, 0] on slot at bounding box center [0, 0] width 0 height 0
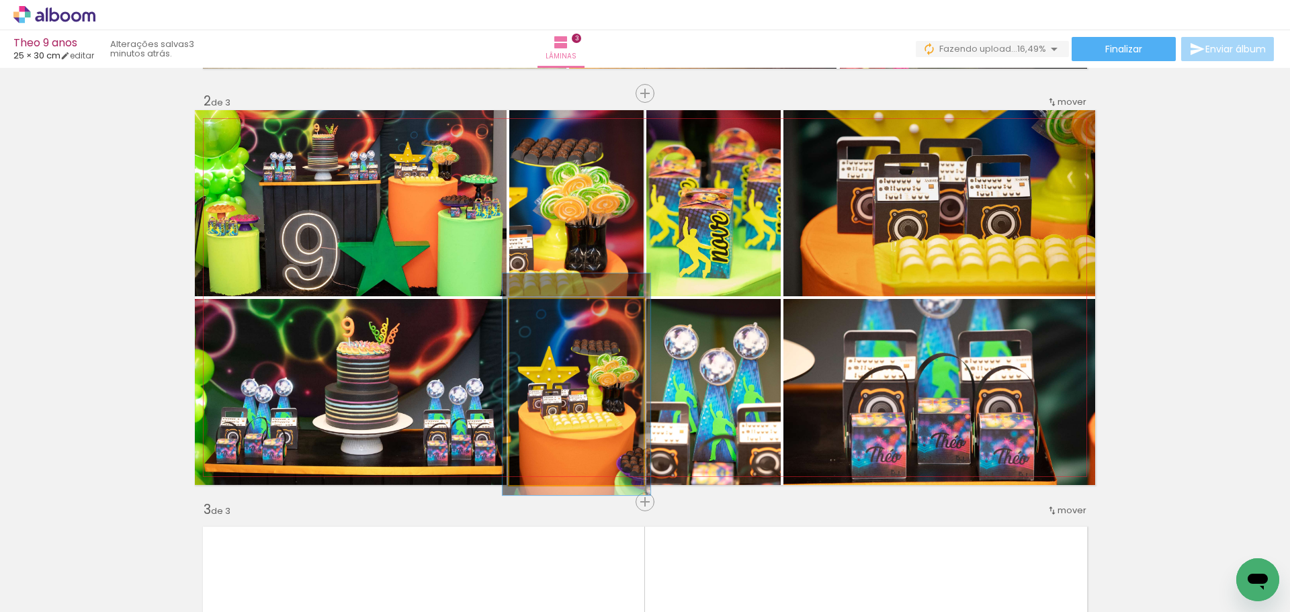
type paper-slider "110"
click at [544, 308] on div at bounding box center [546, 313] width 12 height 12
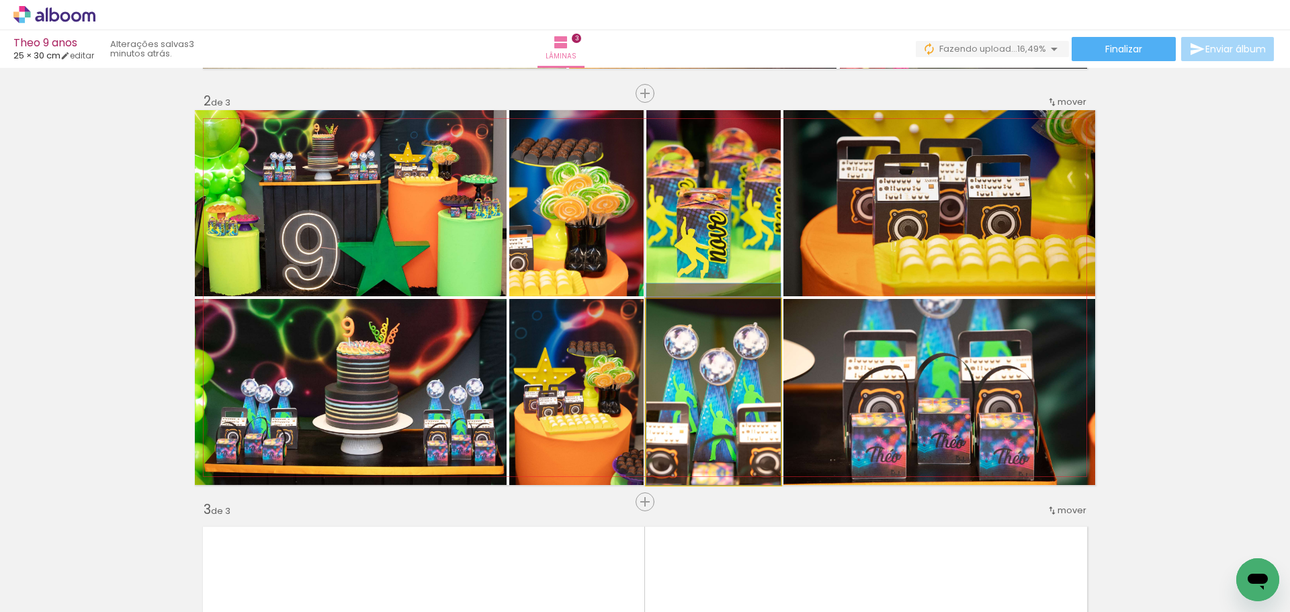
drag, startPoint x: 708, startPoint y: 426, endPoint x: 706, endPoint y: 395, distance: 31.0
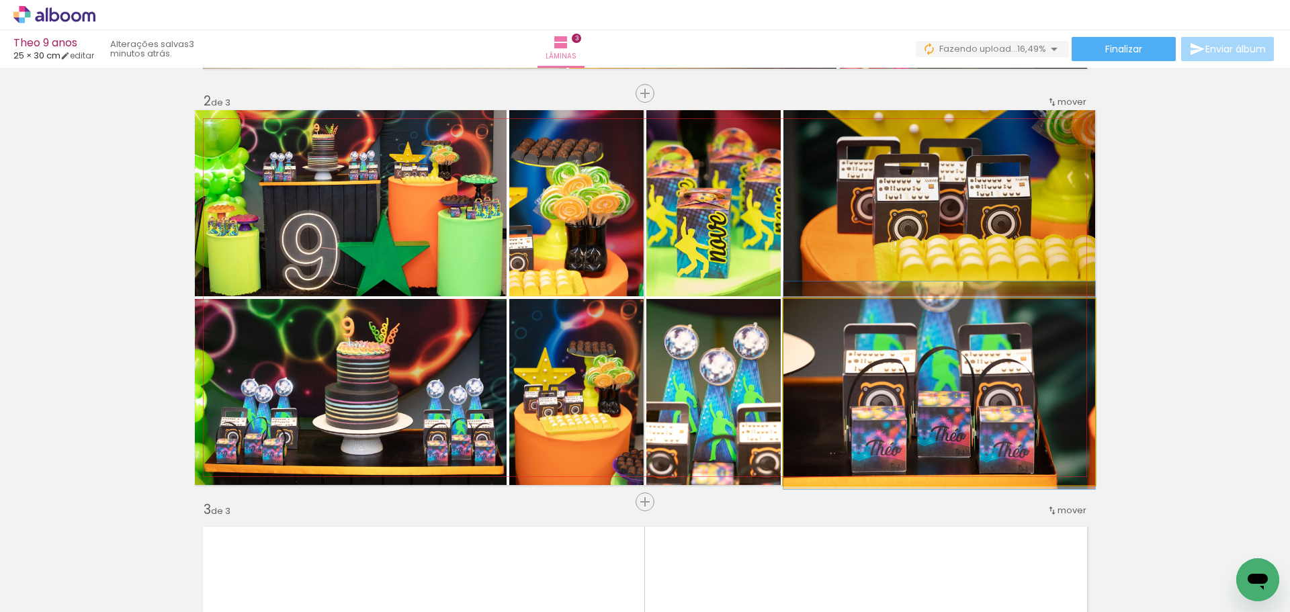
drag, startPoint x: 920, startPoint y: 397, endPoint x: 921, endPoint y: 390, distance: 6.8
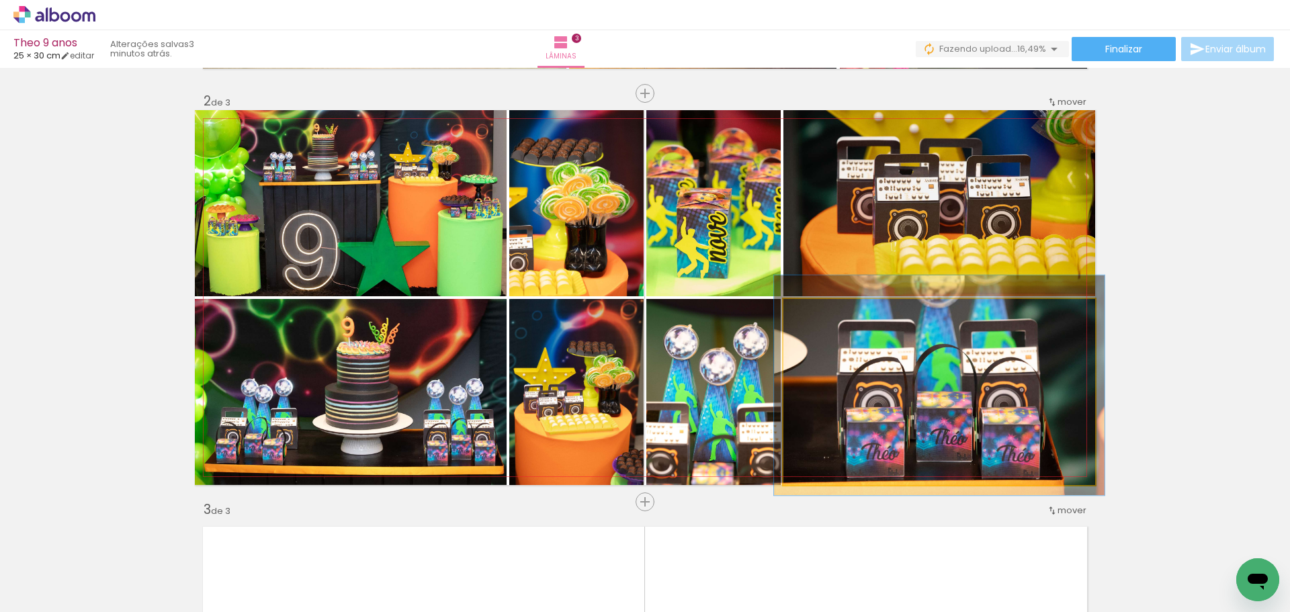
type paper-slider "106"
click at [817, 312] on div at bounding box center [818, 313] width 22 height 22
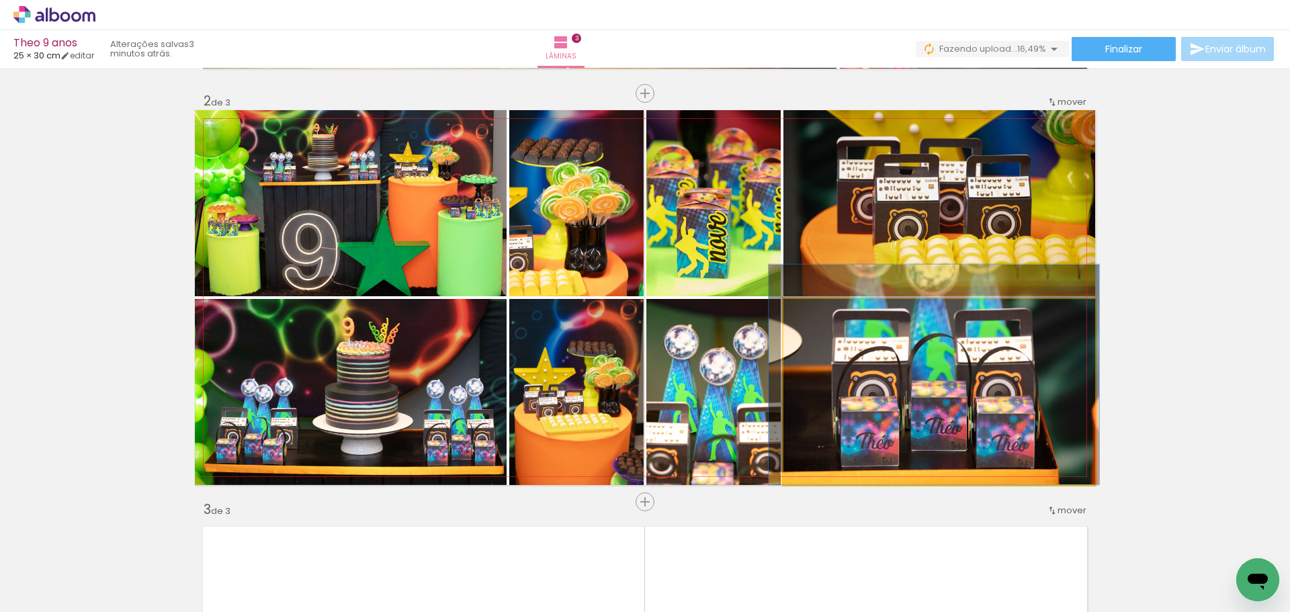
drag, startPoint x: 901, startPoint y: 397, endPoint x: 898, endPoint y: 386, distance: 10.4
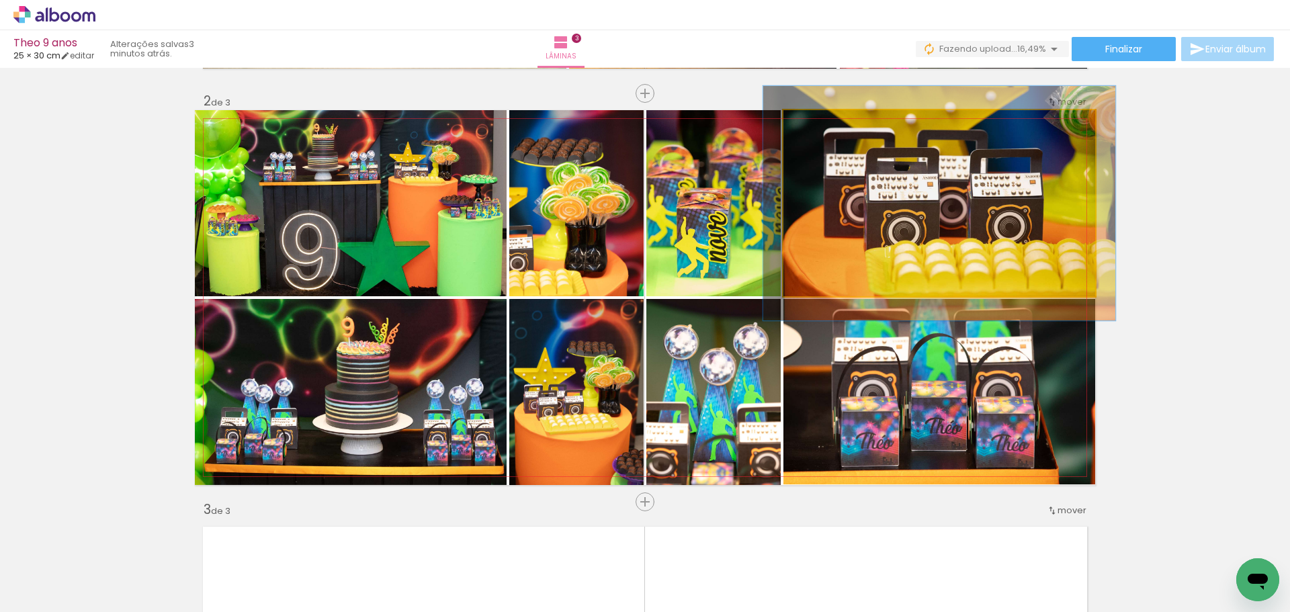
type paper-slider "113"
click at [819, 126] on div at bounding box center [821, 124] width 12 height 12
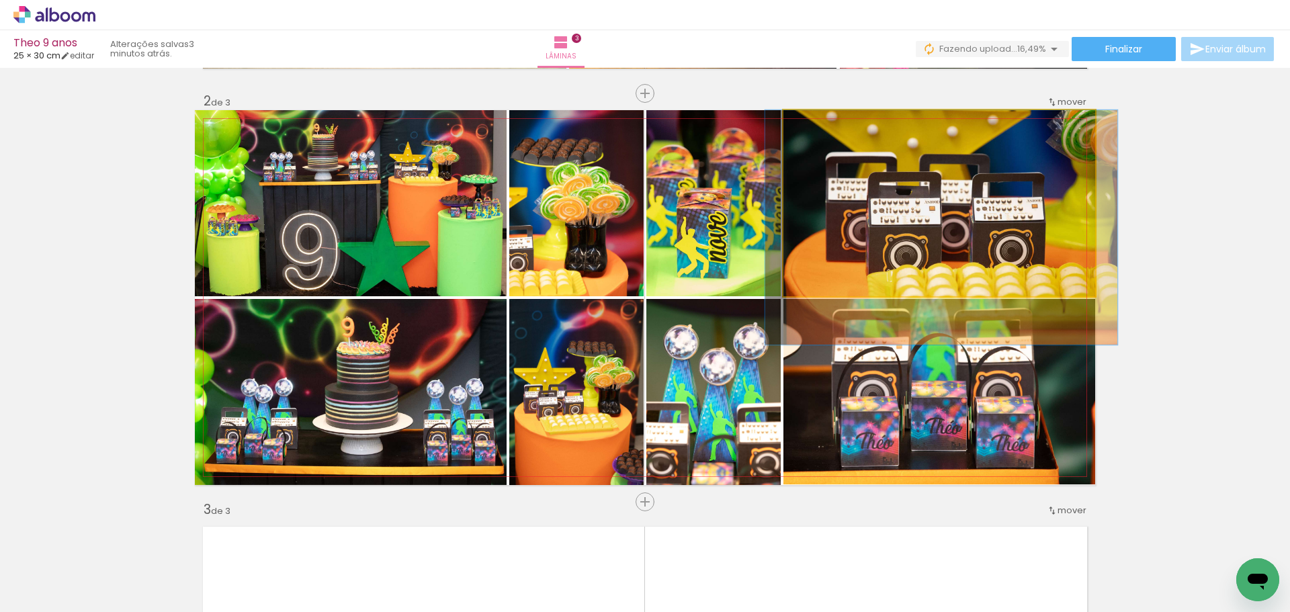
drag, startPoint x: 976, startPoint y: 177, endPoint x: 979, endPoint y: 202, distance: 24.9
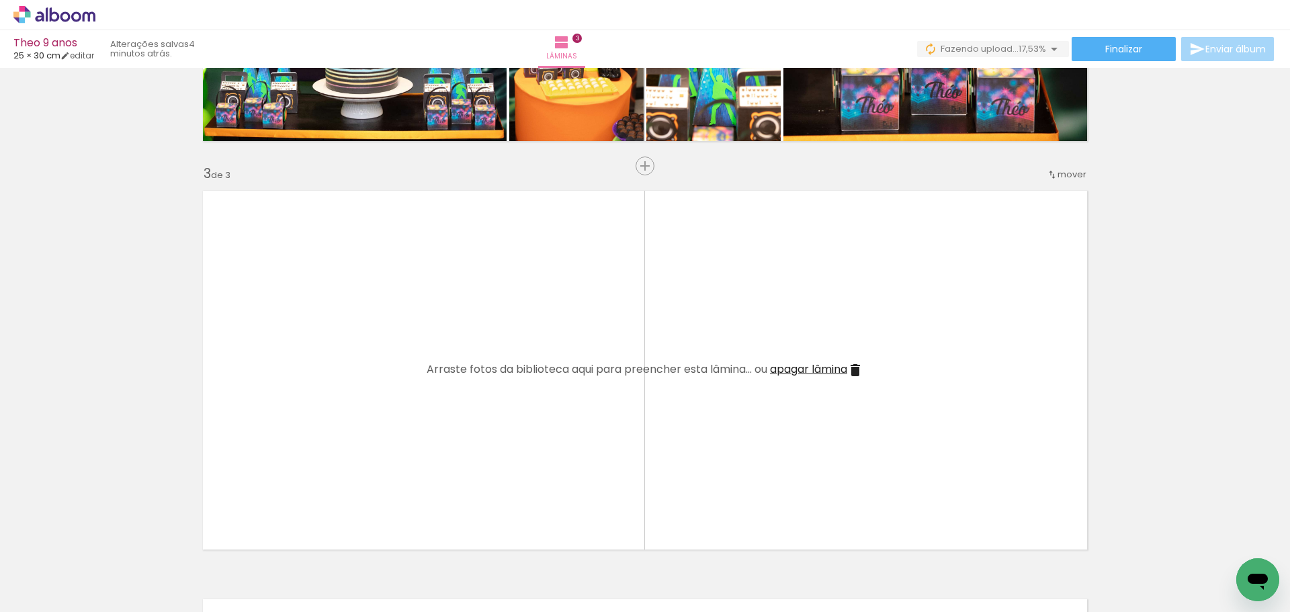
scroll to position [0, 643]
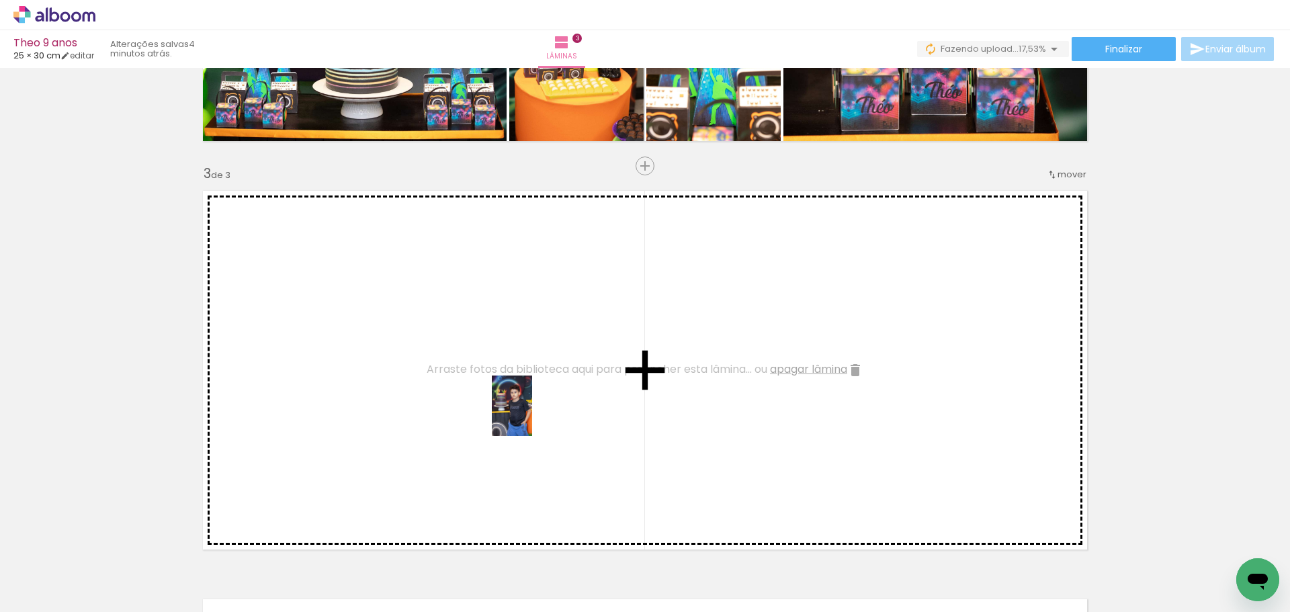
drag, startPoint x: 619, startPoint y: 572, endPoint x: 532, endPoint y: 416, distance: 178.4
click at [532, 416] on quentale-workspace at bounding box center [645, 306] width 1290 height 612
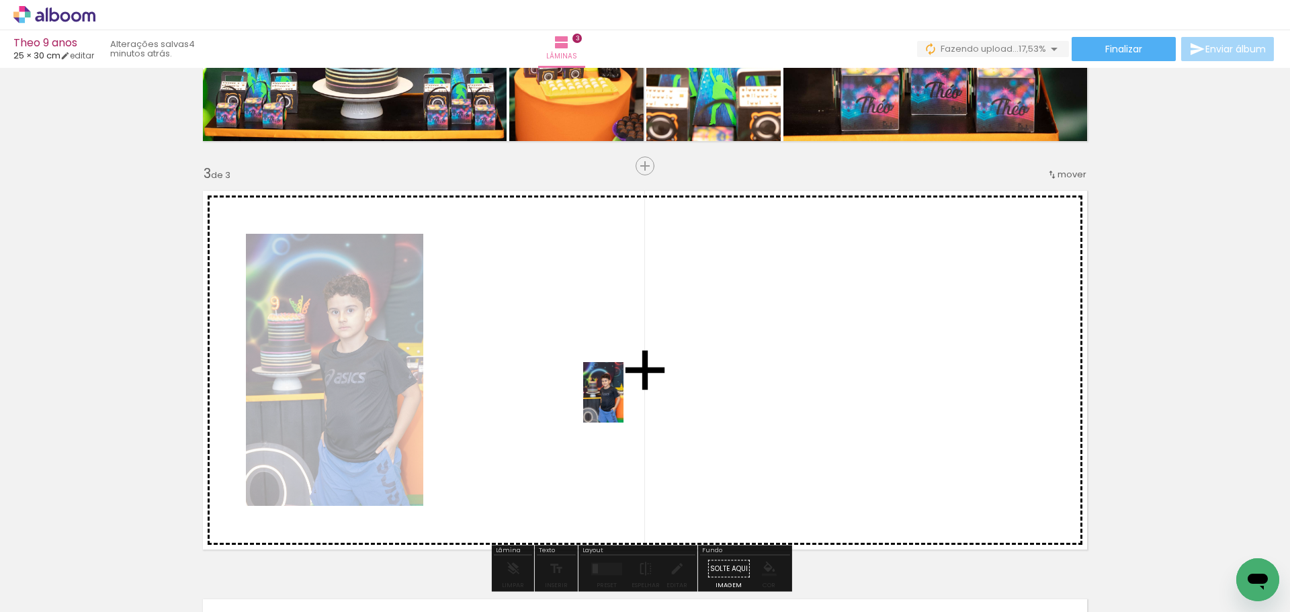
drag, startPoint x: 776, startPoint y: 563, endPoint x: 624, endPoint y: 403, distance: 221.0
click at [624, 403] on quentale-workspace at bounding box center [645, 306] width 1290 height 612
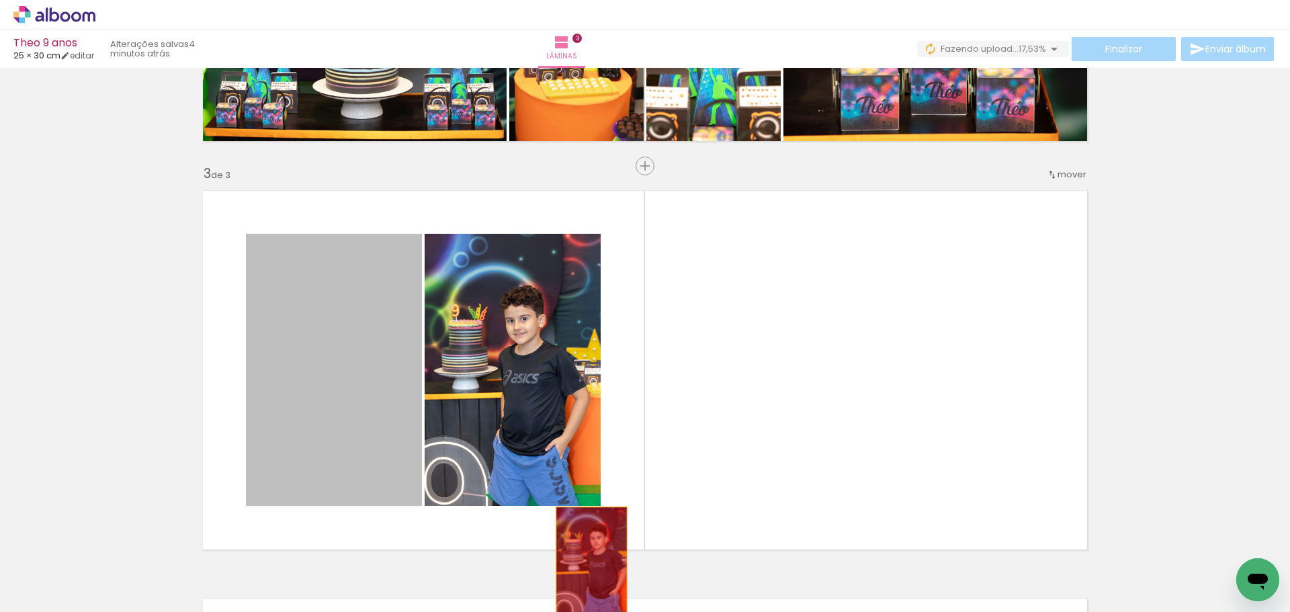
drag, startPoint x: 339, startPoint y: 384, endPoint x: 588, endPoint y: 564, distance: 307.6
click at [588, 564] on quentale-workspace at bounding box center [645, 306] width 1290 height 612
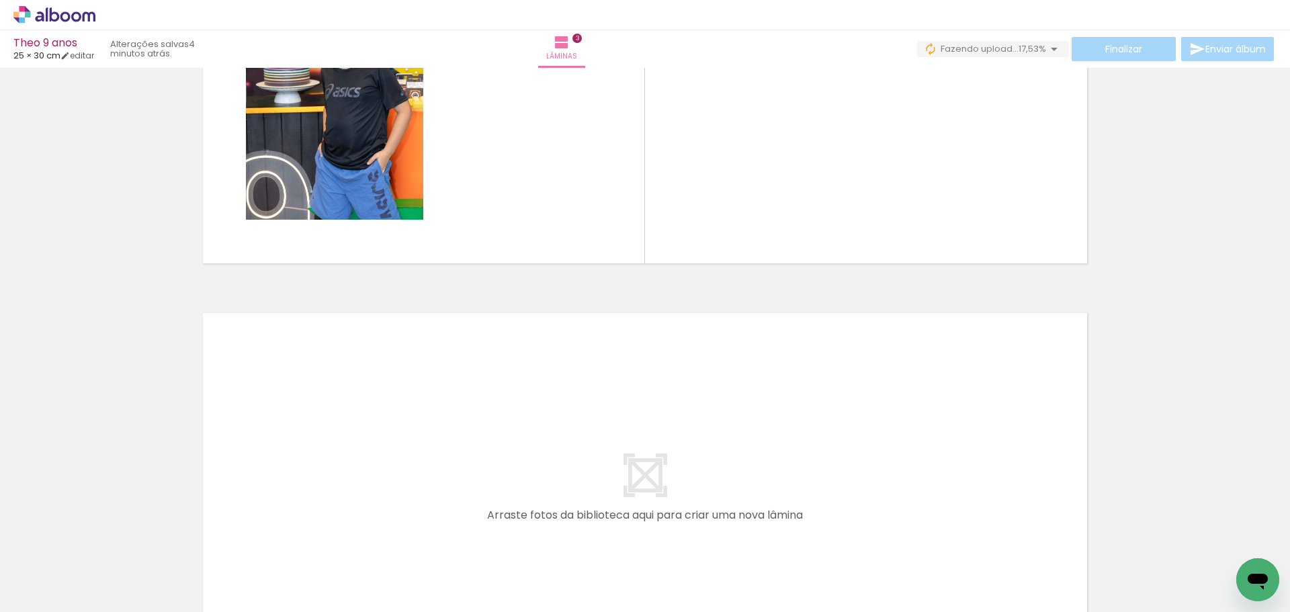
scroll to position [1077, 0]
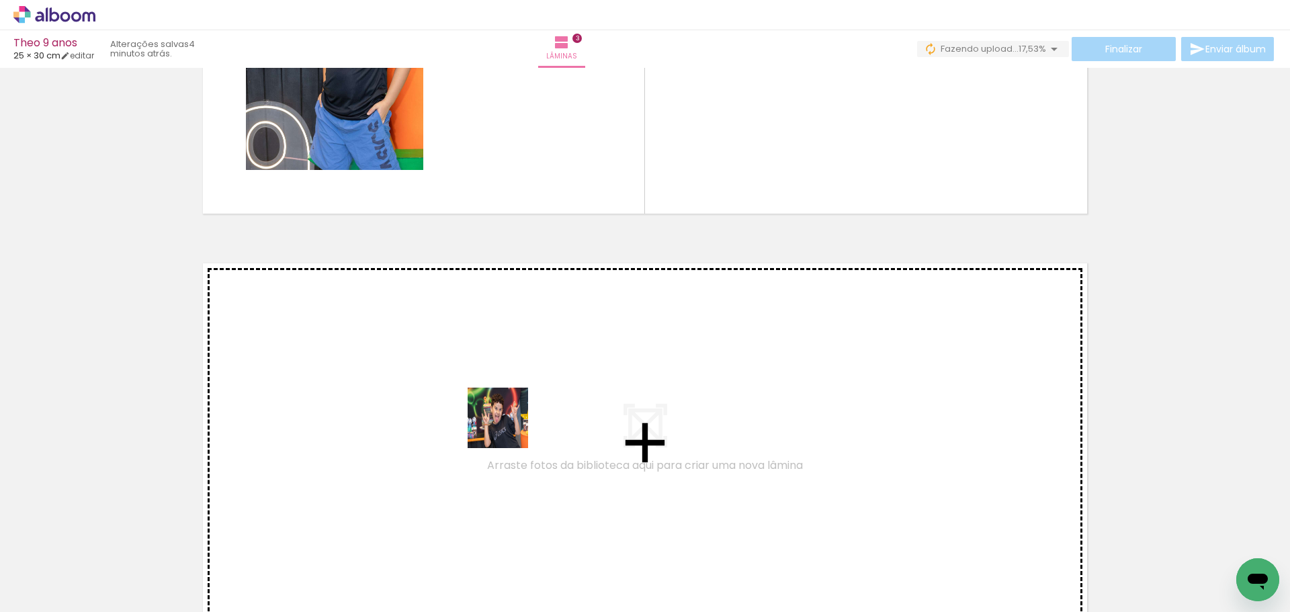
drag, startPoint x: 495, startPoint y: 571, endPoint x: 508, endPoint y: 405, distance: 165.8
click at [508, 405] on quentale-workspace at bounding box center [645, 306] width 1290 height 612
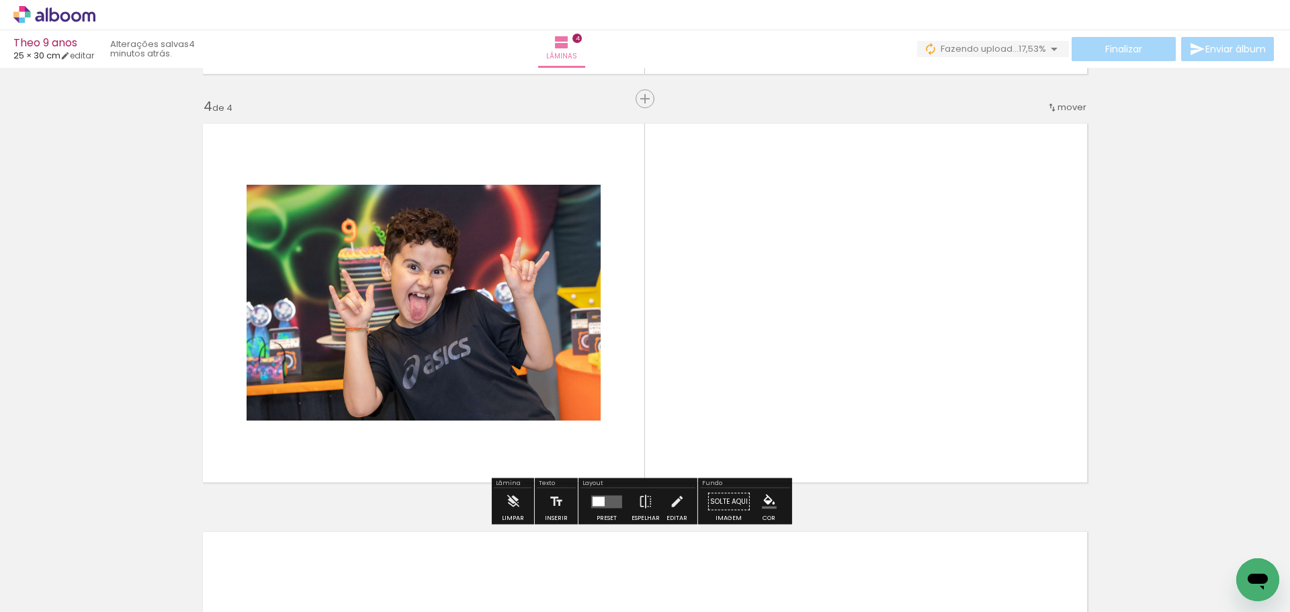
scroll to position [1222, 0]
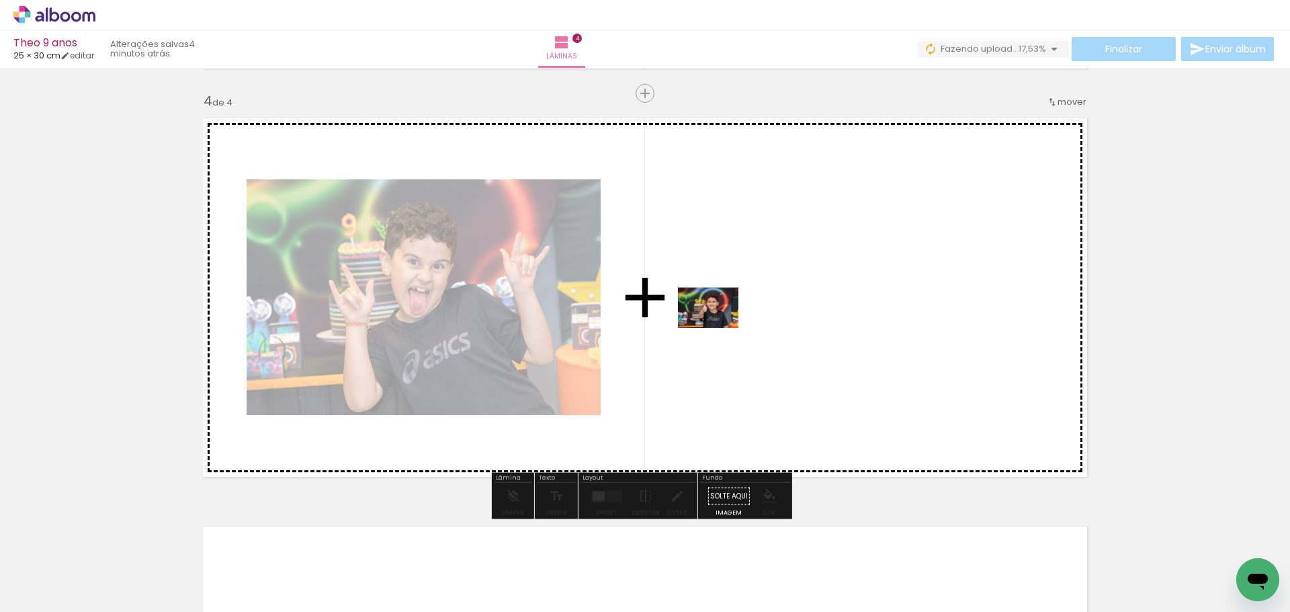
drag, startPoint x: 332, startPoint y: 580, endPoint x: 718, endPoint y: 328, distance: 461.3
click at [718, 328] on quentale-workspace at bounding box center [645, 306] width 1290 height 612
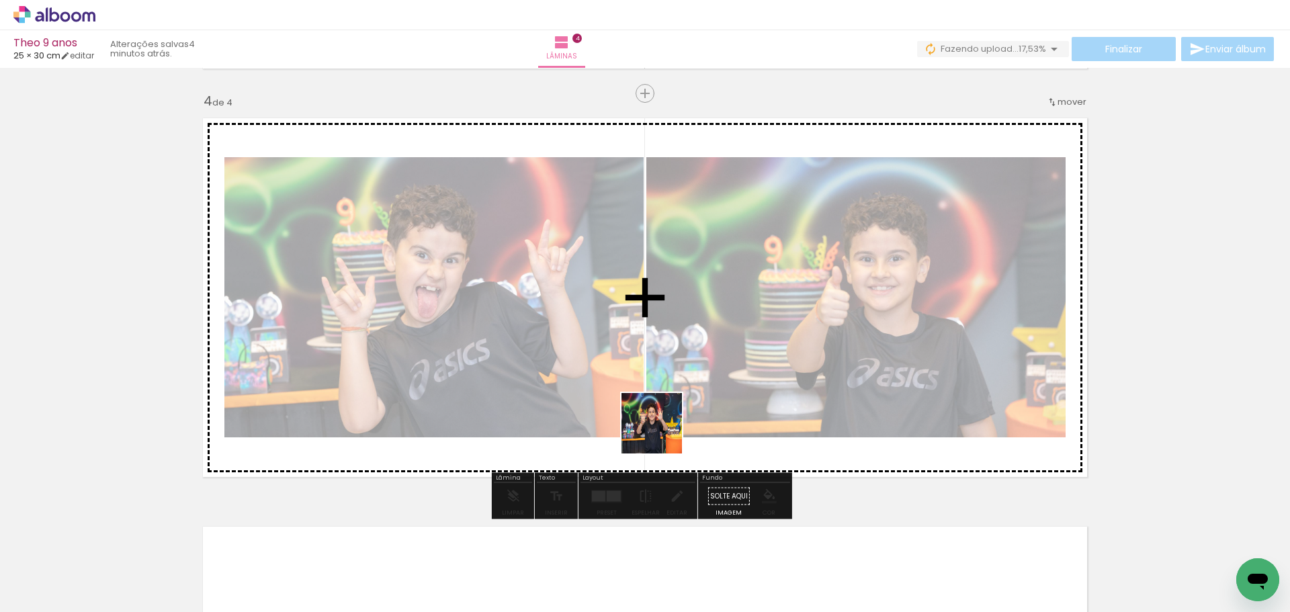
drag, startPoint x: 797, startPoint y: 571, endPoint x: 656, endPoint y: 425, distance: 203.4
click at [656, 425] on quentale-workspace at bounding box center [645, 306] width 1290 height 612
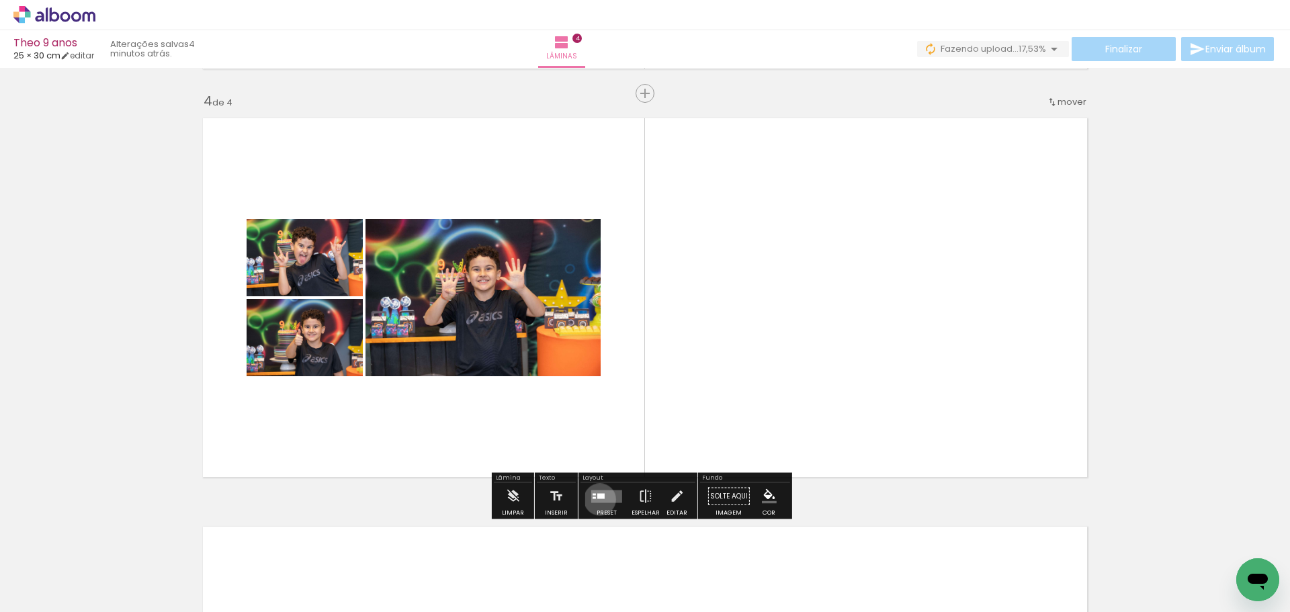
click at [597, 499] on quentale-layouter at bounding box center [606, 496] width 31 height 13
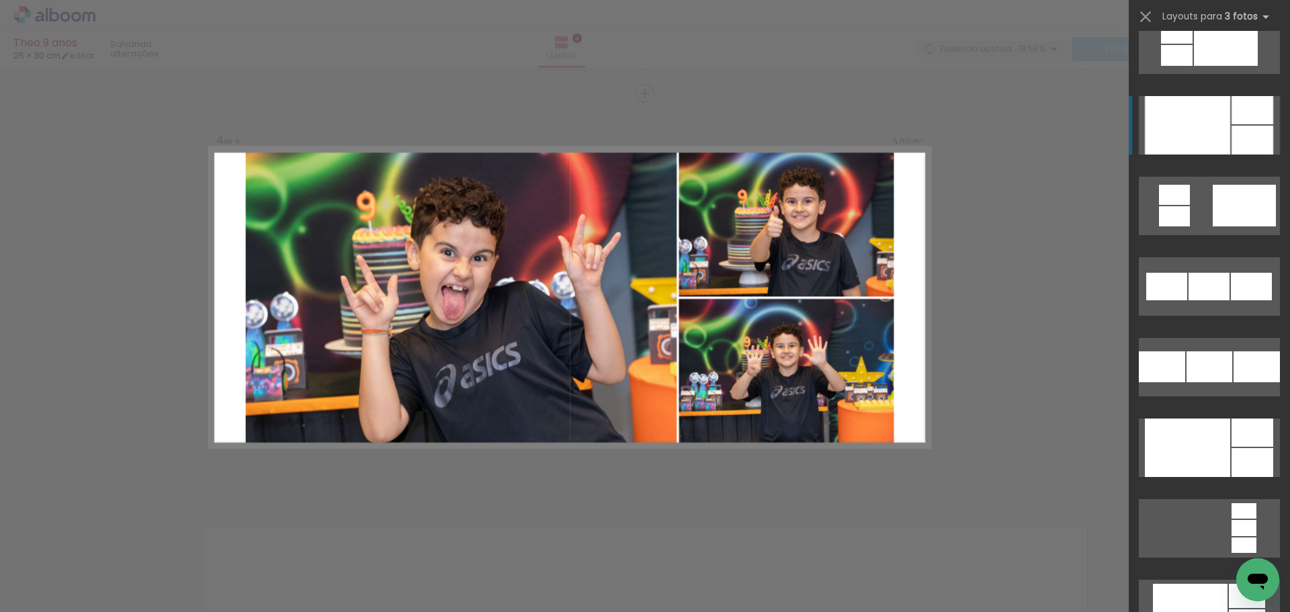
scroll to position [1479, 0]
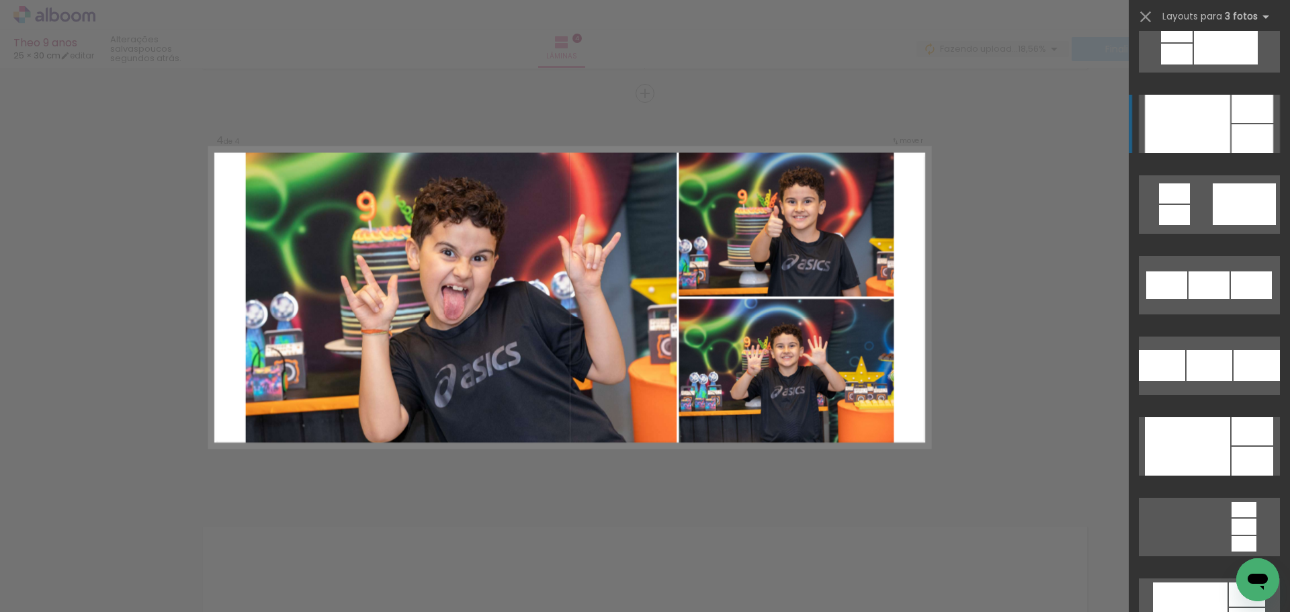
click at [1202, 153] on div at bounding box center [1187, 124] width 85 height 58
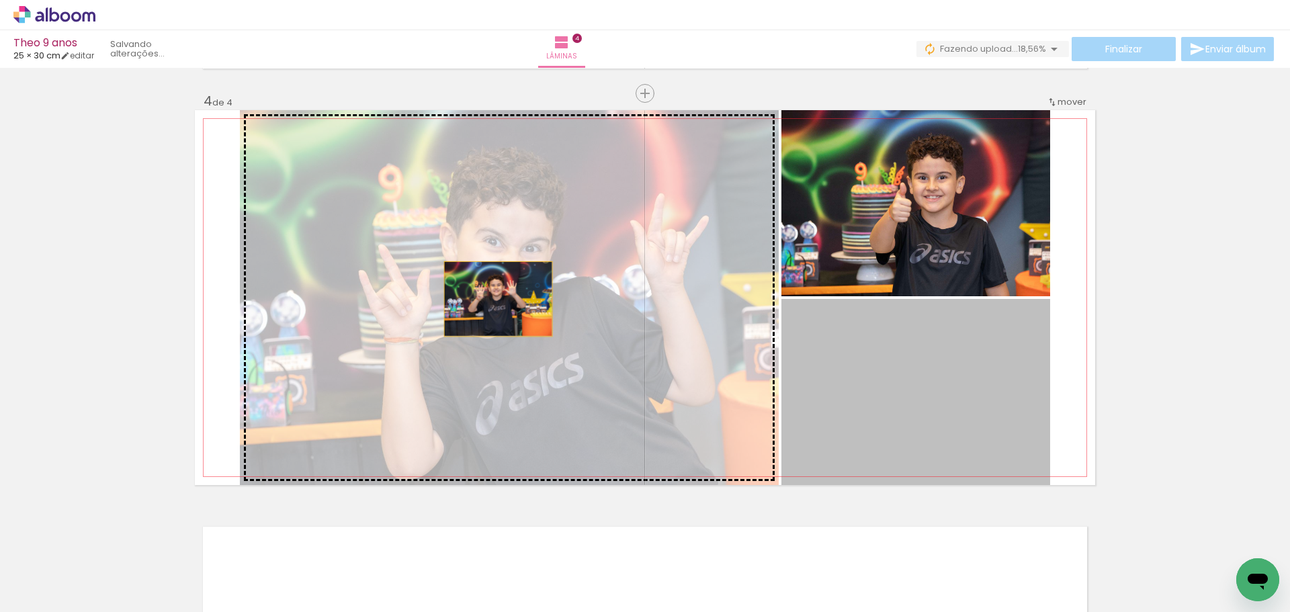
drag, startPoint x: 861, startPoint y: 365, endPoint x: 501, endPoint y: 300, distance: 365.4
click at [0, 0] on slot at bounding box center [0, 0] width 0 height 0
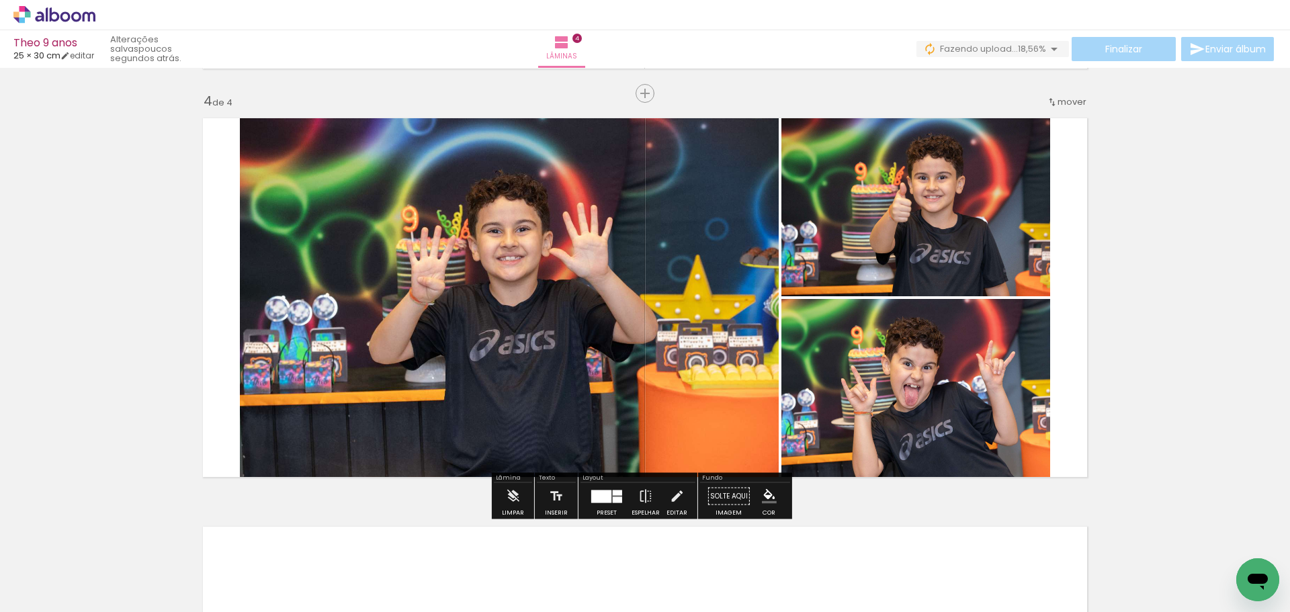
click at [481, 305] on quentale-photo at bounding box center [509, 297] width 539 height 375
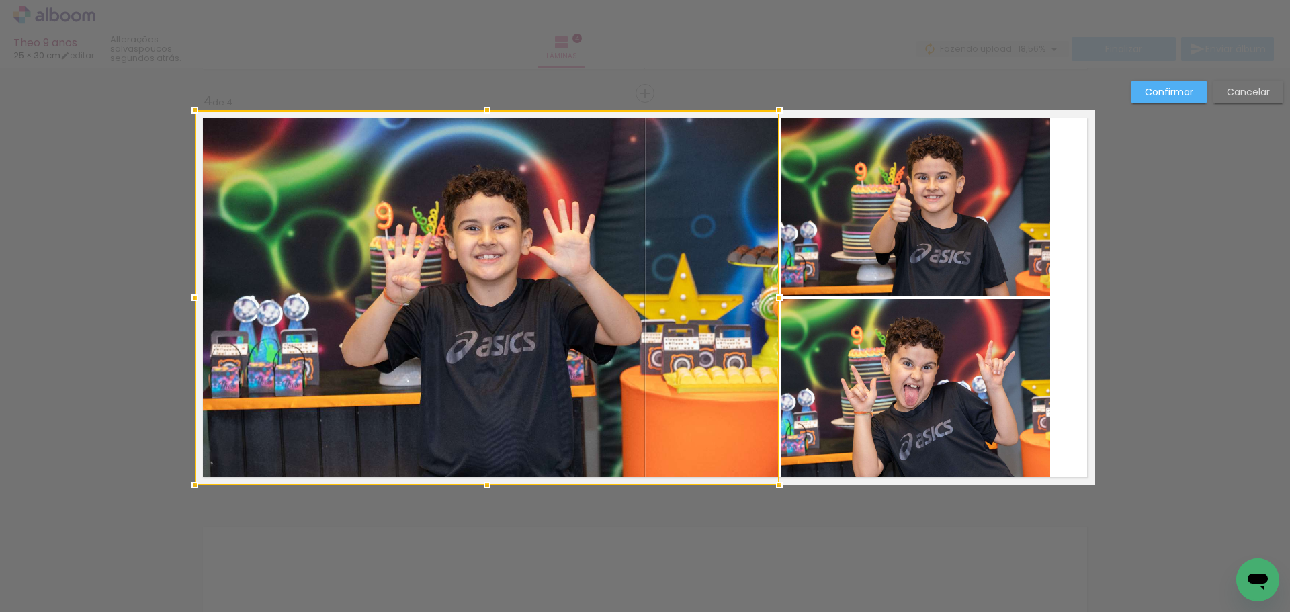
drag, startPoint x: 235, startPoint y: 298, endPoint x: 196, endPoint y: 295, distance: 39.7
click at [196, 295] on div at bounding box center [194, 297] width 27 height 27
click at [963, 215] on quentale-photo at bounding box center [916, 203] width 269 height 186
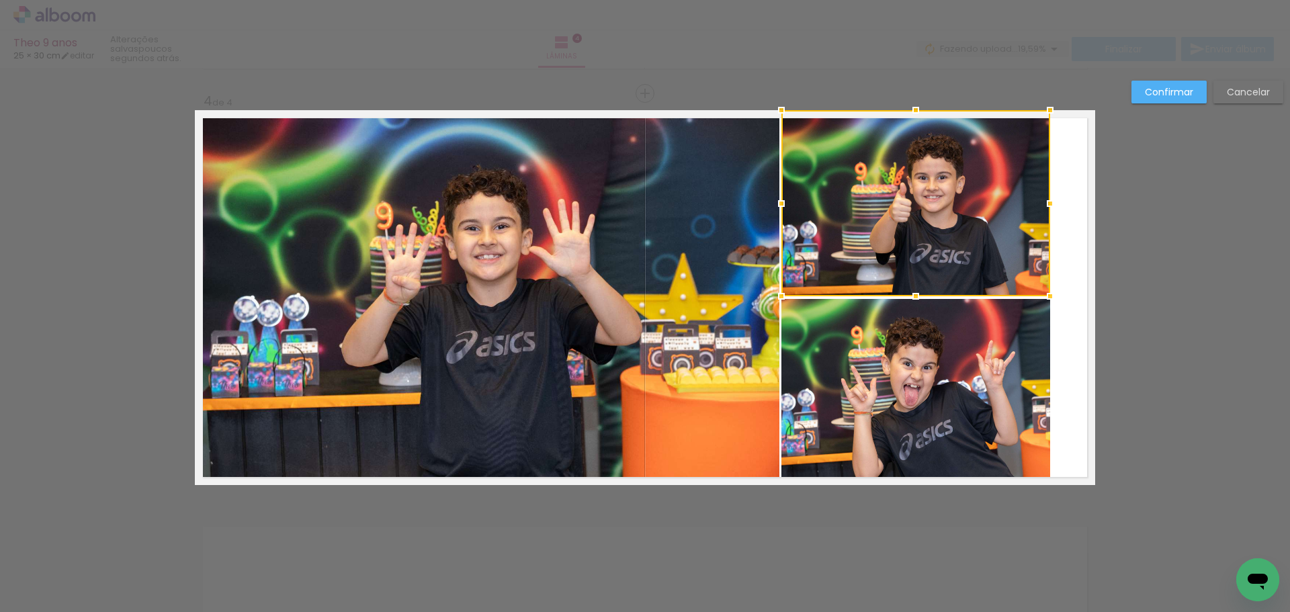
click at [963, 215] on div at bounding box center [916, 203] width 269 height 186
click at [902, 431] on quentale-photo at bounding box center [916, 392] width 269 height 186
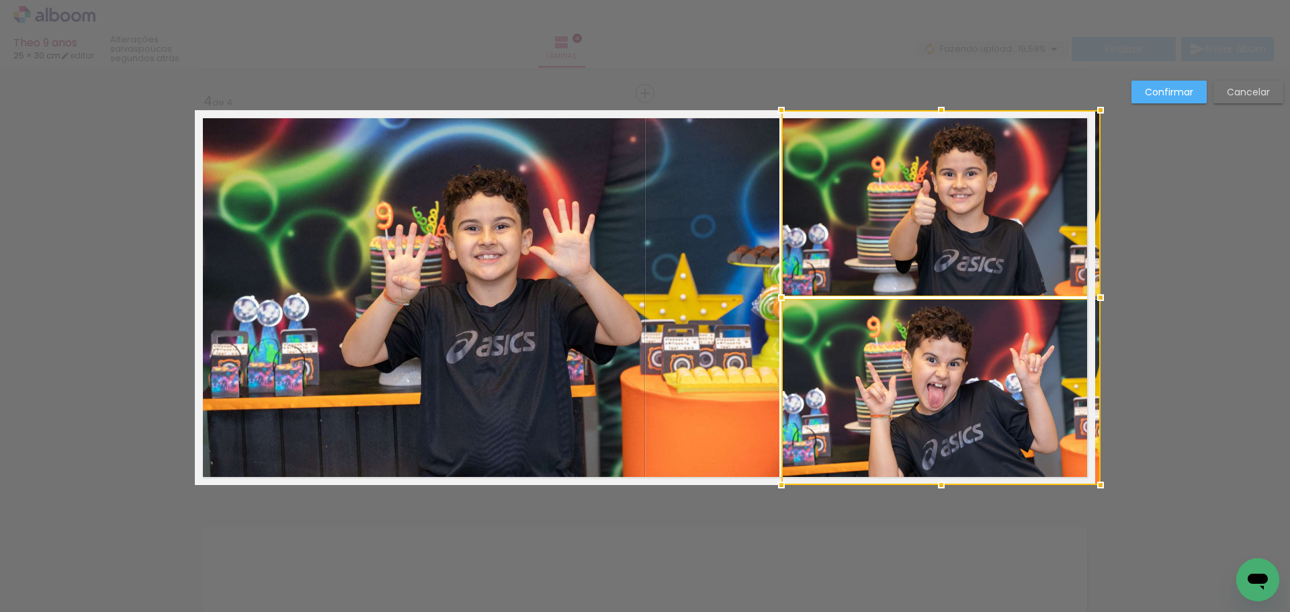
drag, startPoint x: 1046, startPoint y: 294, endPoint x: 1089, endPoint y: 278, distance: 46.8
click at [1089, 278] on div at bounding box center [941, 297] width 319 height 375
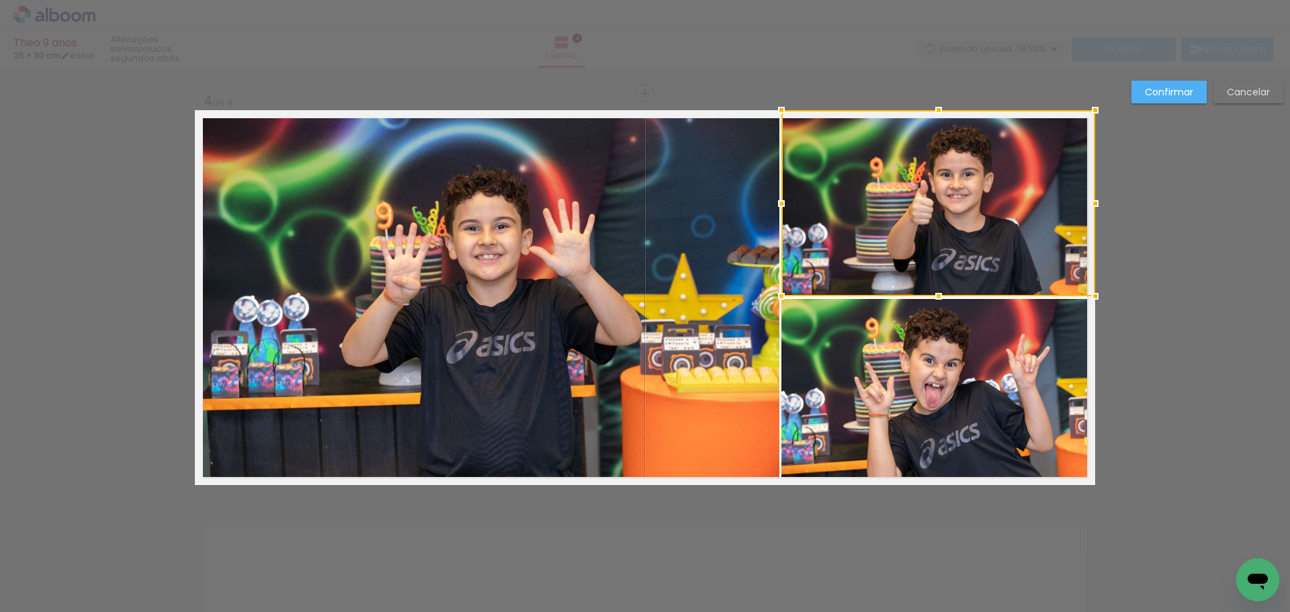
click at [0, 0] on slot "Confirmar" at bounding box center [0, 0] width 0 height 0
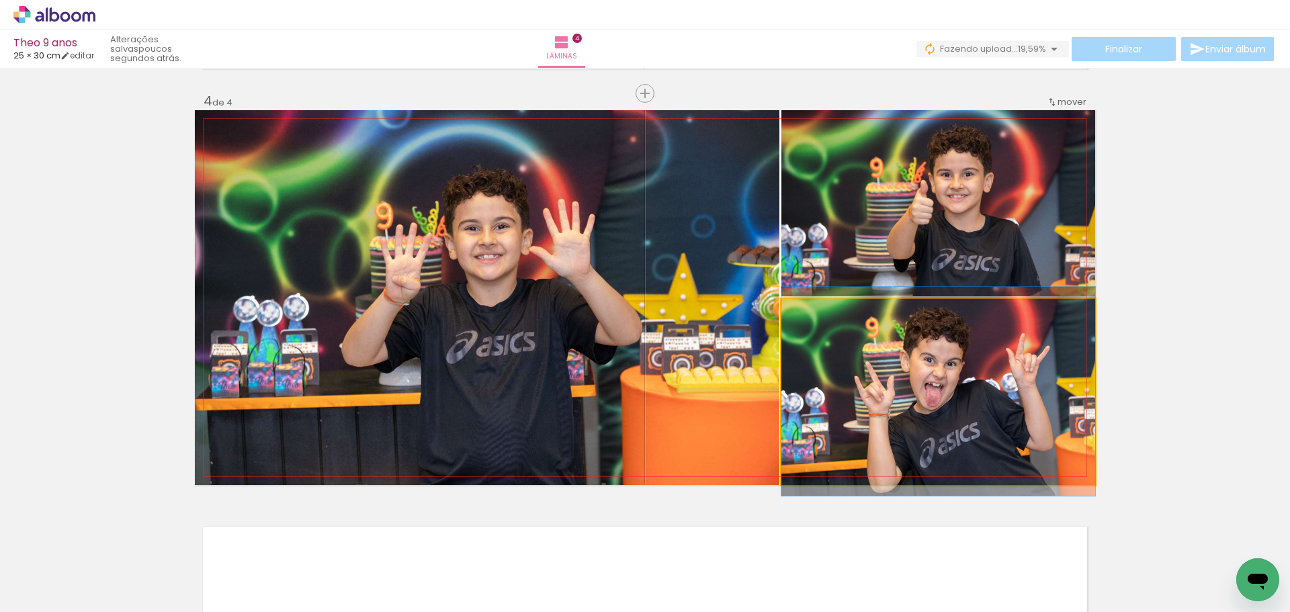
drag, startPoint x: 962, startPoint y: 418, endPoint x: 950, endPoint y: 417, distance: 11.4
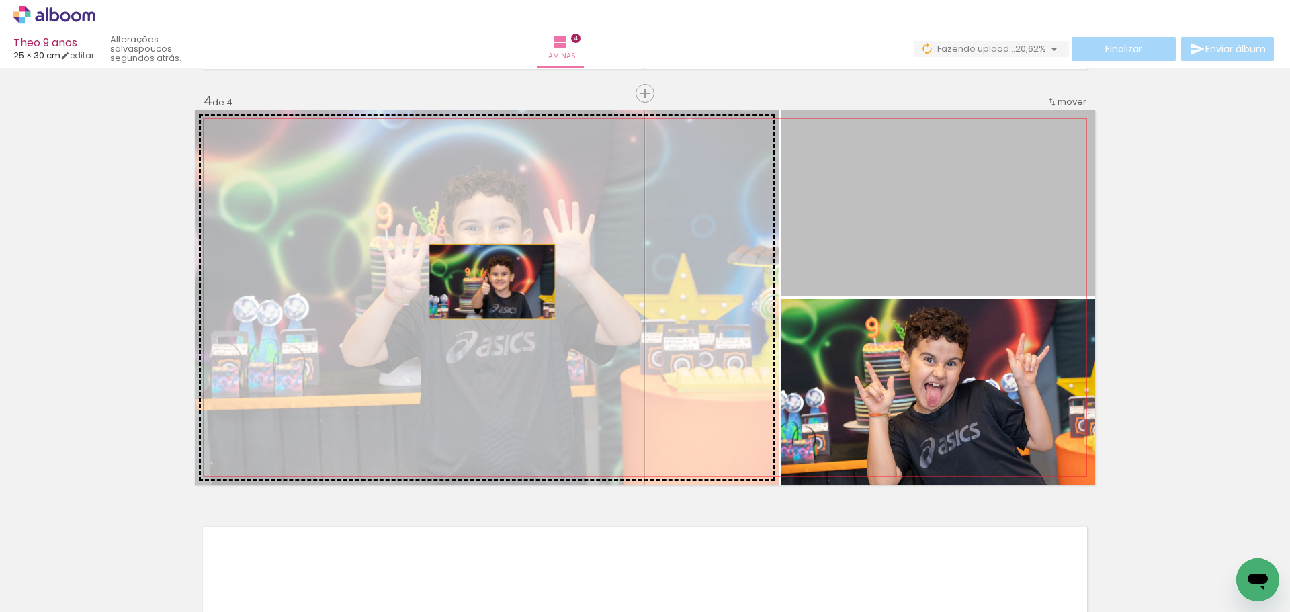
drag, startPoint x: 914, startPoint y: 224, endPoint x: 487, endPoint y: 282, distance: 430.6
click at [0, 0] on slot at bounding box center [0, 0] width 0 height 0
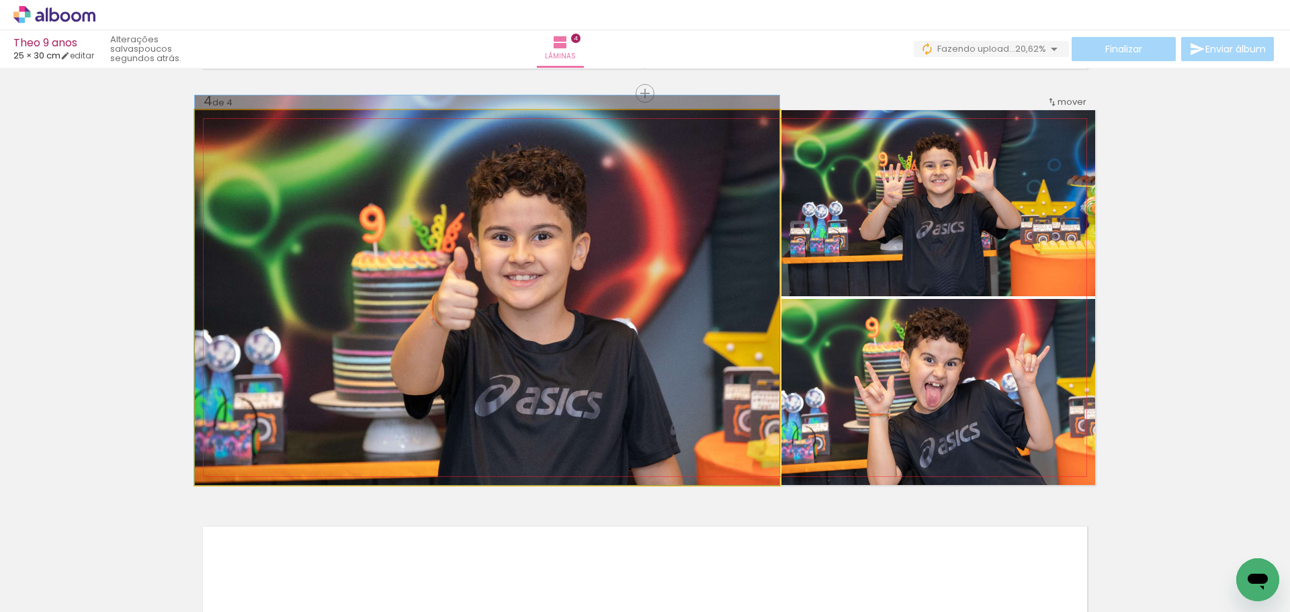
drag, startPoint x: 558, startPoint y: 379, endPoint x: 560, endPoint y: 364, distance: 15.6
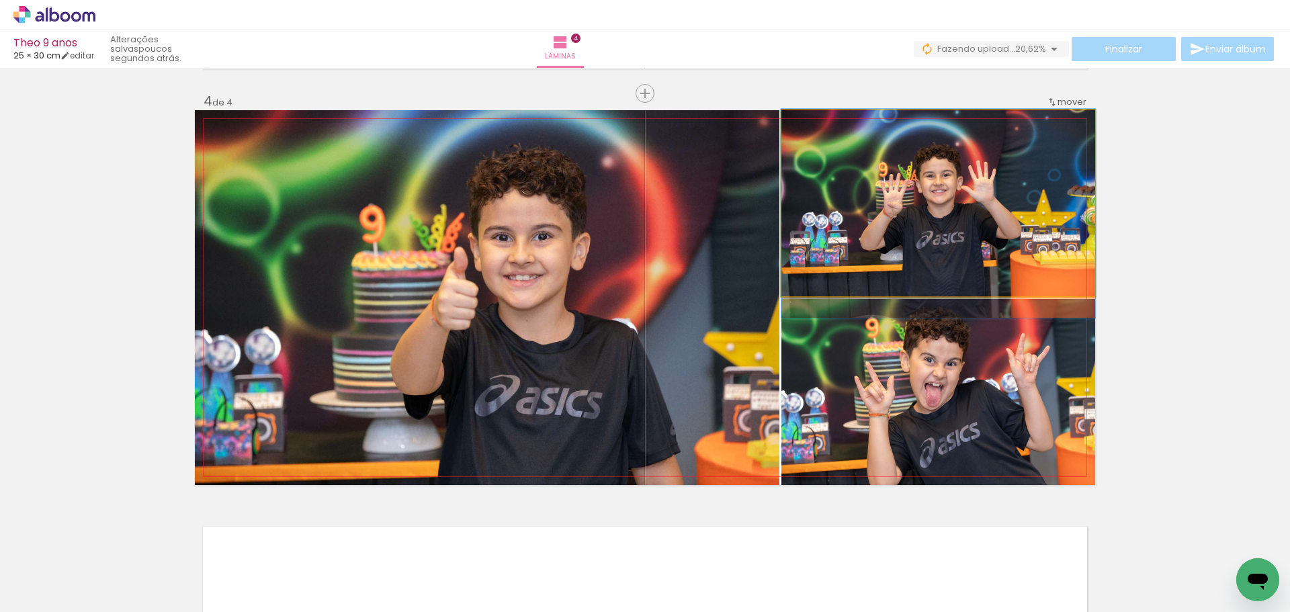
drag, startPoint x: 960, startPoint y: 237, endPoint x: 960, endPoint y: 247, distance: 10.1
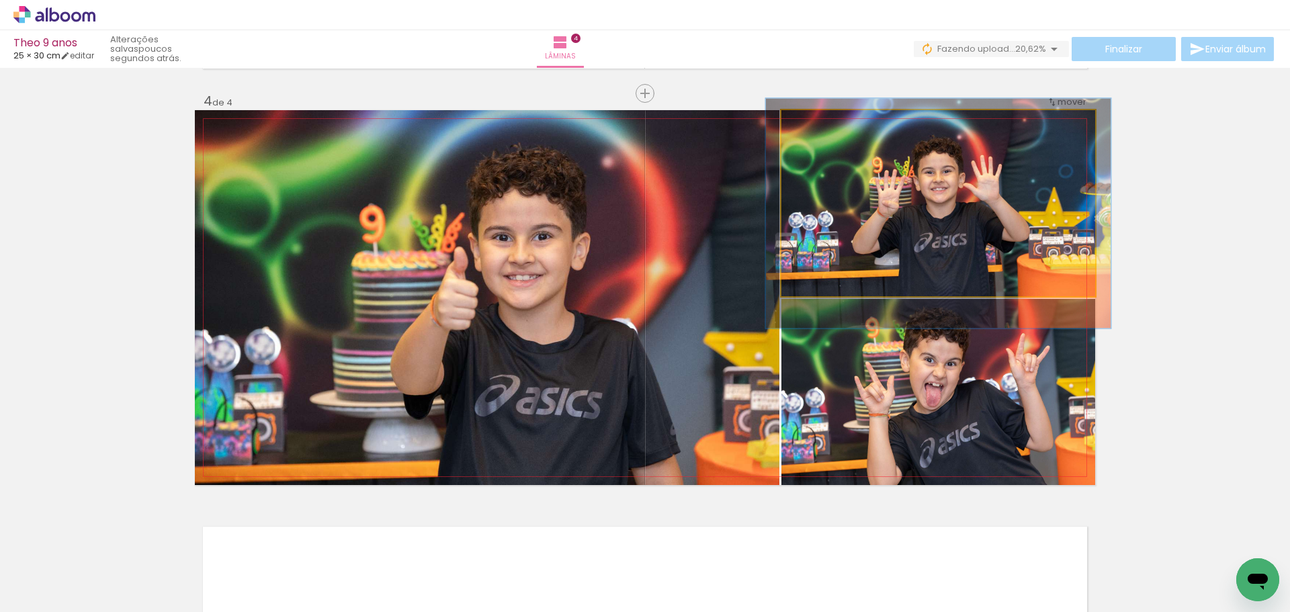
click at [813, 127] on div at bounding box center [818, 124] width 12 height 12
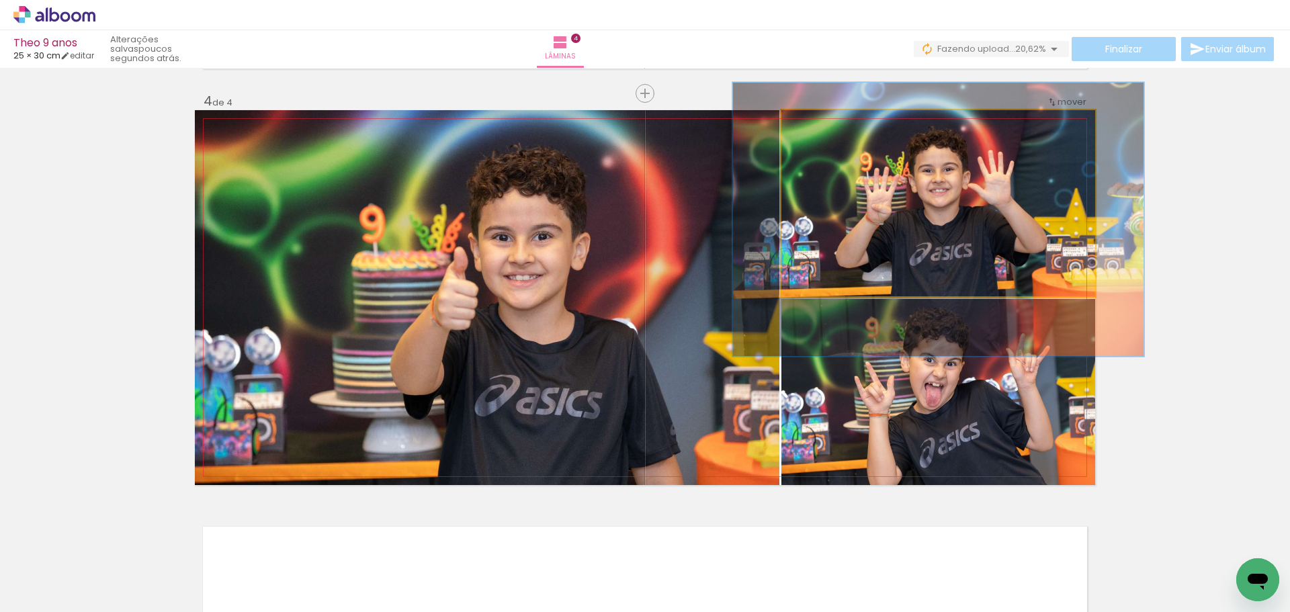
drag, startPoint x: 815, startPoint y: 126, endPoint x: 825, endPoint y: 128, distance: 10.8
type paper-slider "131"
click at [825, 128] on div at bounding box center [829, 124] width 12 height 12
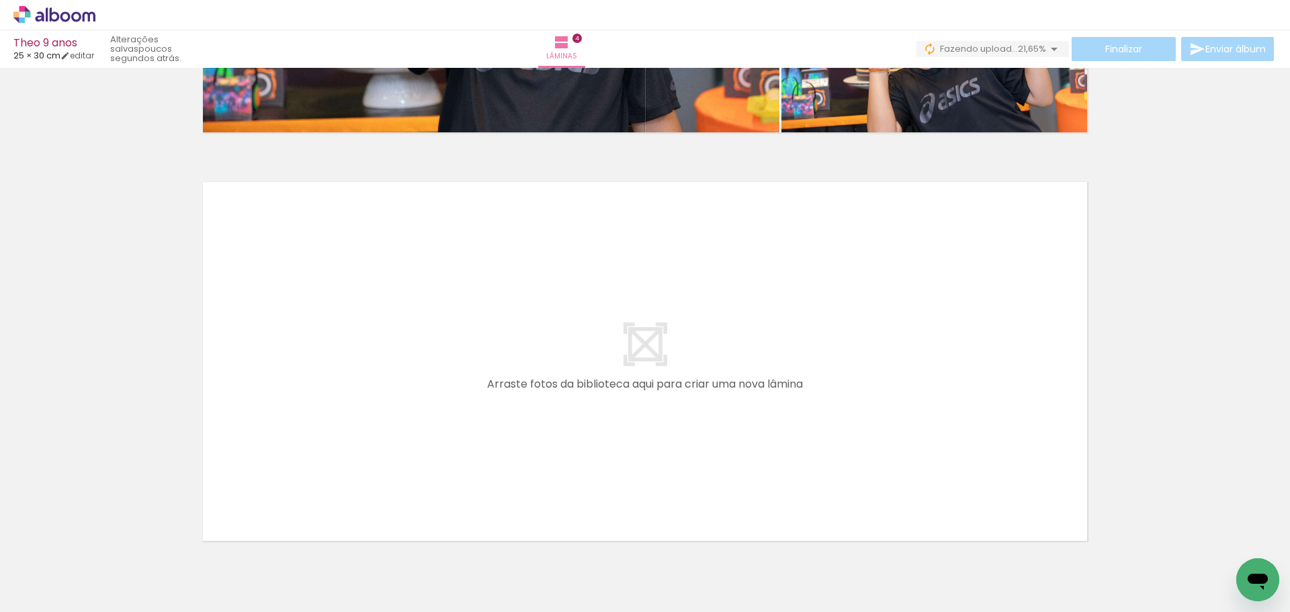
scroll to position [1626, 0]
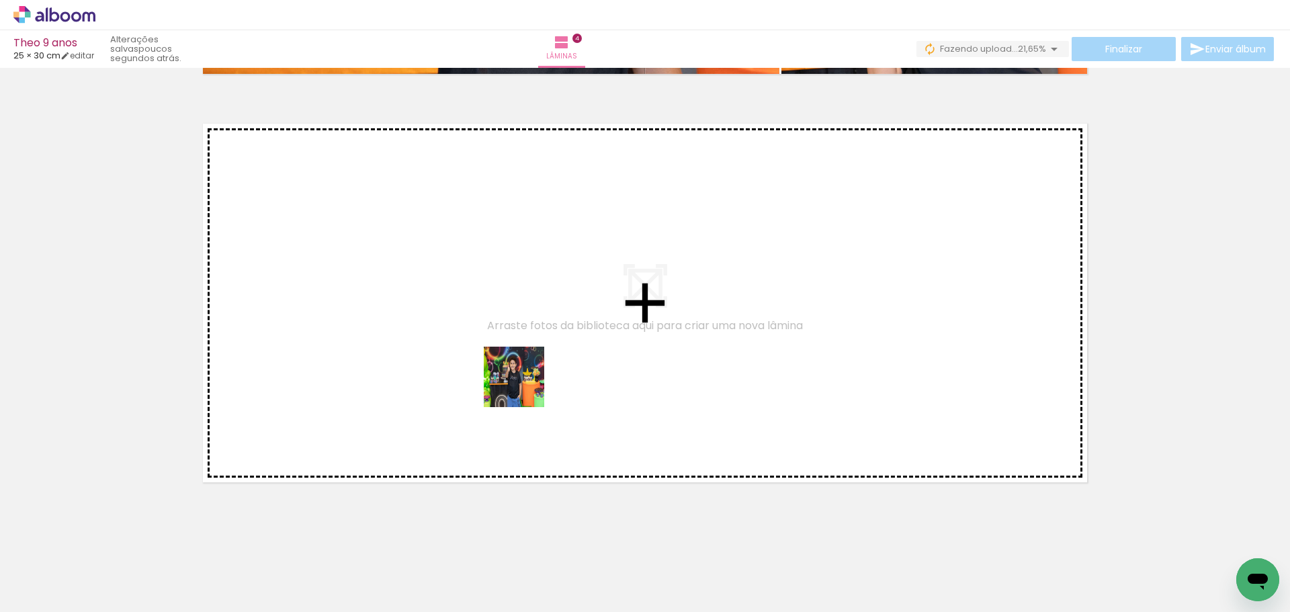
drag, startPoint x: 458, startPoint y: 574, endPoint x: 550, endPoint y: 285, distance: 303.3
click at [550, 285] on quentale-workspace at bounding box center [645, 306] width 1290 height 612
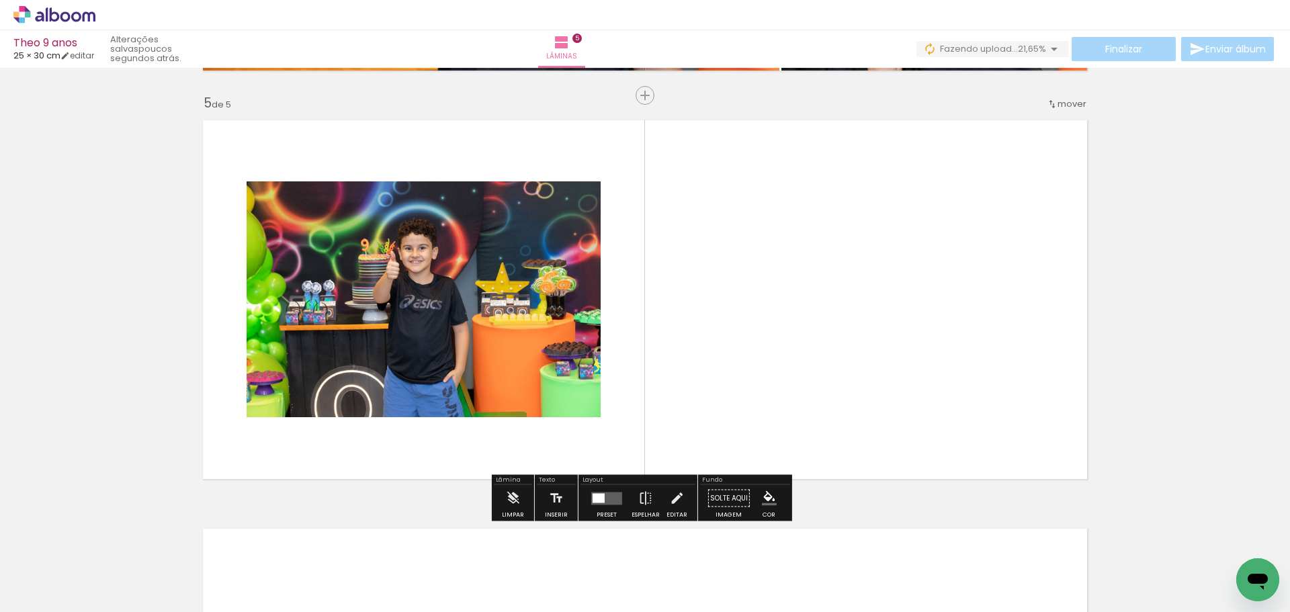
scroll to position [1631, 0]
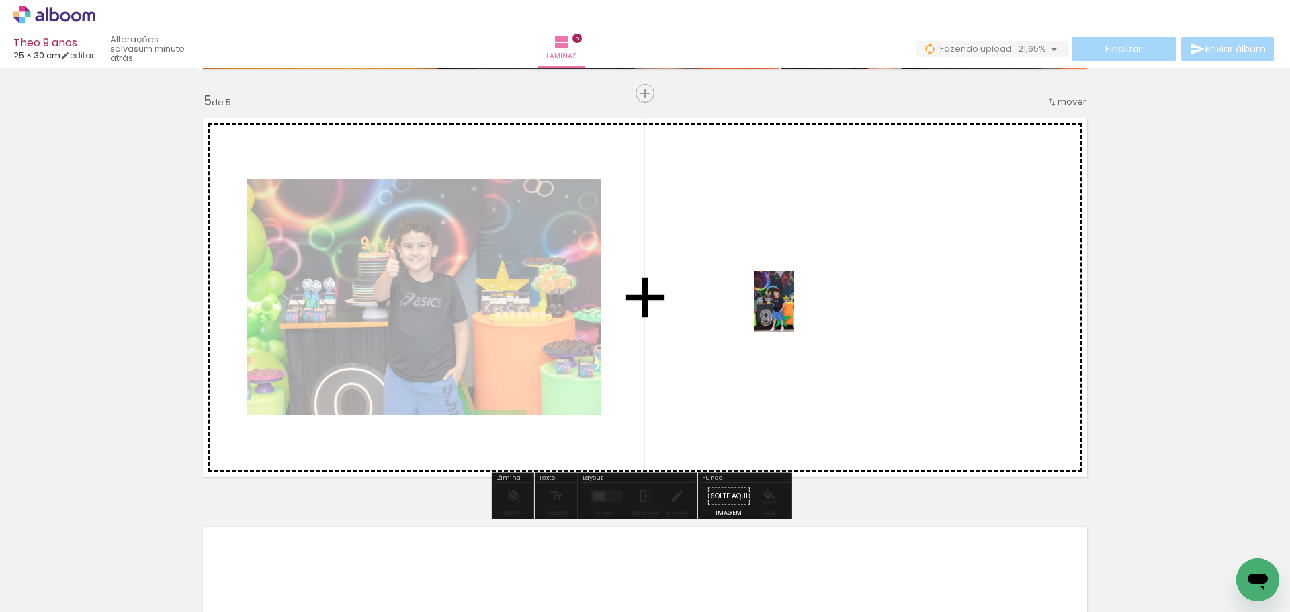
drag, startPoint x: 221, startPoint y: 575, endPoint x: 794, endPoint y: 312, distance: 630.6
click at [794, 312] on quentale-workspace at bounding box center [645, 306] width 1290 height 612
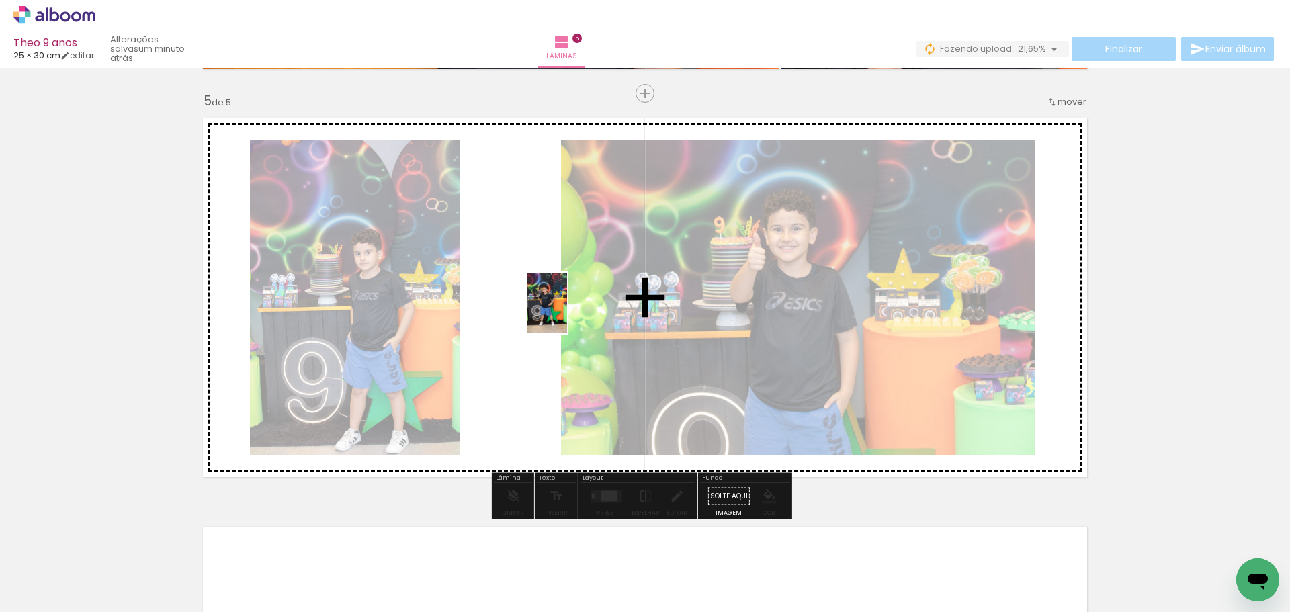
drag, startPoint x: 340, startPoint y: 573, endPoint x: 588, endPoint y: 286, distance: 379.8
click at [588, 286] on quentale-workspace at bounding box center [645, 306] width 1290 height 612
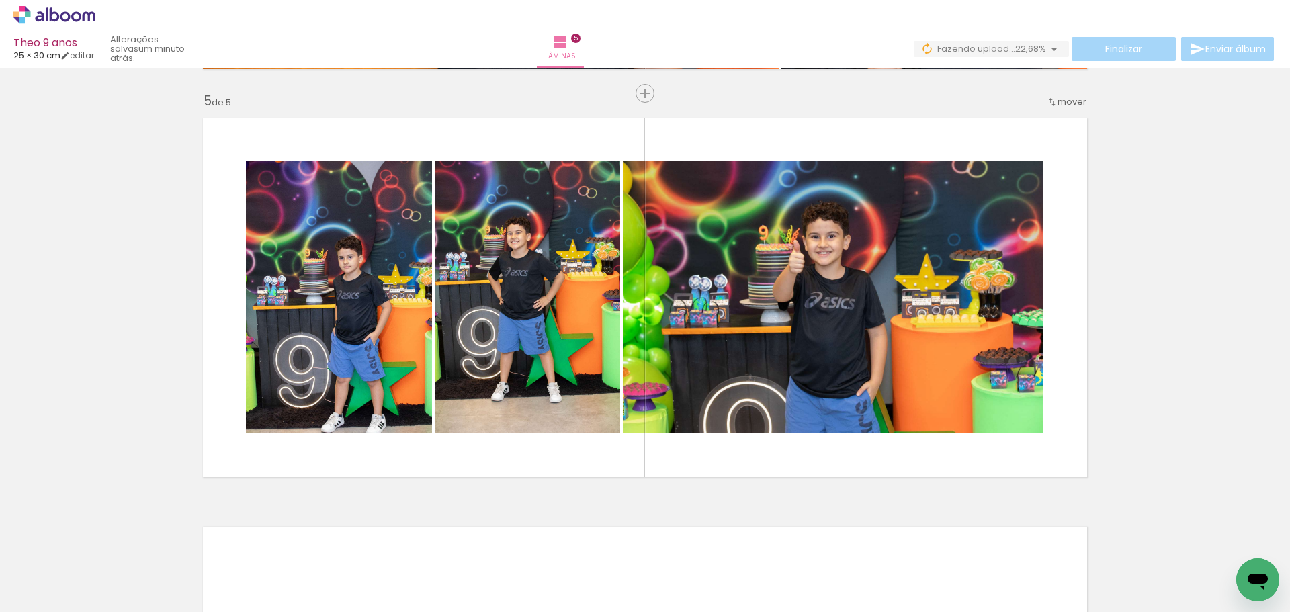
scroll to position [0, 1224]
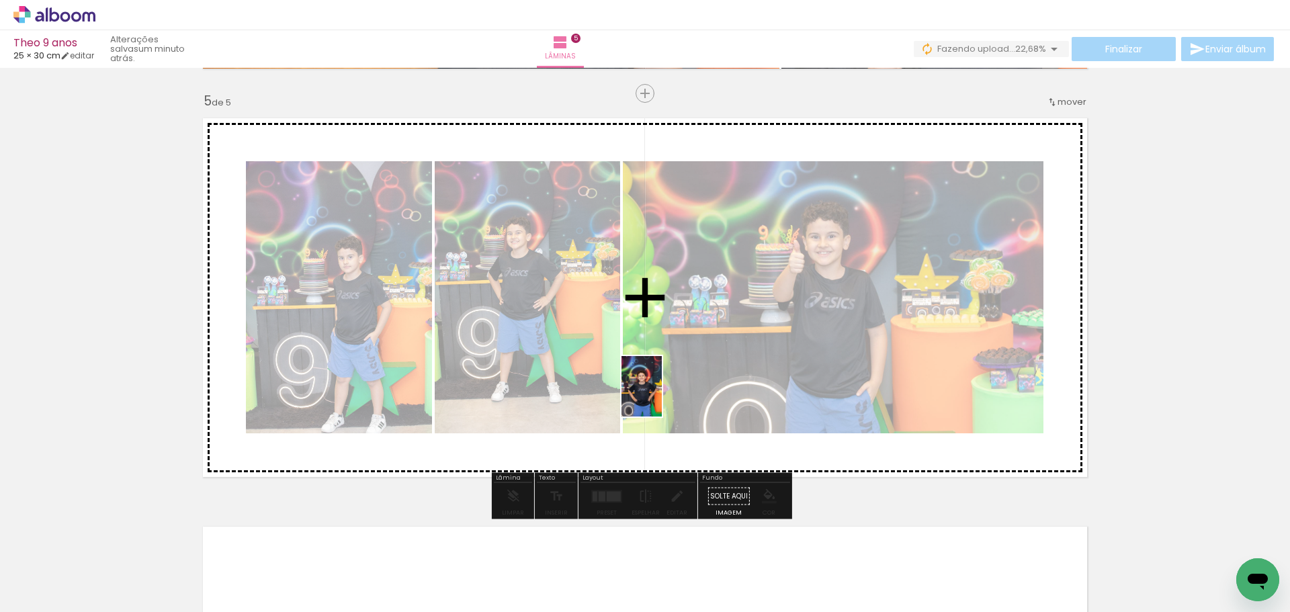
drag, startPoint x: 878, startPoint y: 582, endPoint x: 662, endPoint y: 397, distance: 285.0
click at [662, 397] on quentale-workspace at bounding box center [645, 306] width 1290 height 612
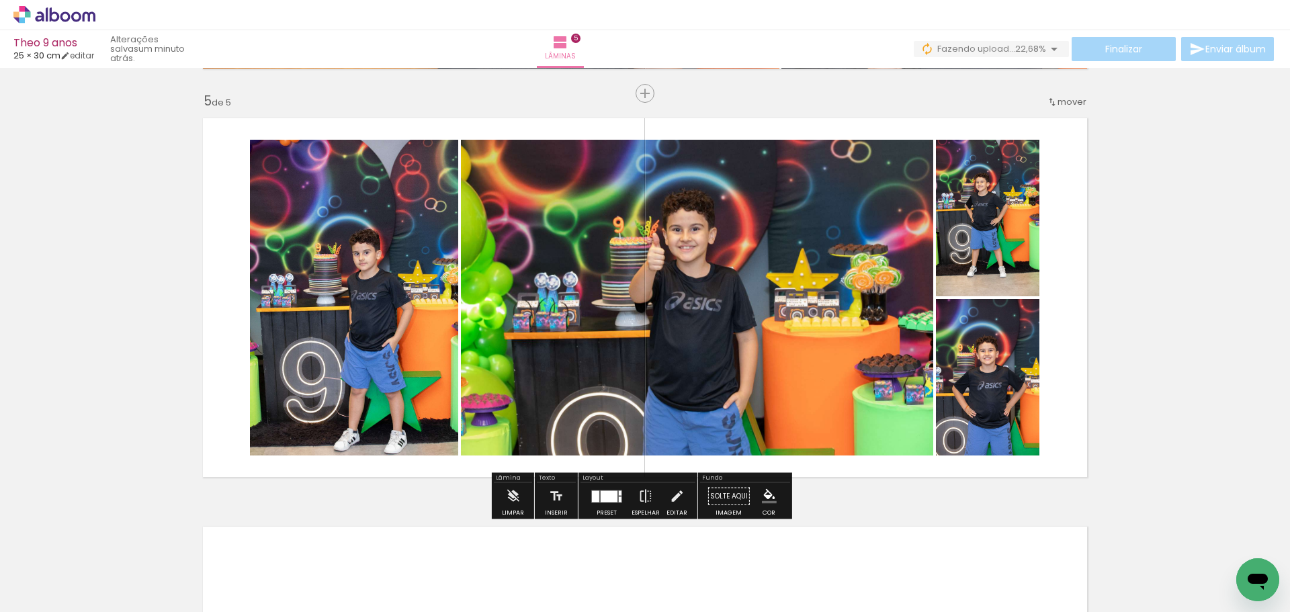
click at [605, 501] on div at bounding box center [609, 496] width 17 height 11
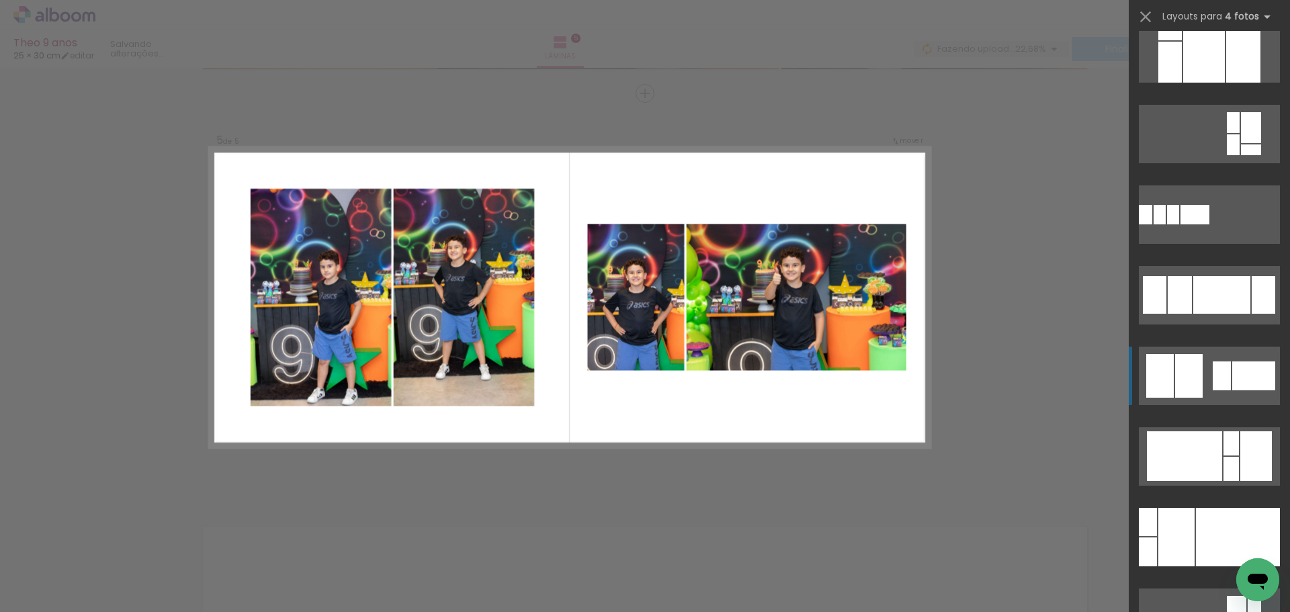
scroll to position [1075, 0]
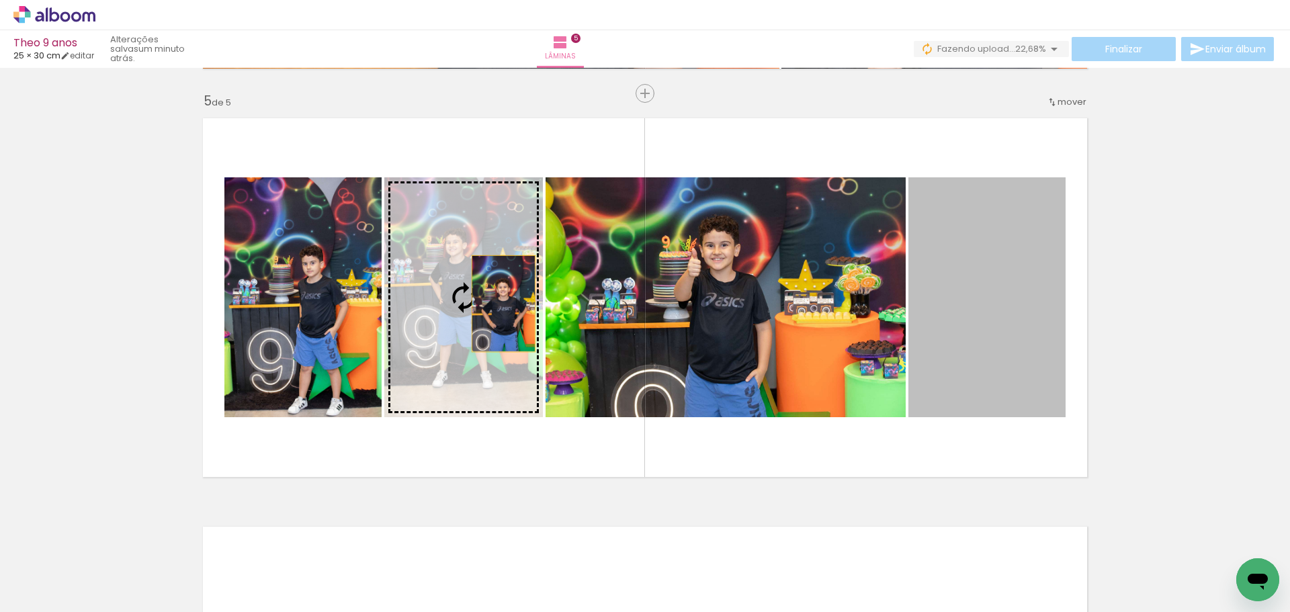
drag, startPoint x: 971, startPoint y: 306, endPoint x: 499, endPoint y: 304, distance: 472.5
click at [0, 0] on slot at bounding box center [0, 0] width 0 height 0
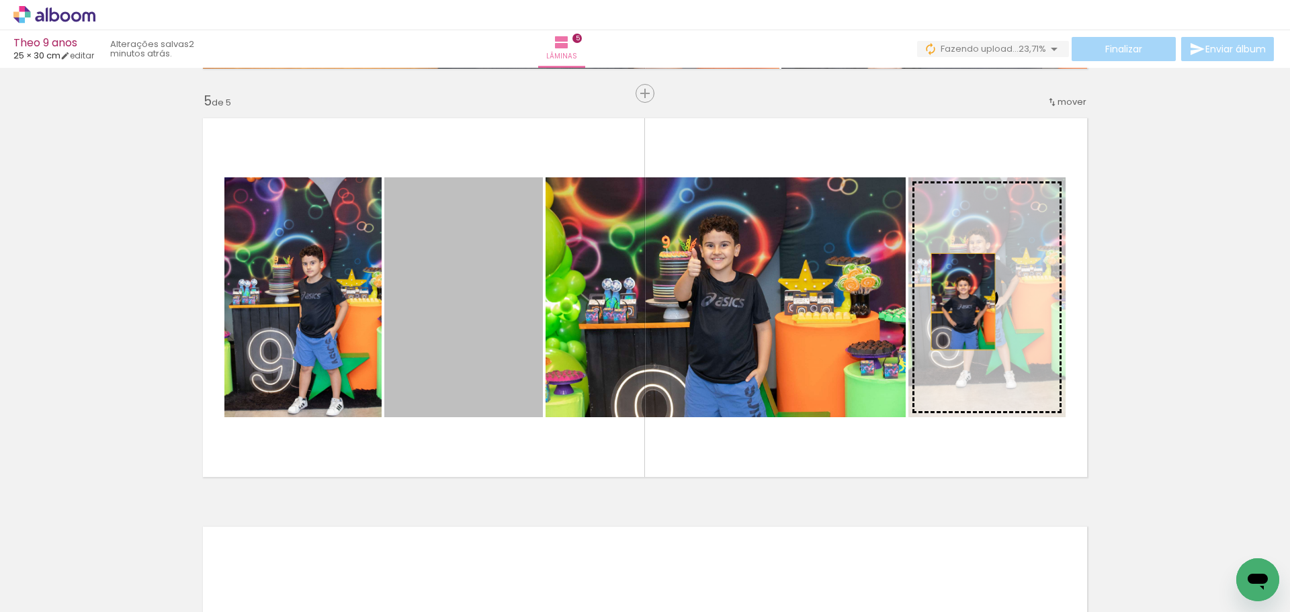
drag, startPoint x: 463, startPoint y: 303, endPoint x: 959, endPoint y: 302, distance: 496.0
click at [0, 0] on slot at bounding box center [0, 0] width 0 height 0
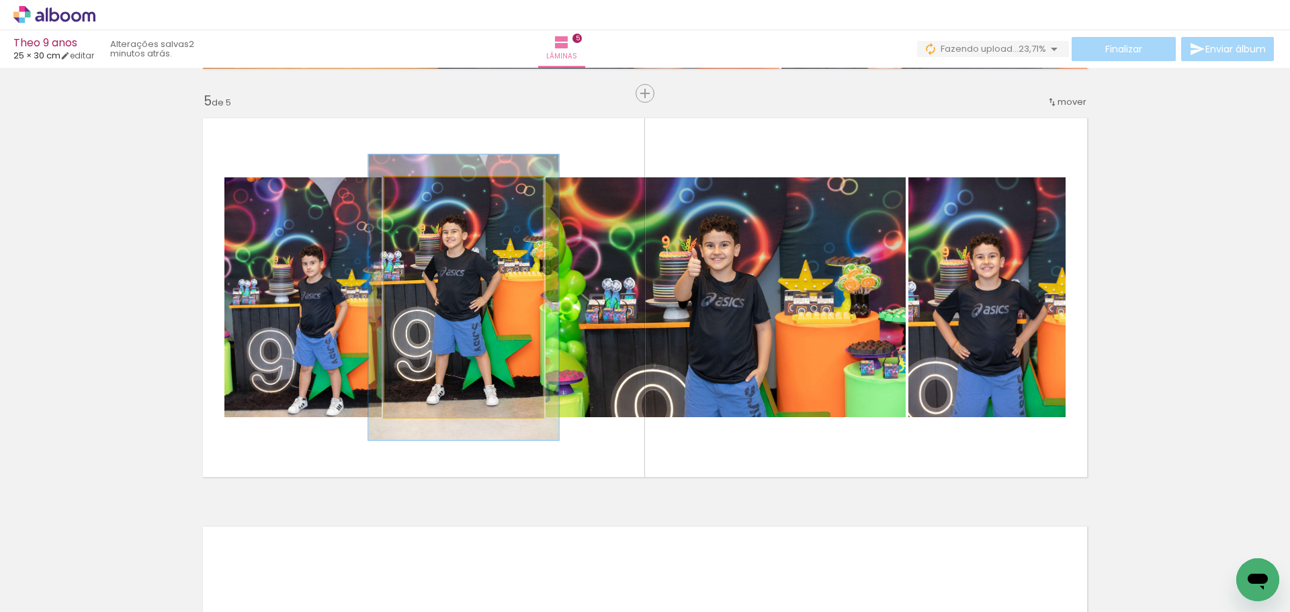
drag, startPoint x: 412, startPoint y: 192, endPoint x: 421, endPoint y: 191, distance: 8.8
type paper-slider "119"
click at [421, 191] on div at bounding box center [425, 191] width 12 height 12
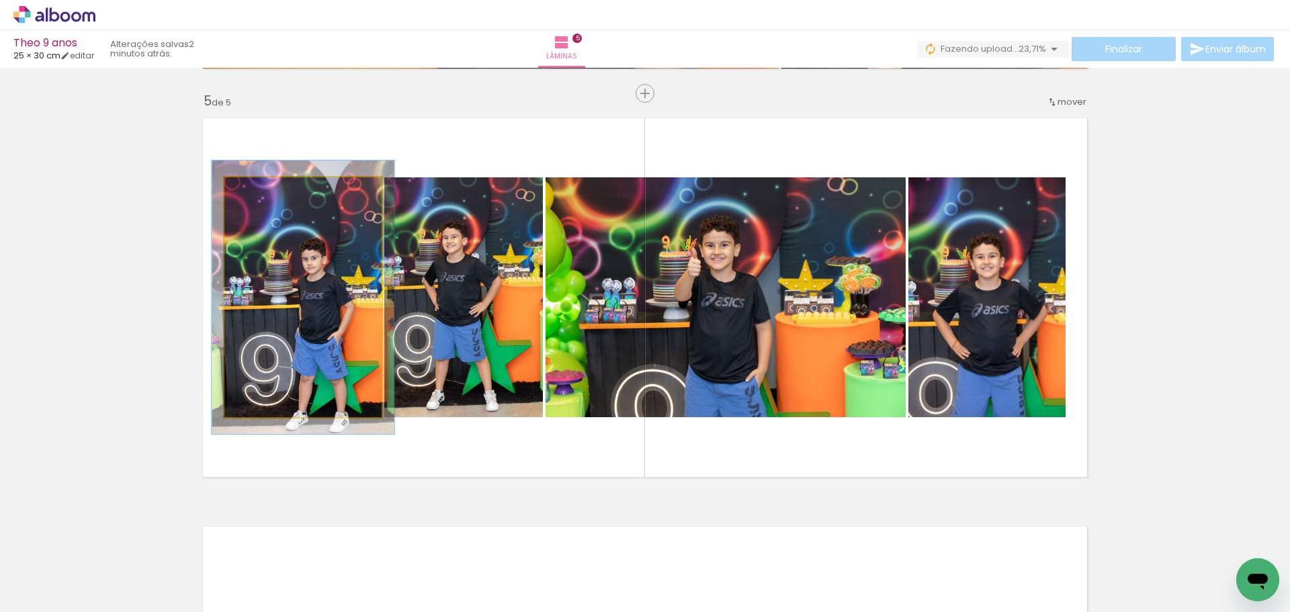
drag, startPoint x: 253, startPoint y: 195, endPoint x: 259, endPoint y: 199, distance: 7.8
type paper-slider "114"
click at [259, 199] on div at bounding box center [263, 192] width 22 height 22
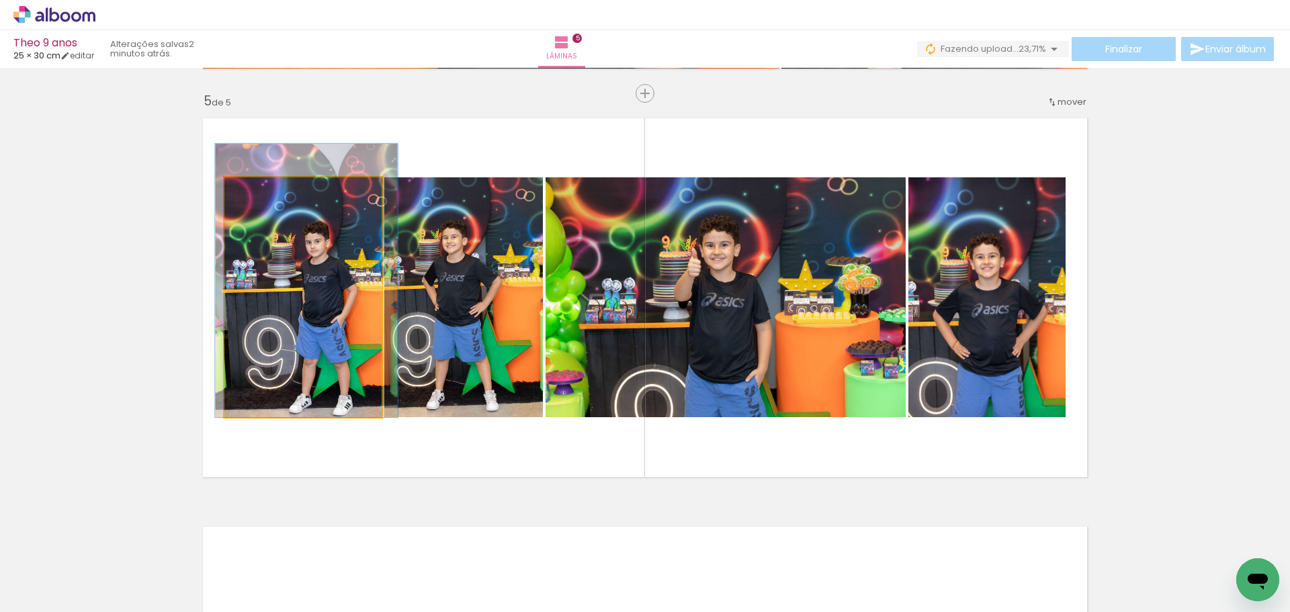
drag, startPoint x: 320, startPoint y: 318, endPoint x: 323, endPoint y: 296, distance: 22.4
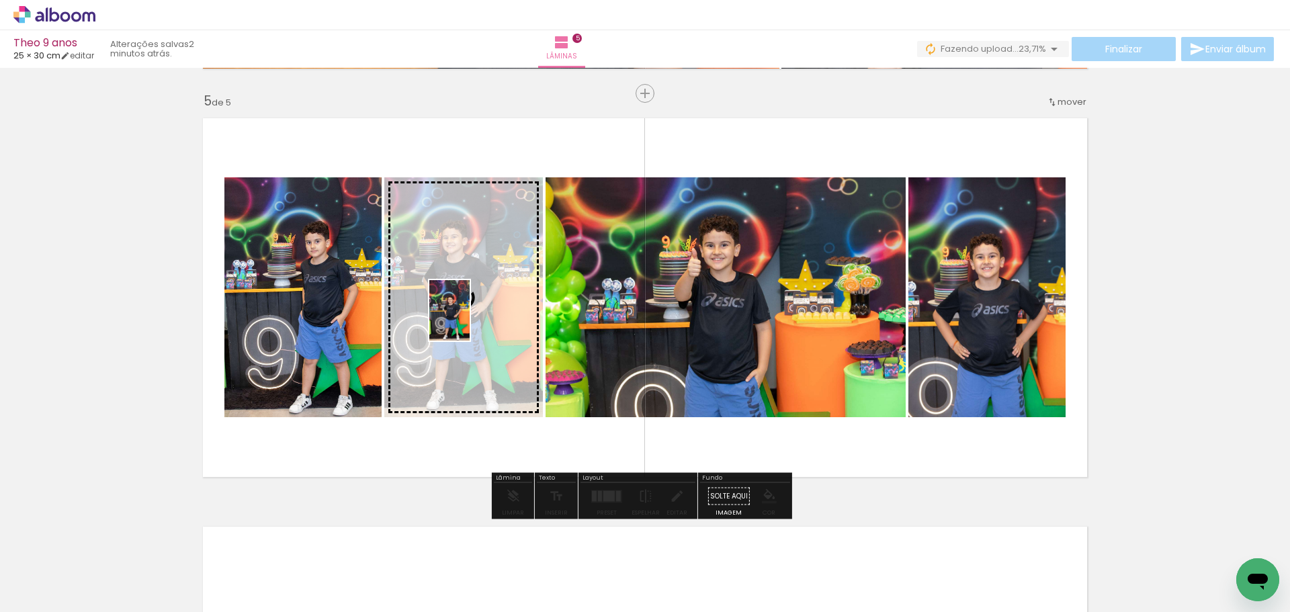
drag, startPoint x: 798, startPoint y: 573, endPoint x: 470, endPoint y: 321, distance: 413.6
click at [470, 321] on quentale-workspace at bounding box center [645, 306] width 1290 height 612
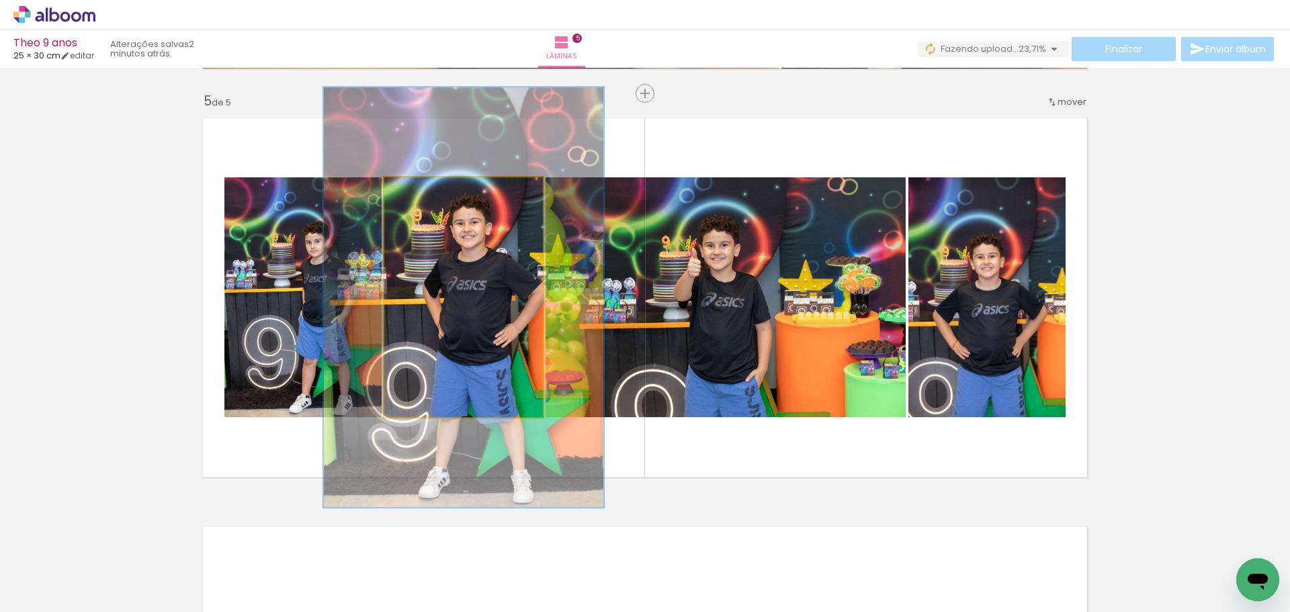
drag, startPoint x: 411, startPoint y: 192, endPoint x: 446, endPoint y: 188, distance: 35.1
type paper-slider "175"
click at [446, 188] on div at bounding box center [451, 191] width 12 height 12
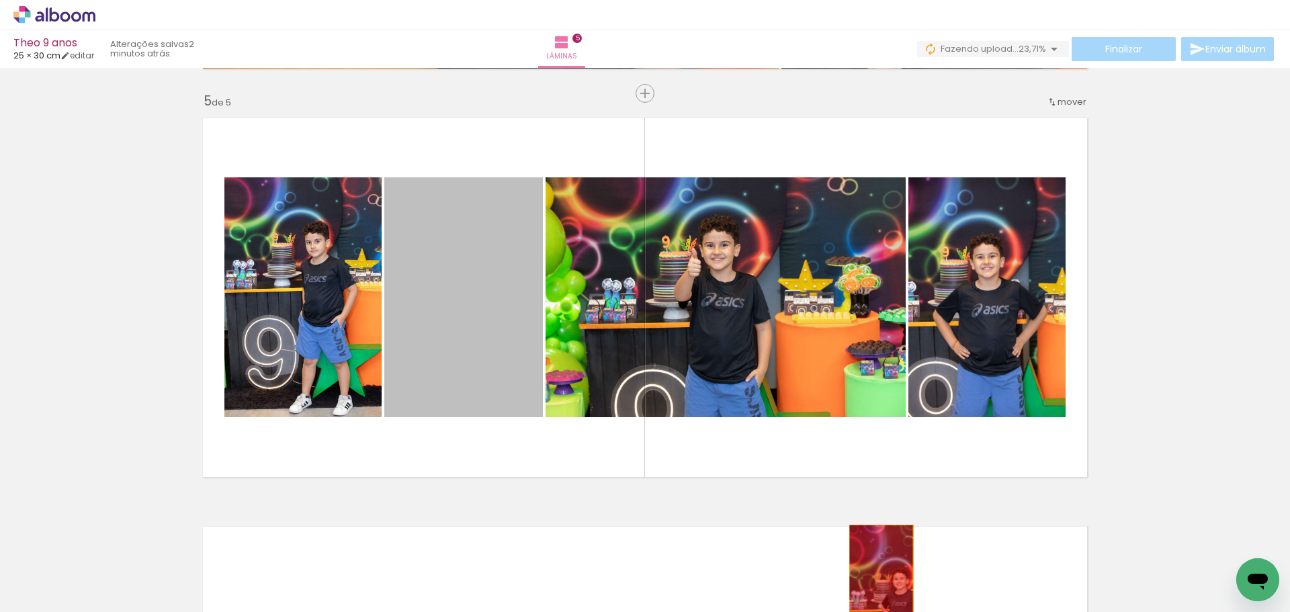
drag, startPoint x: 485, startPoint y: 287, endPoint x: 837, endPoint y: 569, distance: 451.4
click at [859, 569] on quentale-workspace at bounding box center [645, 306] width 1290 height 612
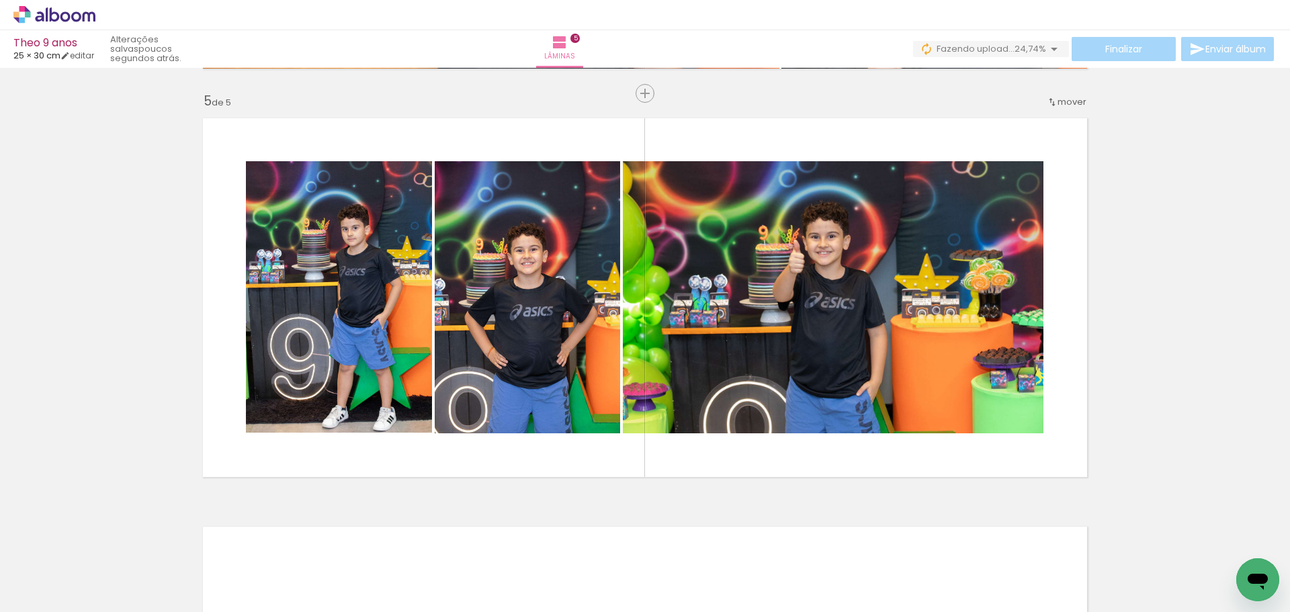
scroll to position [0, 982]
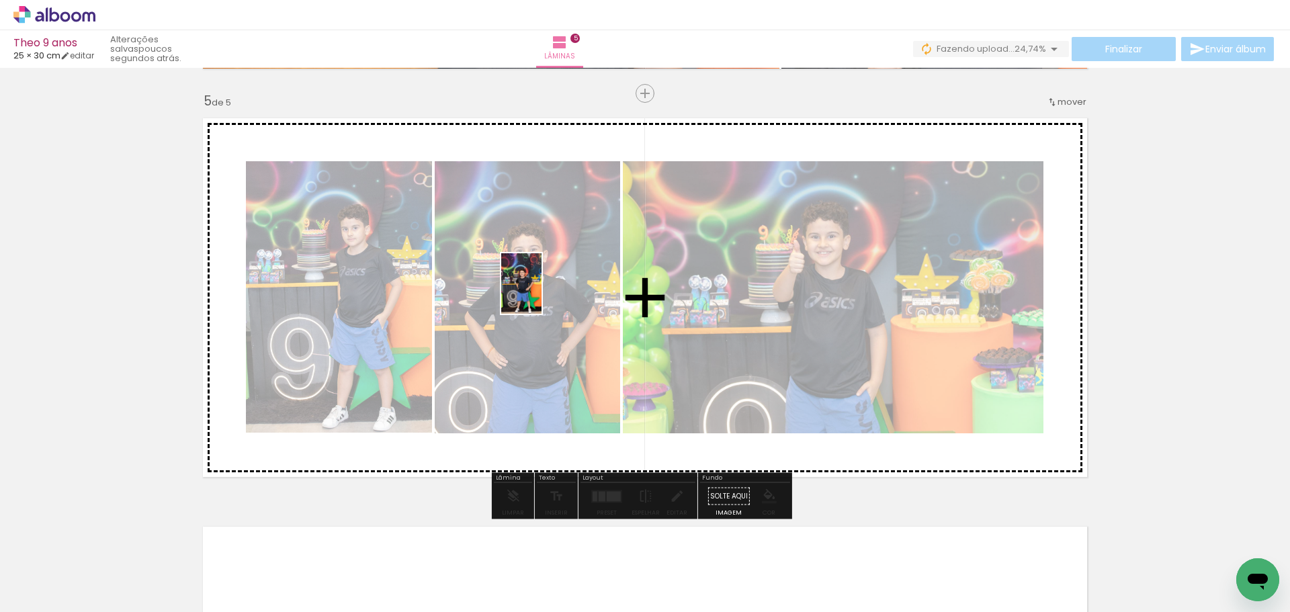
drag, startPoint x: 1050, startPoint y: 575, endPoint x: 542, endPoint y: 294, distance: 580.6
click at [542, 294] on quentale-workspace at bounding box center [645, 306] width 1290 height 612
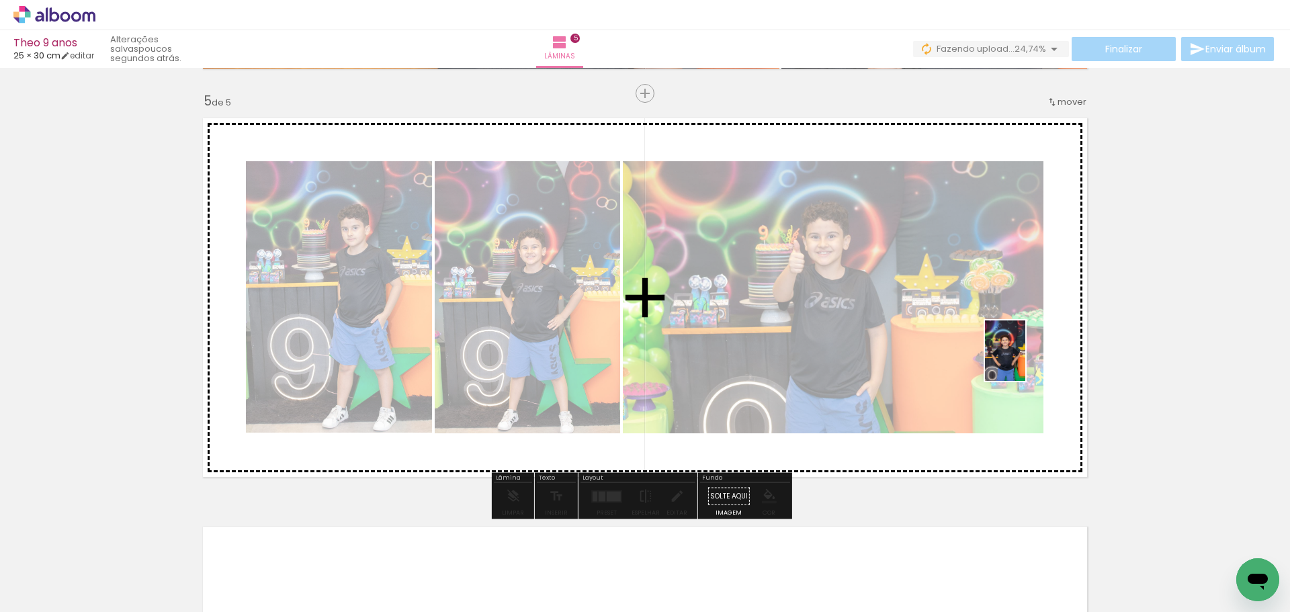
drag, startPoint x: 1106, startPoint y: 571, endPoint x: 1026, endPoint y: 361, distance: 225.0
click at [1026, 361] on quentale-workspace at bounding box center [645, 306] width 1290 height 612
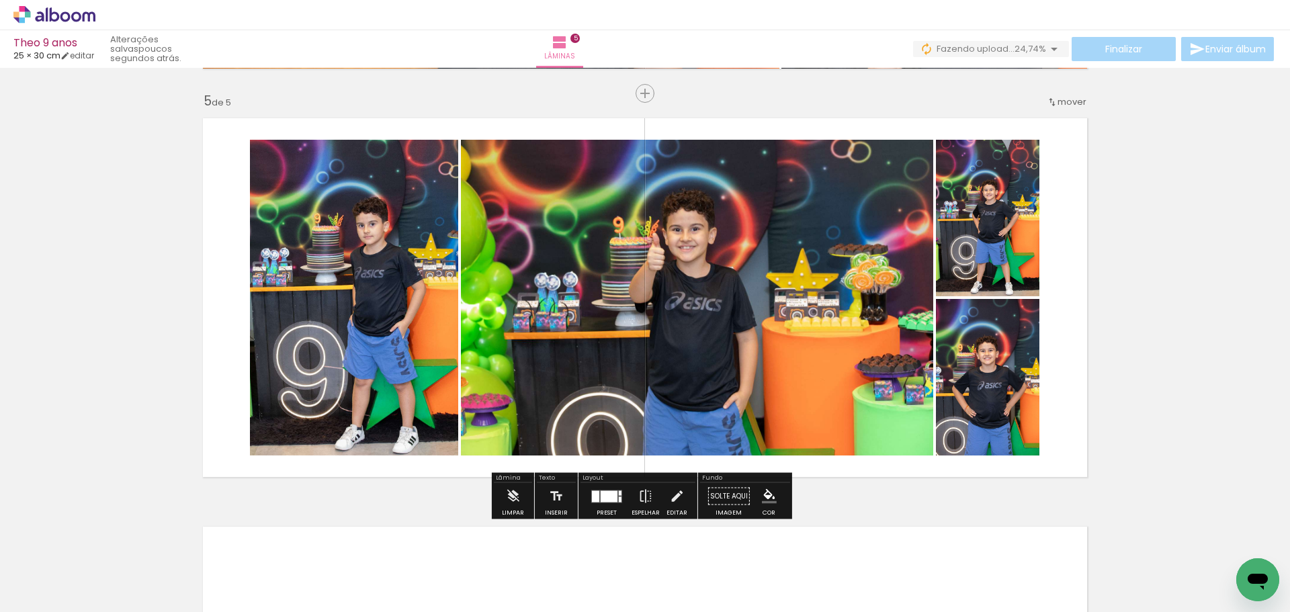
click at [602, 499] on div at bounding box center [609, 496] width 17 height 11
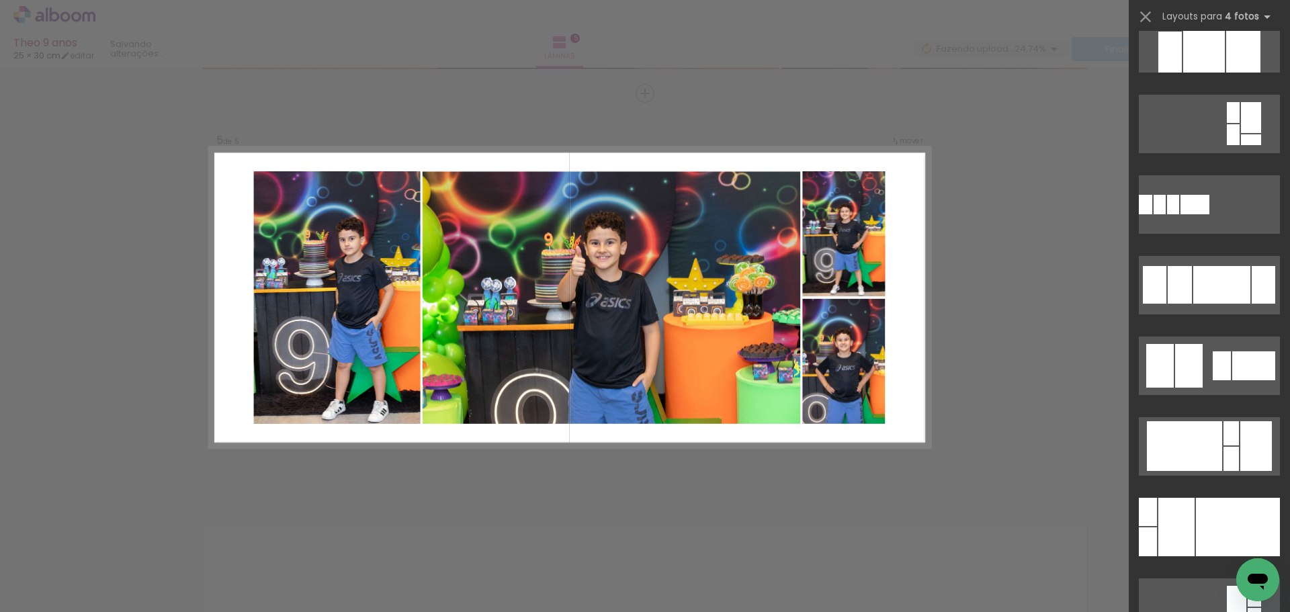
scroll to position [0, 0]
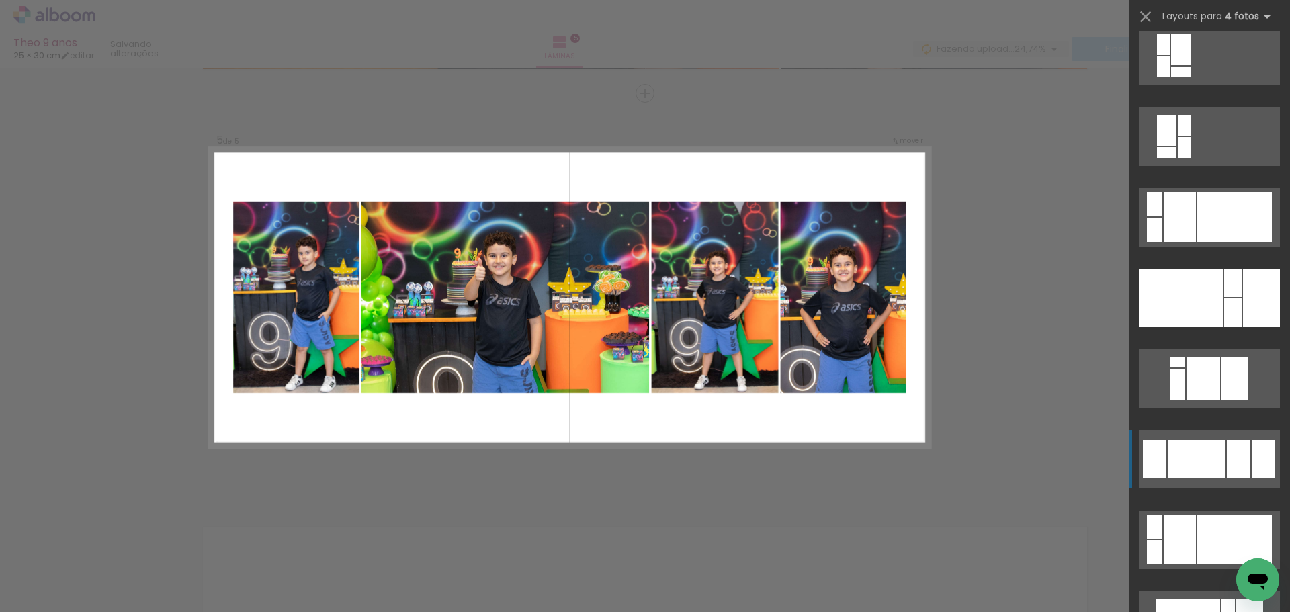
scroll to position [2419, 0]
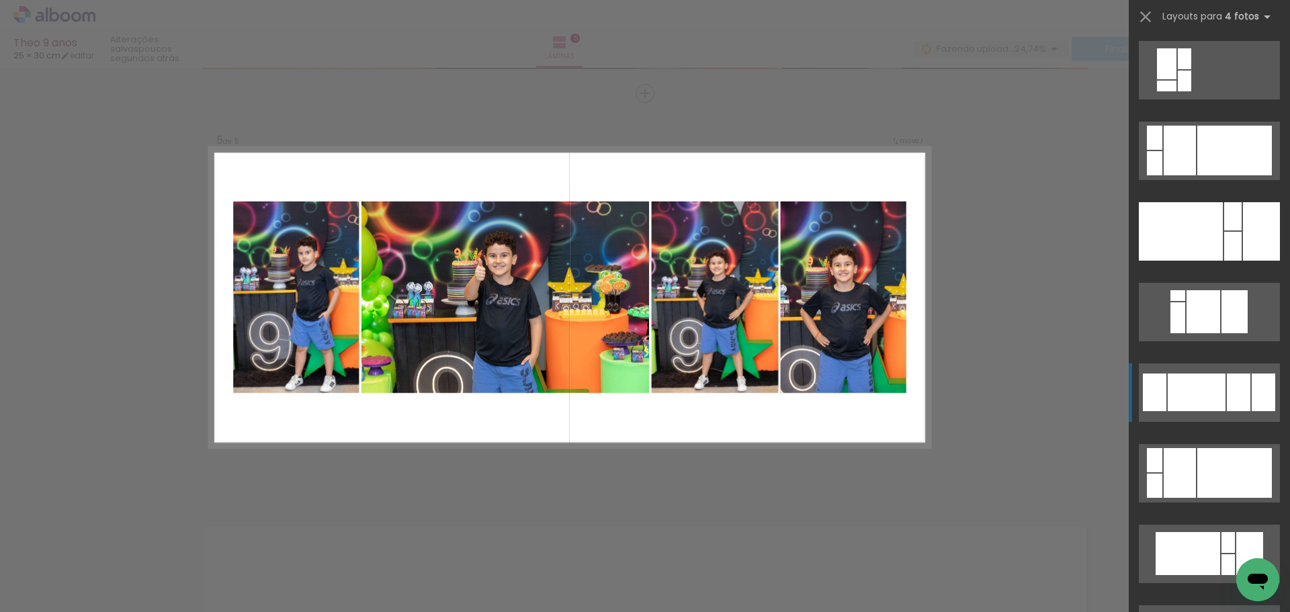
click at [1191, 395] on div at bounding box center [1197, 393] width 58 height 38
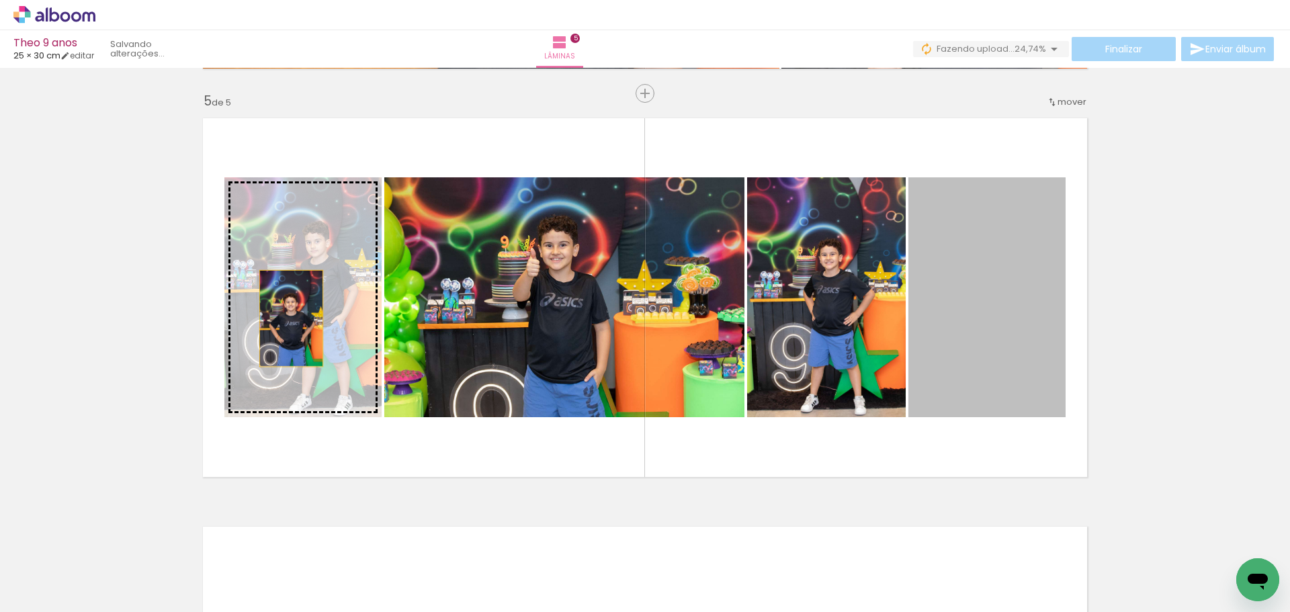
drag, startPoint x: 989, startPoint y: 319, endPoint x: 286, endPoint y: 319, distance: 702.3
click at [0, 0] on slot at bounding box center [0, 0] width 0 height 0
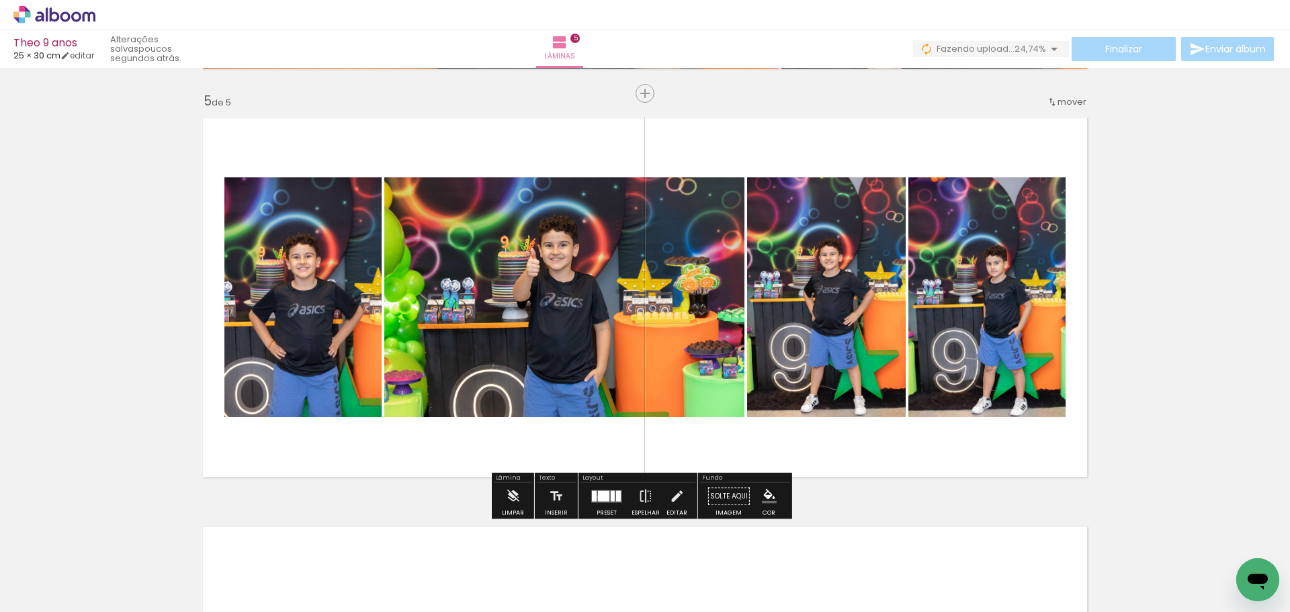
click at [593, 498] on div at bounding box center [594, 496] width 5 height 11
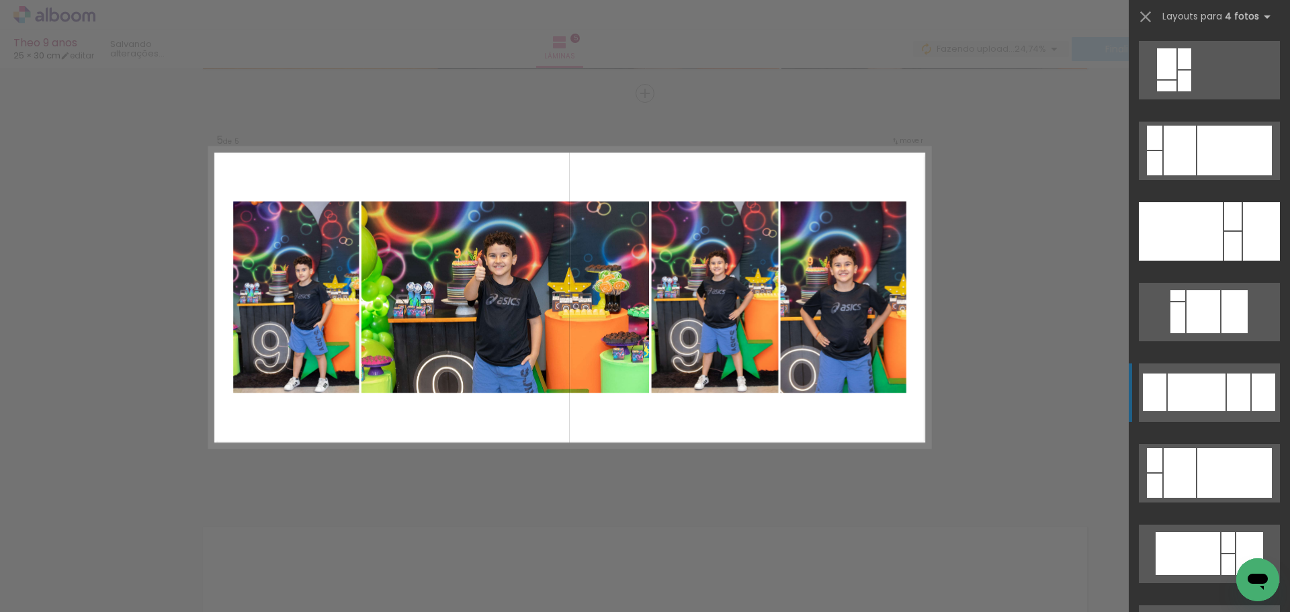
scroll to position [2742, 0]
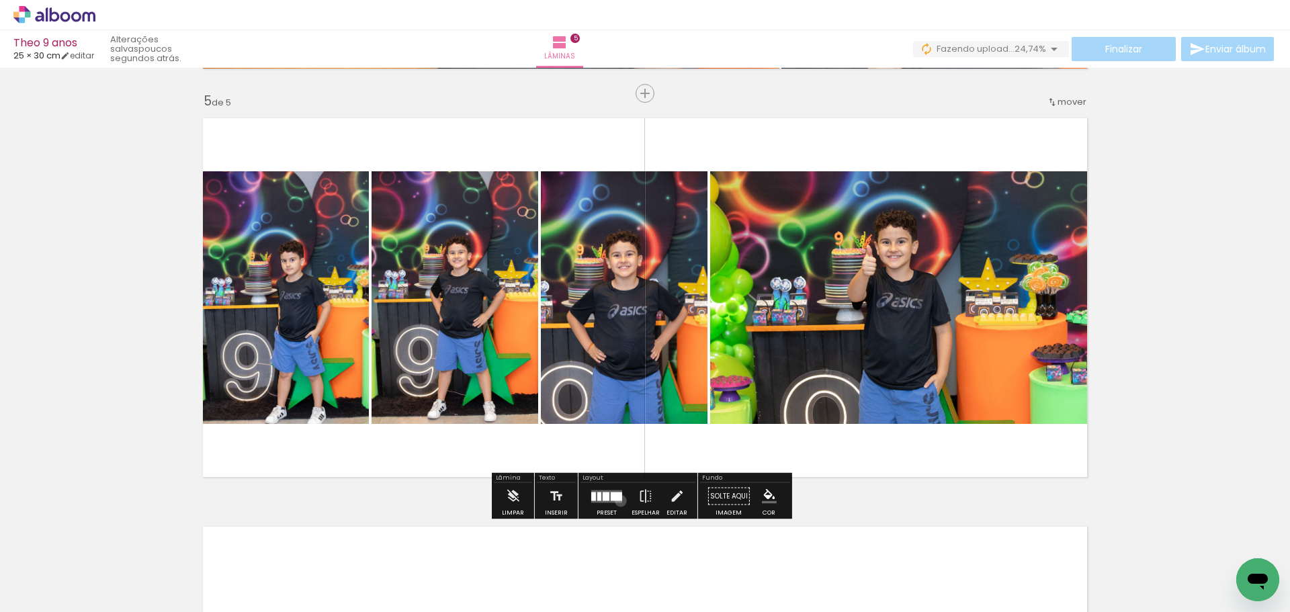
click at [618, 501] on quentale-layouter at bounding box center [606, 496] width 31 height 13
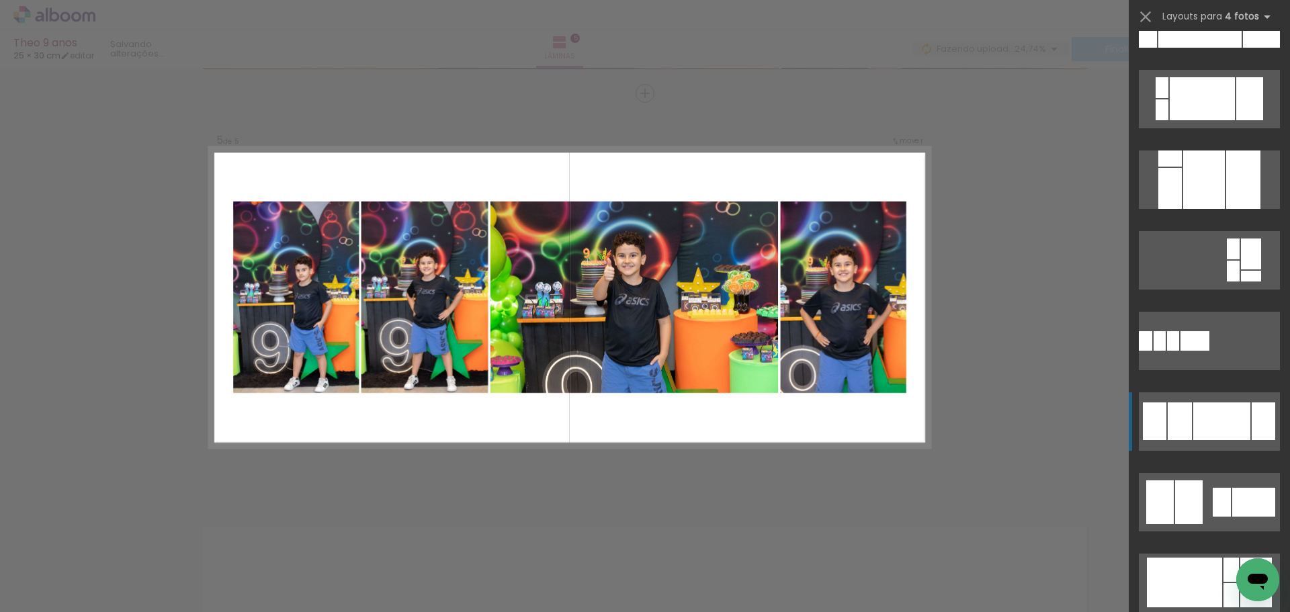
scroll to position [941, 0]
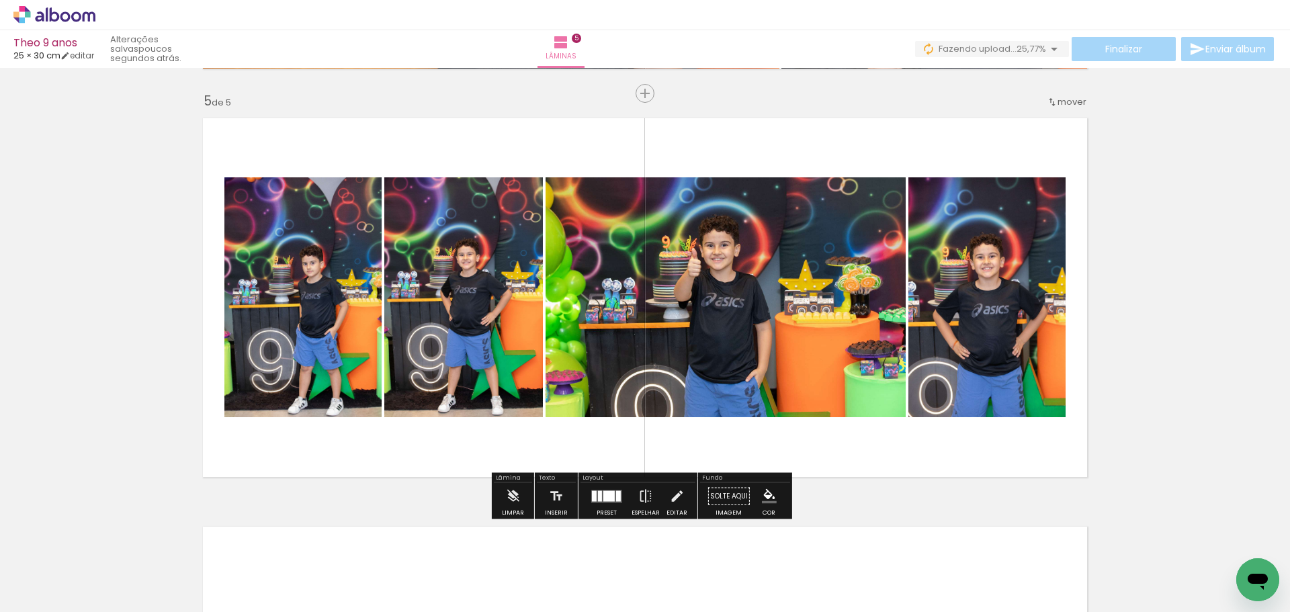
click at [325, 263] on quentale-photo at bounding box center [302, 297] width 157 height 240
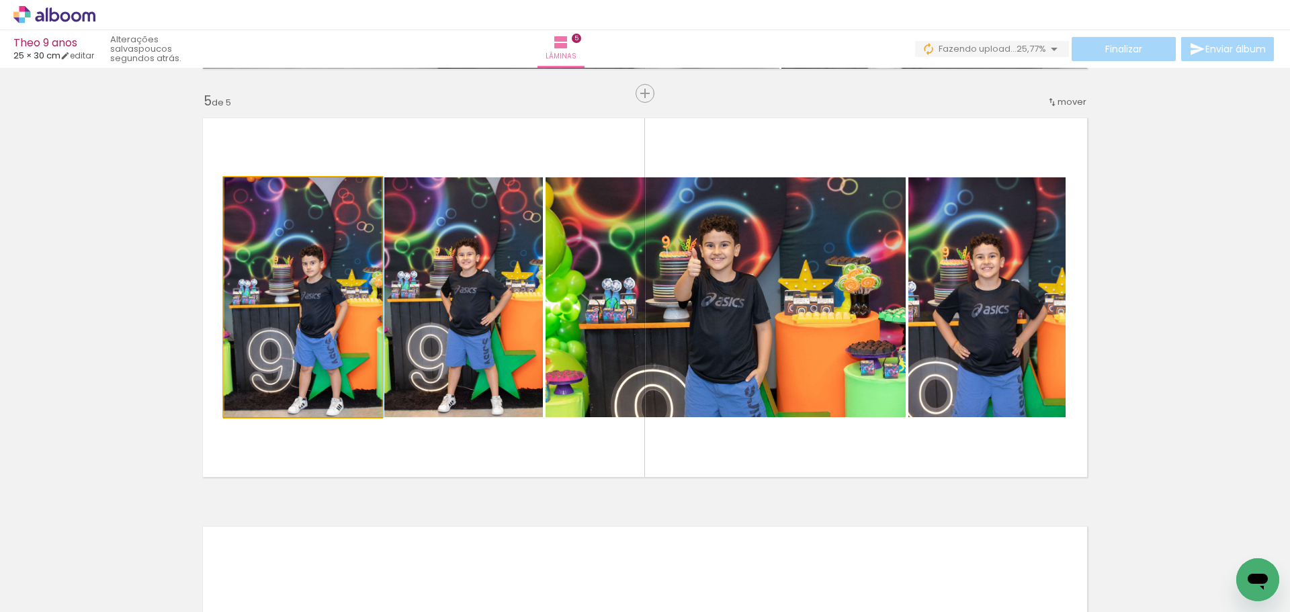
click at [325, 263] on quentale-photo at bounding box center [302, 297] width 157 height 240
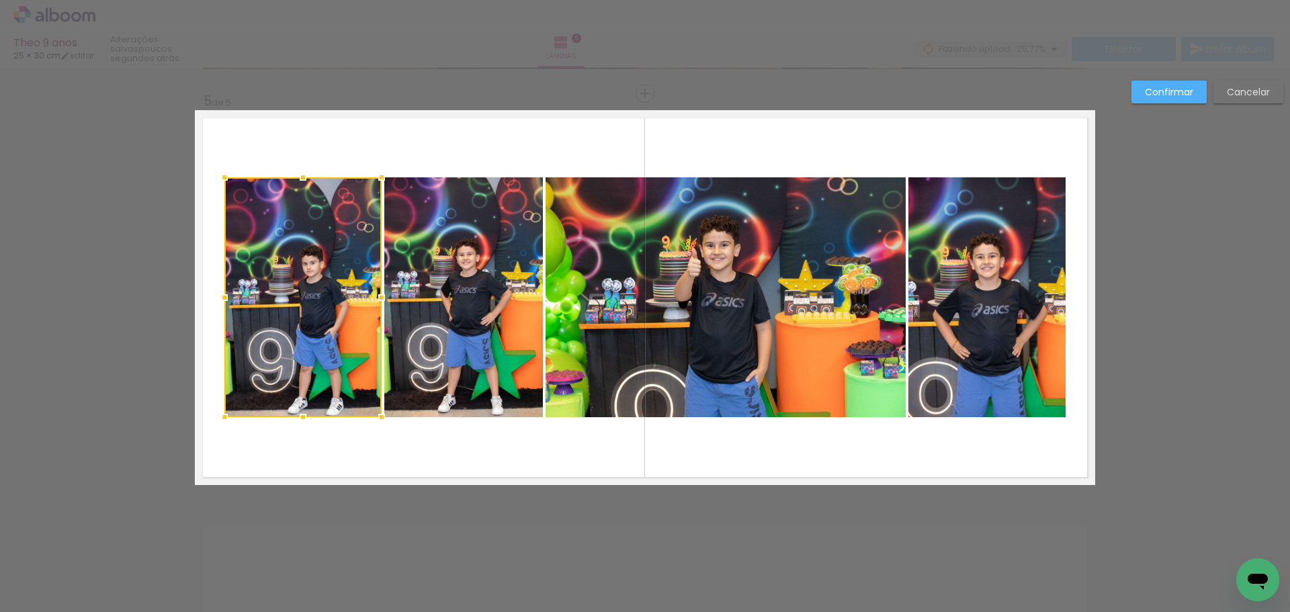
click at [450, 284] on quentale-photo at bounding box center [463, 297] width 159 height 240
click at [675, 286] on quentale-photo at bounding box center [726, 297] width 360 height 240
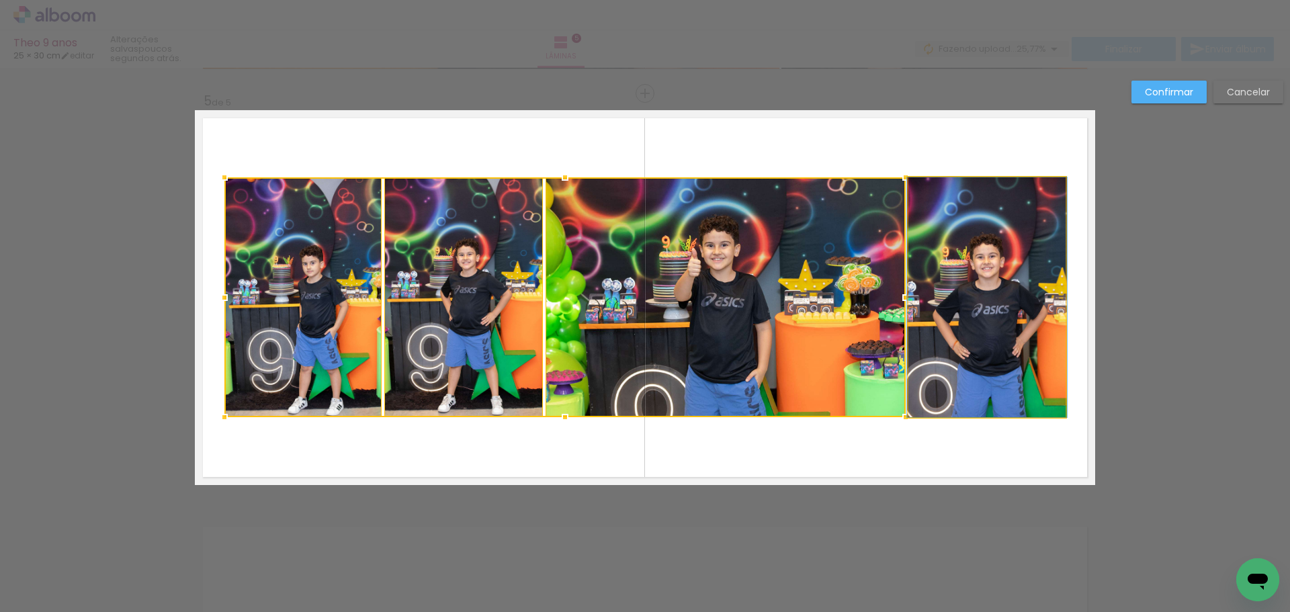
click at [940, 301] on quentale-photo at bounding box center [987, 297] width 157 height 240
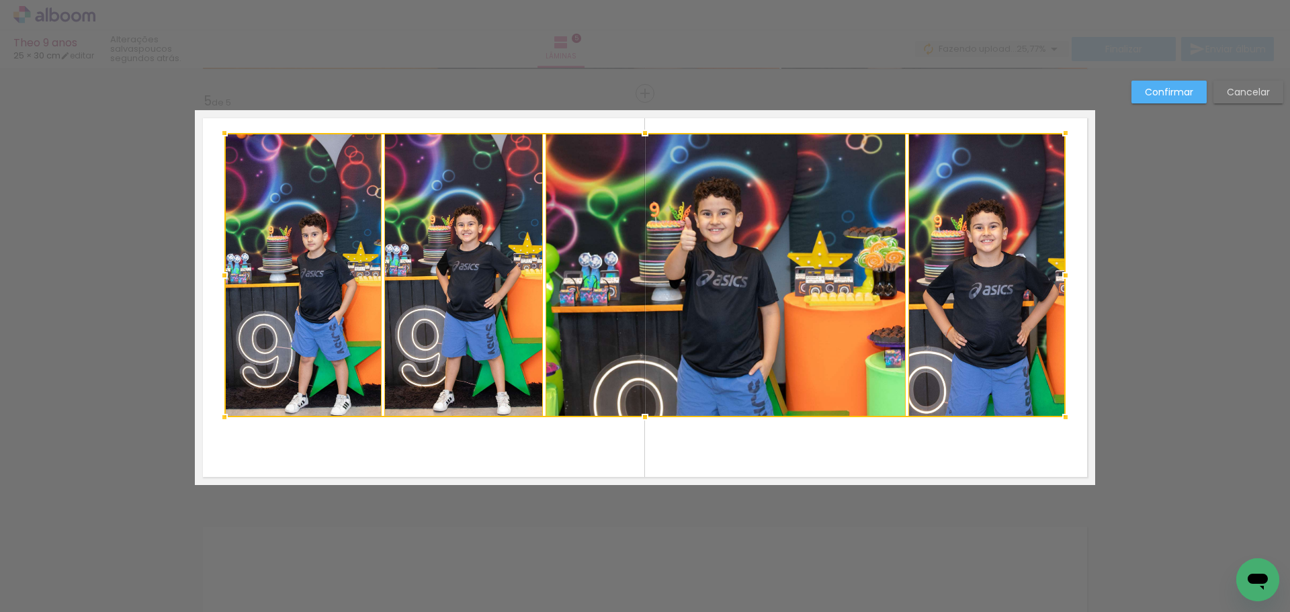
drag, startPoint x: 642, startPoint y: 177, endPoint x: 638, endPoint y: 132, distance: 44.5
click at [638, 132] on div at bounding box center [645, 133] width 27 height 27
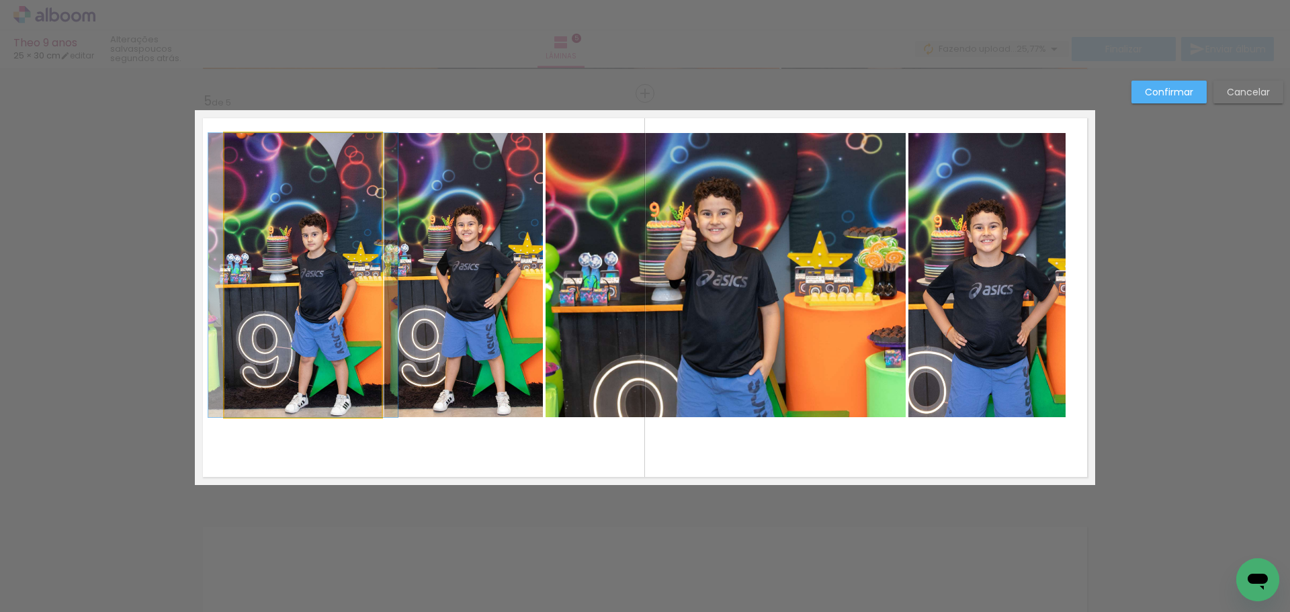
click at [298, 265] on quentale-photo at bounding box center [302, 275] width 157 height 284
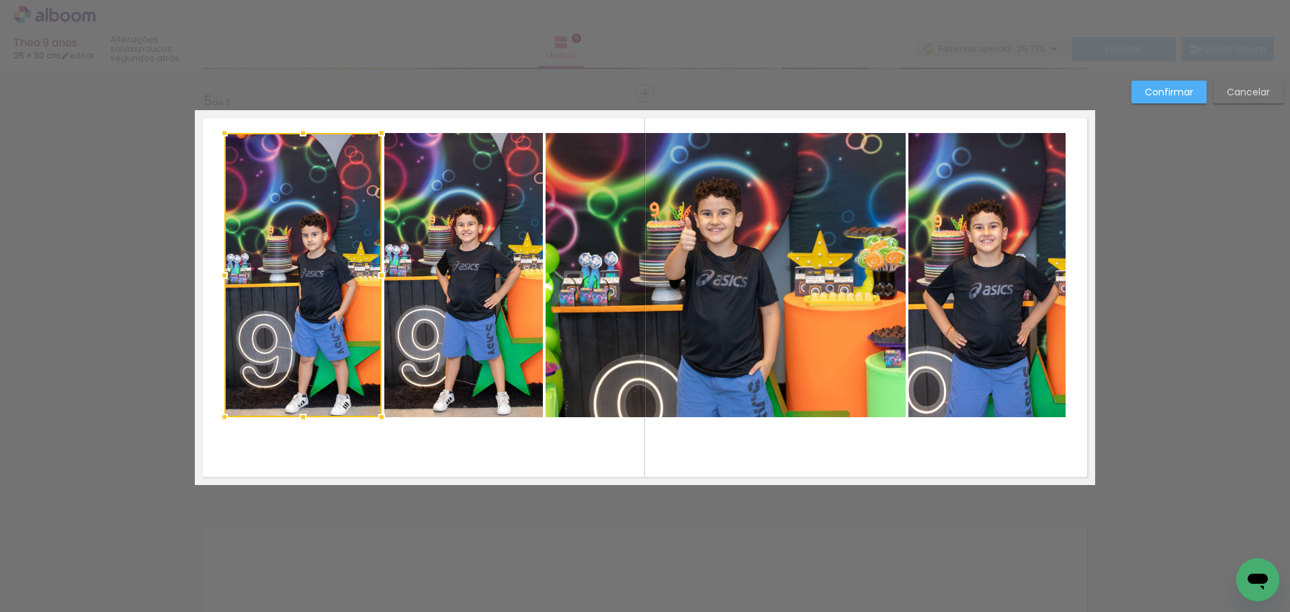
click at [440, 274] on quentale-photo at bounding box center [463, 275] width 159 height 284
click at [702, 274] on quentale-photo at bounding box center [726, 275] width 360 height 284
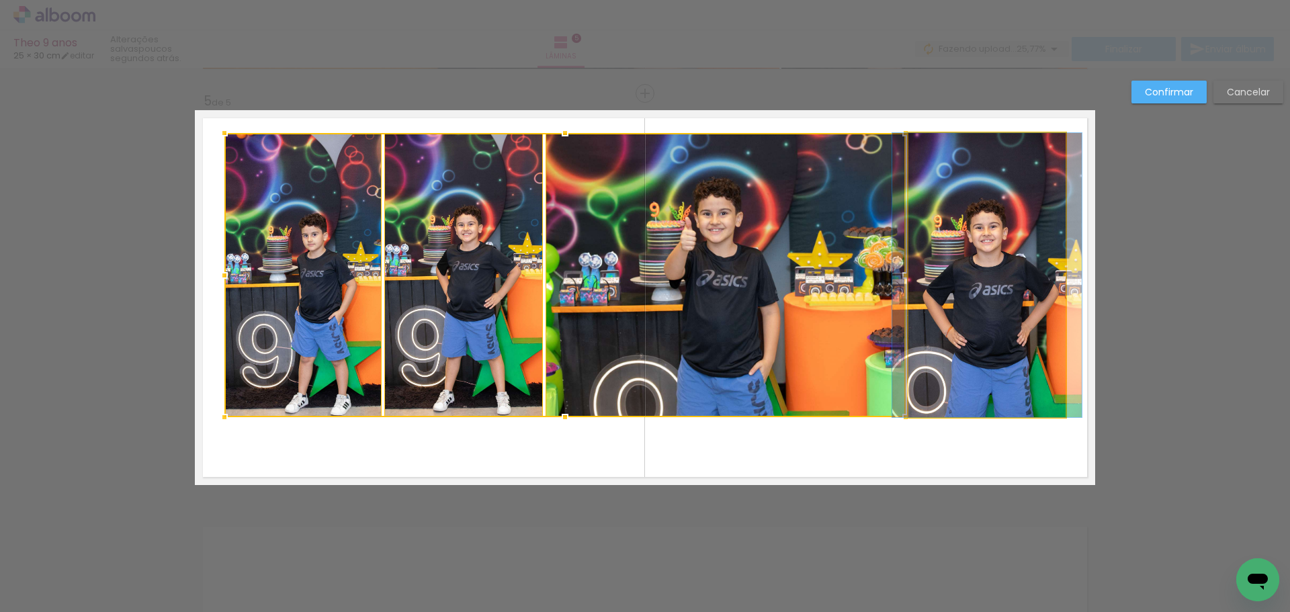
click at [1020, 257] on quentale-photo at bounding box center [987, 275] width 157 height 284
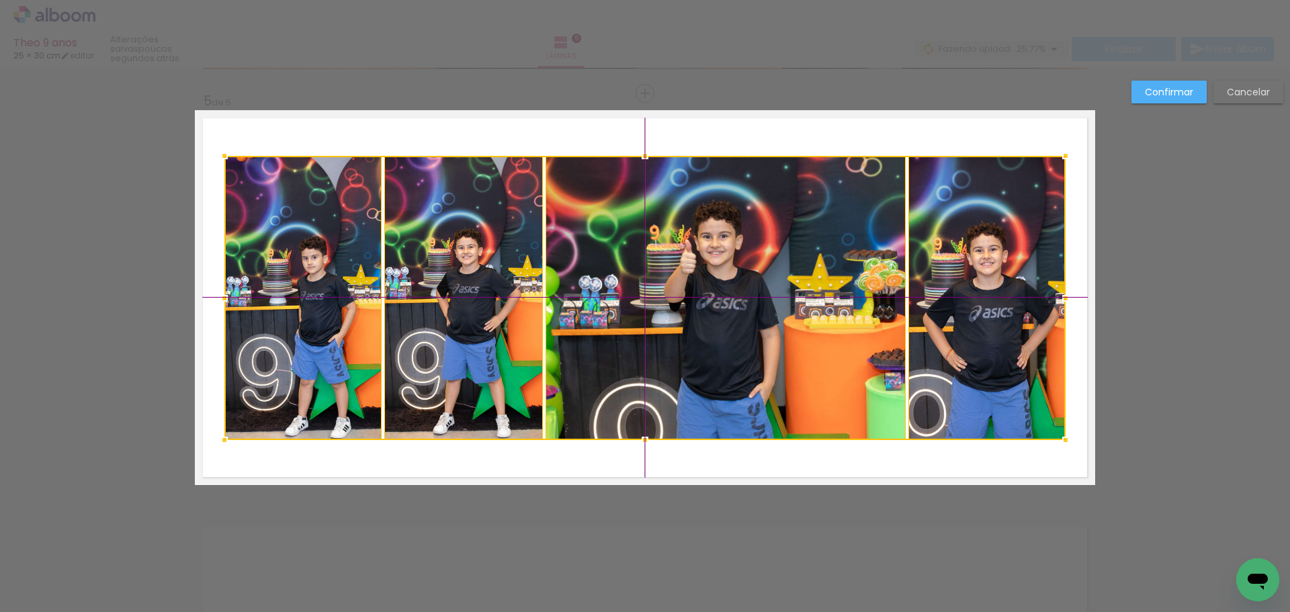
drag, startPoint x: 653, startPoint y: 274, endPoint x: 653, endPoint y: 286, distance: 11.4
click at [653, 286] on div at bounding box center [644, 298] width 841 height 284
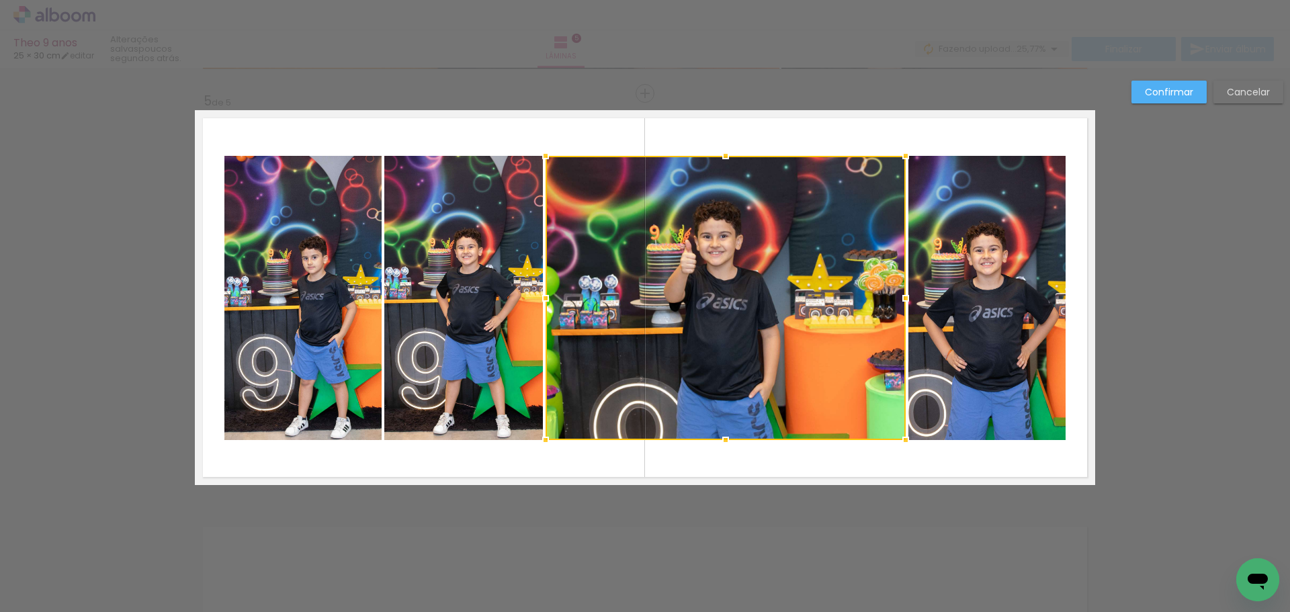
click at [0, 0] on slot "Confirmar" at bounding box center [0, 0] width 0 height 0
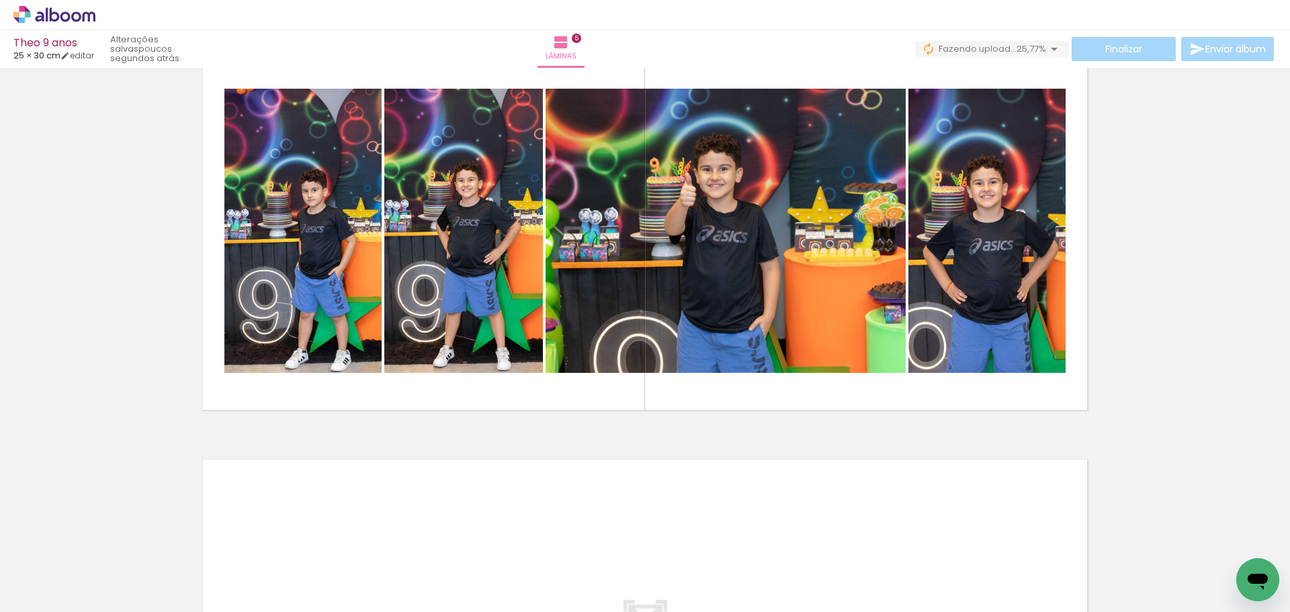
scroll to position [0, 0]
